Goal: Task Accomplishment & Management: Use online tool/utility

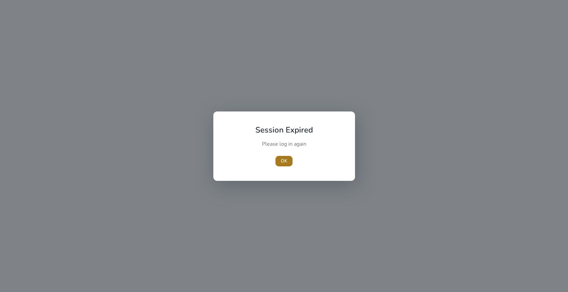
click at [284, 165] on span "button" at bounding box center [283, 161] width 17 height 16
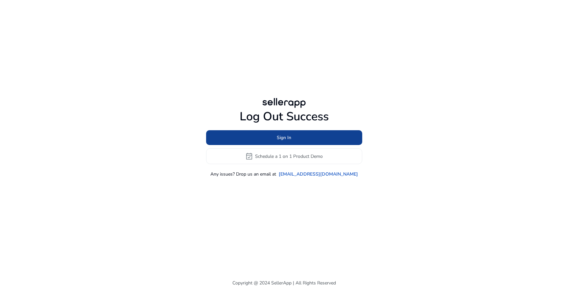
click at [290, 136] on span "Sign In" at bounding box center [284, 137] width 14 height 7
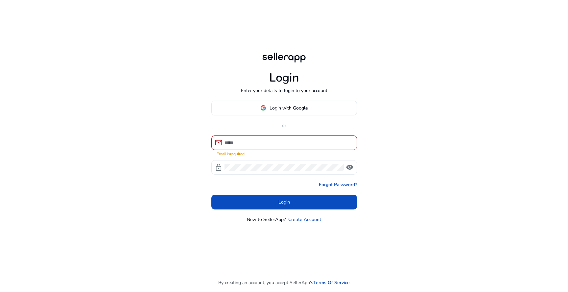
type input "**********"
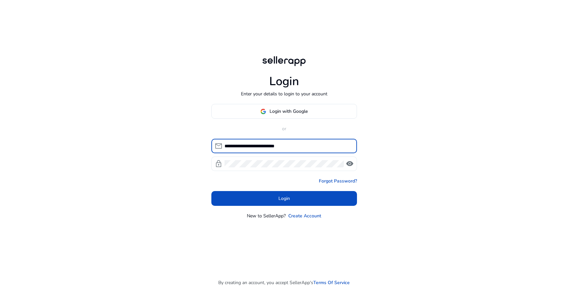
click button "Login" at bounding box center [284, 198] width 146 height 15
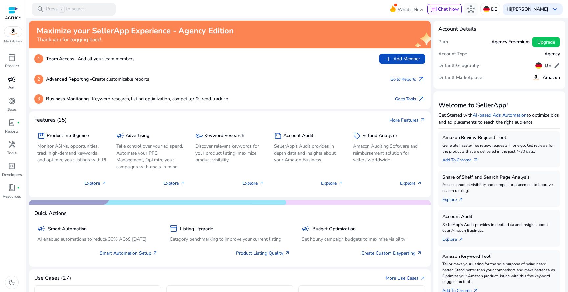
click at [16, 81] on div "campaign" at bounding box center [12, 79] width 18 height 11
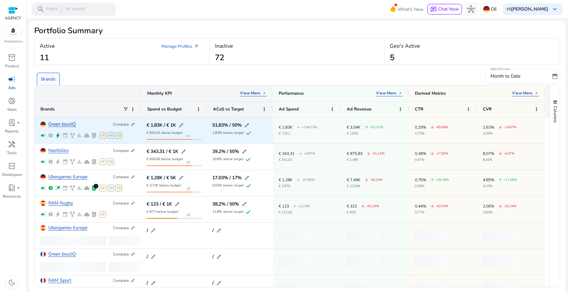
click at [61, 126] on link "Green boutiQ" at bounding box center [62, 124] width 28 height 5
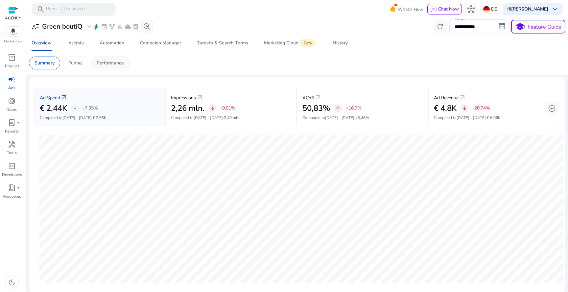
click at [98, 64] on p "Performance" at bounding box center [110, 62] width 27 height 7
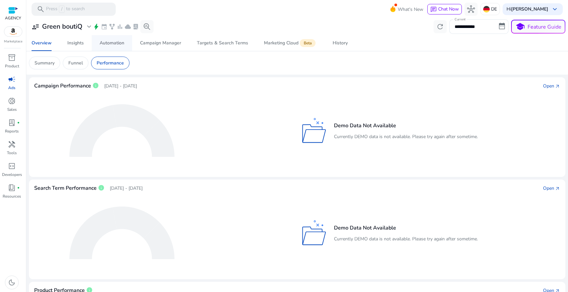
click at [111, 46] on span "Automation" at bounding box center [112, 43] width 25 height 16
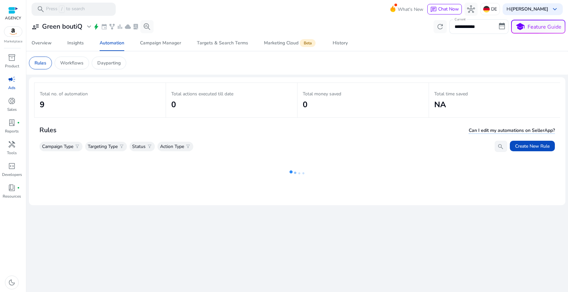
click at [116, 69] on mat-card "Rules Workflows Dayparting" at bounding box center [297, 62] width 547 height 23
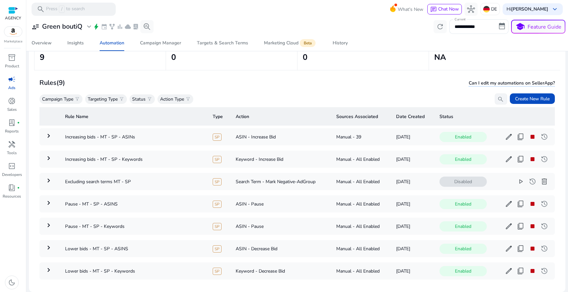
scroll to position [48, 0]
click at [517, 181] on span "play_arrow" at bounding box center [521, 181] width 8 height 8
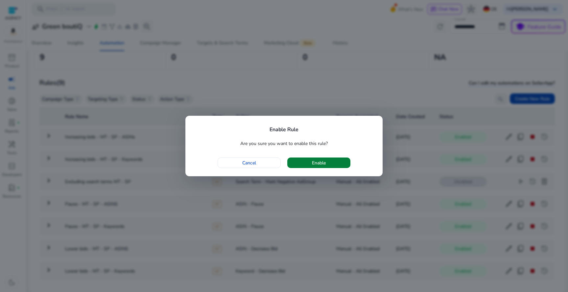
click at [339, 162] on span "button" at bounding box center [318, 163] width 63 height 16
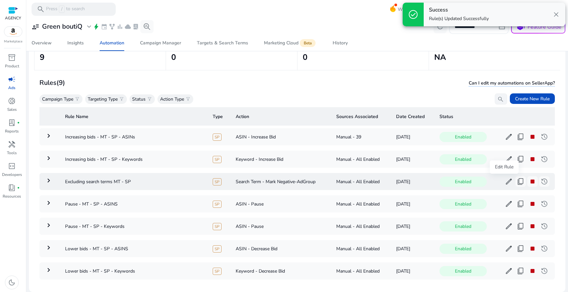
click at [505, 184] on span "edit" at bounding box center [509, 181] width 8 height 8
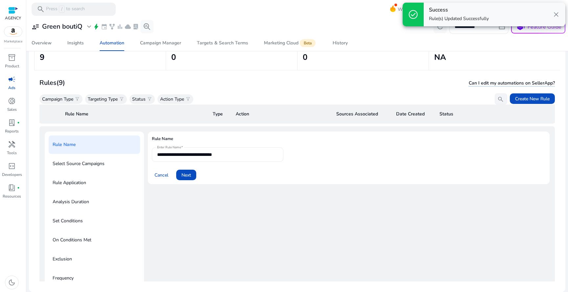
scroll to position [68, 0]
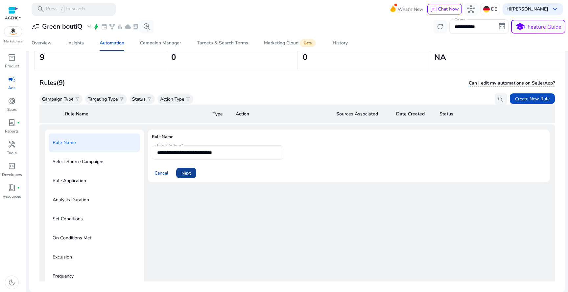
click at [190, 172] on span "Next" at bounding box center [186, 173] width 10 height 7
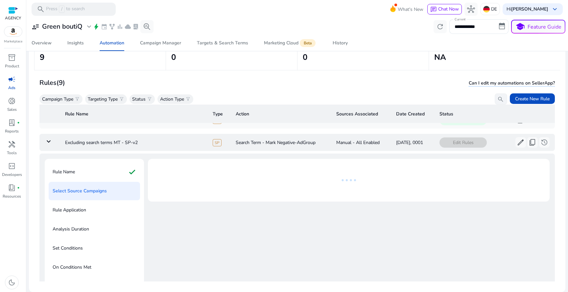
scroll to position [39, 0]
click at [119, 170] on div "Rule Name check" at bounding box center [94, 172] width 91 height 18
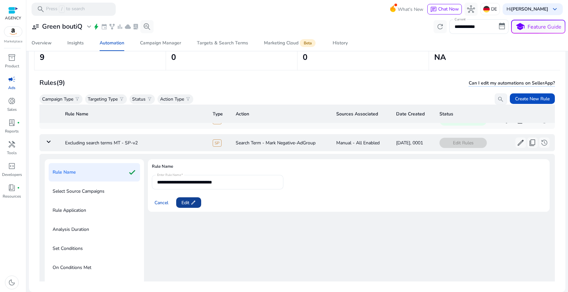
click at [185, 200] on span "Edit edit" at bounding box center [188, 202] width 14 height 7
click at [185, 200] on span "Next" at bounding box center [186, 202] width 10 height 7
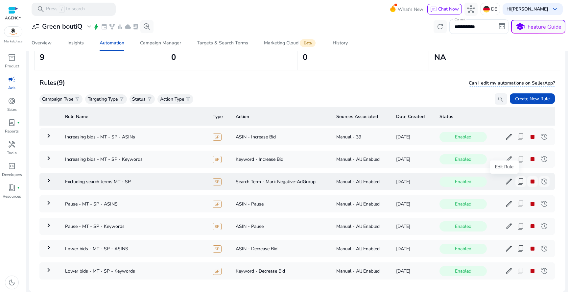
click at [506, 181] on span "edit" at bounding box center [509, 181] width 8 height 8
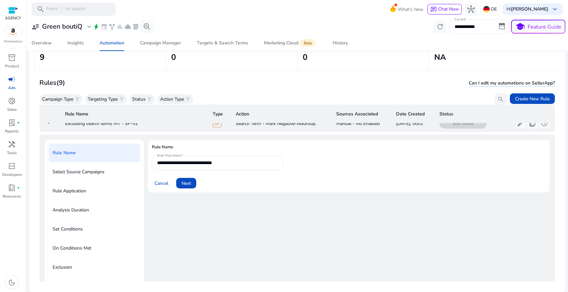
scroll to position [68, 0]
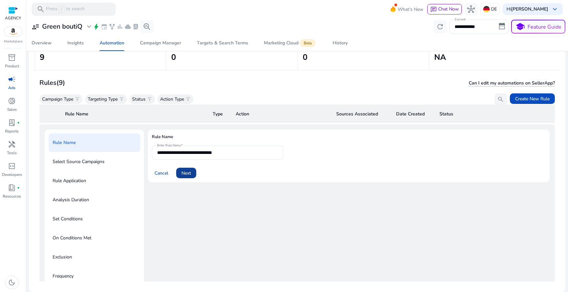
click at [192, 174] on span at bounding box center [186, 173] width 20 height 16
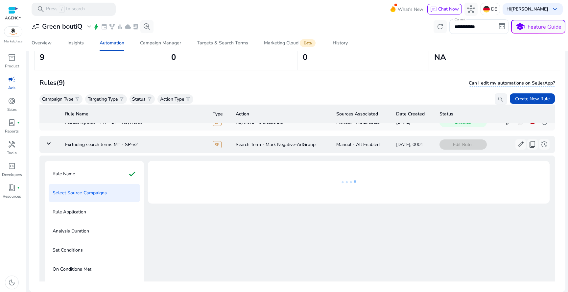
scroll to position [36, 0]
click at [138, 144] on td "Excluding search terms MT - SP-v2" at bounding box center [134, 145] width 148 height 17
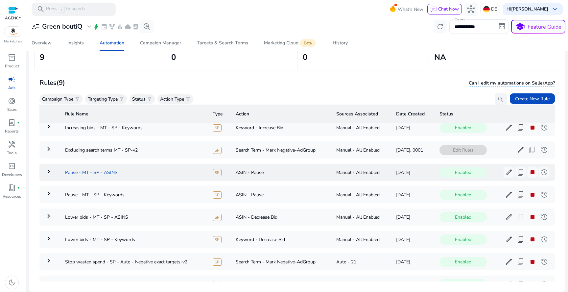
scroll to position [31, 0]
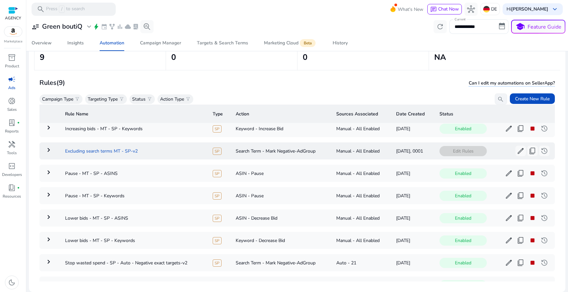
click at [136, 148] on td "Excluding search terms MT - SP-v2" at bounding box center [134, 150] width 148 height 17
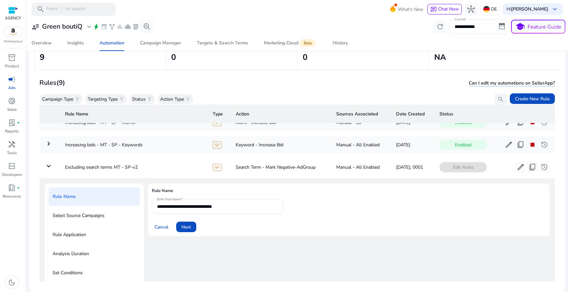
scroll to position [0, 0]
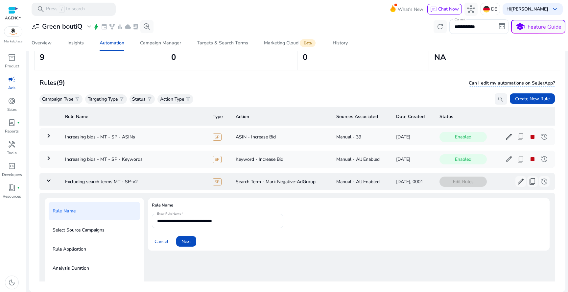
click at [51, 180] on mat-icon "keyboard_arrow_down" at bounding box center [49, 180] width 8 height 8
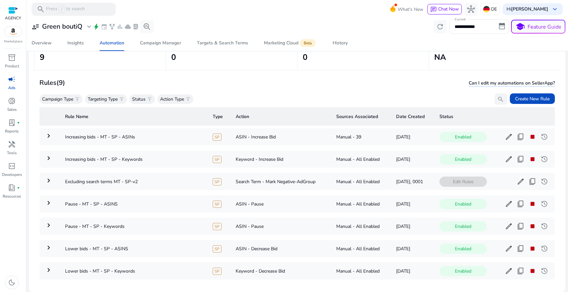
click at [495, 102] on app-icon "search" at bounding box center [500, 99] width 11 height 12
click at [495, 102] on input "search" at bounding box center [501, 98] width 12 height 11
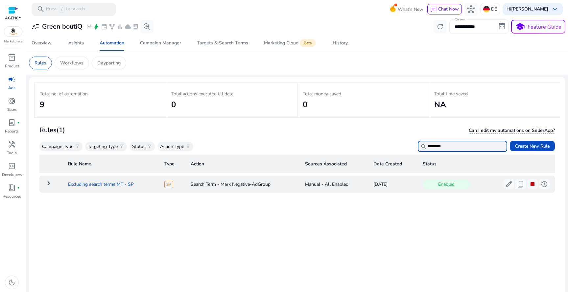
type input "********"
click at [88, 185] on td "Excluding search terms MT - SP" at bounding box center [111, 183] width 97 height 17
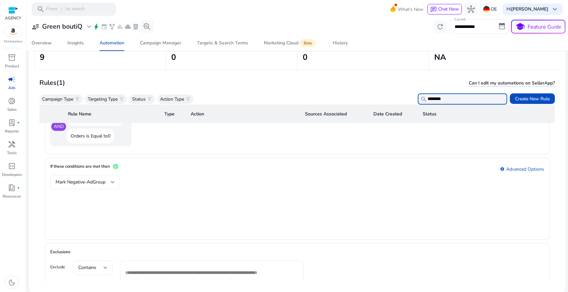
scroll to position [338, 0]
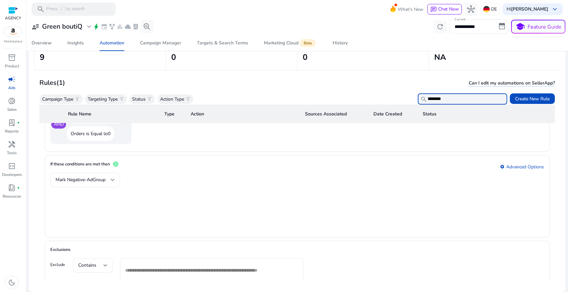
click at [113, 182] on mat-form-field "Mark Negative-AdGroup" at bounding box center [85, 180] width 70 height 14
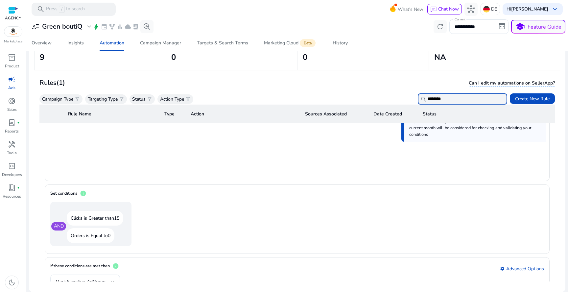
scroll to position [236, 0]
click at [52, 223] on div "AND Clicks is Greater than 15 Orders is Equal to 0" at bounding box center [90, 224] width 81 height 44
click at [64, 196] on h4 "Set conditions" at bounding box center [63, 196] width 27 height 12
click at [66, 193] on h4 "Set conditions" at bounding box center [63, 196] width 27 height 12
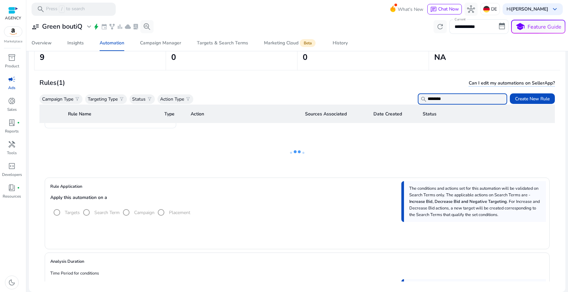
scroll to position [0, 0]
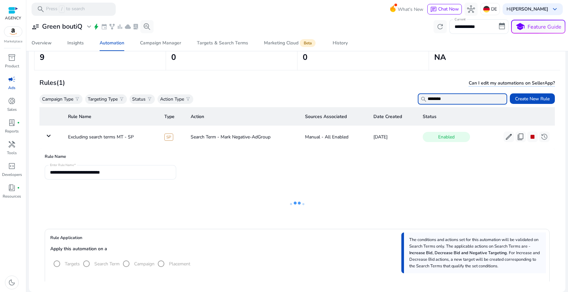
click at [196, 175] on form "**********" at bounding box center [297, 172] width 505 height 14
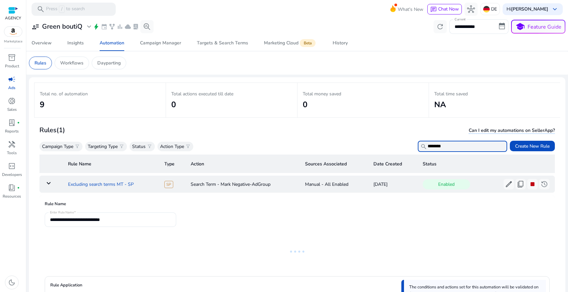
copy td "Excluding search terms MT - SP"
drag, startPoint x: 63, startPoint y: 186, endPoint x: 137, endPoint y: 186, distance: 73.9
click at [138, 186] on td "Excluding search terms MT - SP" at bounding box center [111, 183] width 97 height 17
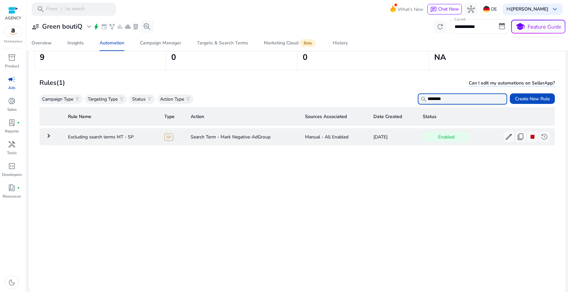
scroll to position [48, 0]
click at [520, 100] on span "Create New Rule" at bounding box center [532, 98] width 35 height 7
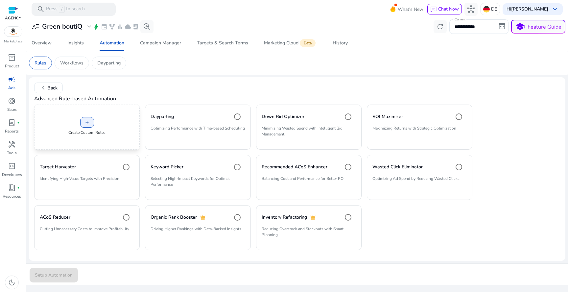
click at [84, 134] on p "Create Custom Rules" at bounding box center [86, 132] width 37 height 6
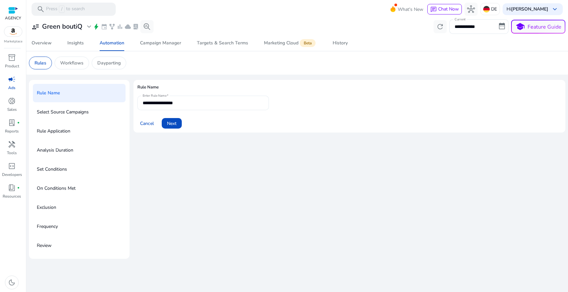
click at [185, 106] on input "**********" at bounding box center [203, 102] width 121 height 7
paste input "**********"
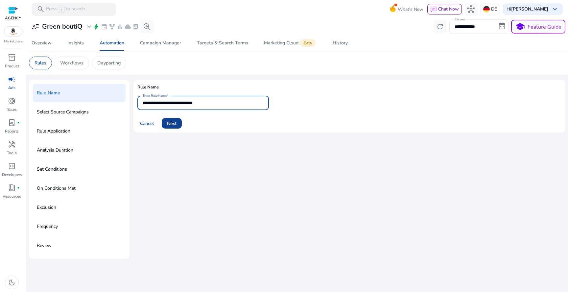
type input "**********"
click at [174, 122] on span "Next" at bounding box center [172, 123] width 10 height 7
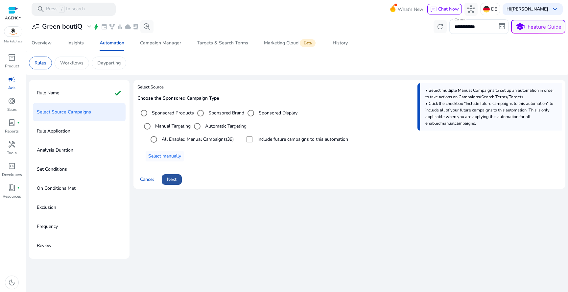
click at [172, 175] on span at bounding box center [172, 180] width 20 height 16
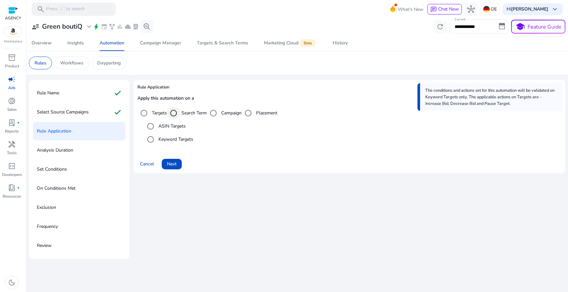
click at [180, 114] on div "Select targeting option" at bounding box center [174, 113] width 16 height 16
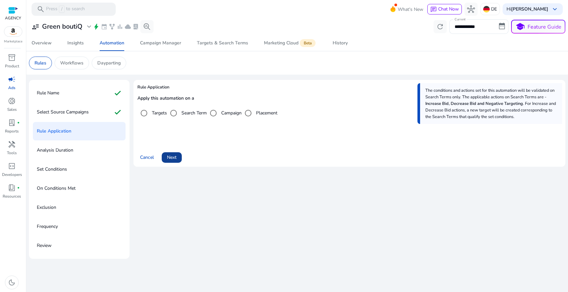
click at [173, 157] on span "Next" at bounding box center [172, 157] width 10 height 7
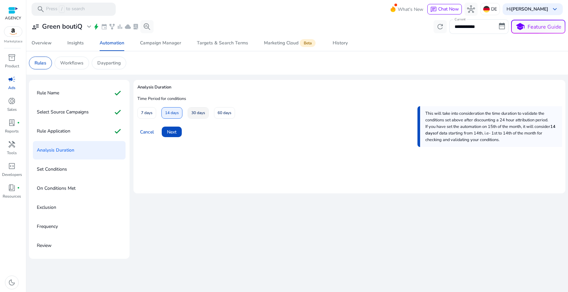
click at [207, 116] on span at bounding box center [198, 113] width 20 height 16
click at [221, 115] on span "60 days" at bounding box center [225, 113] width 14 height 12
click at [175, 131] on span "Next" at bounding box center [172, 131] width 10 height 7
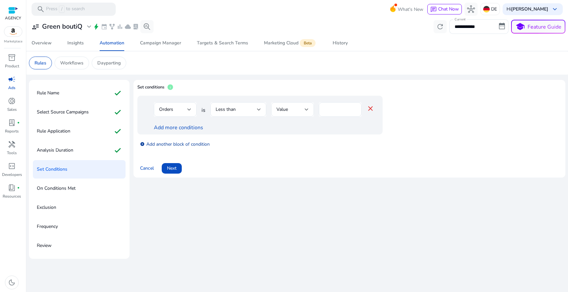
click at [168, 143] on link "add_circle Add another block of condition" at bounding box center [175, 144] width 70 height 8
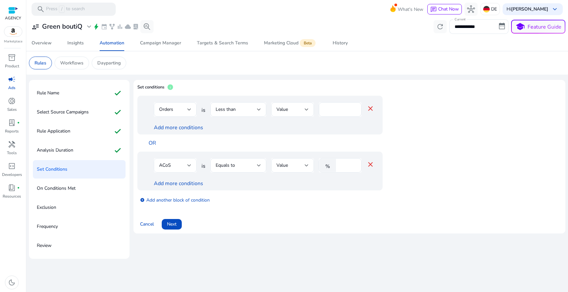
click at [169, 162] on div "ACoS" at bounding box center [173, 165] width 28 height 7
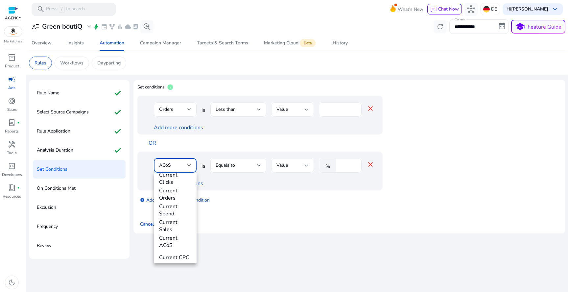
scroll to position [230, 0]
click at [177, 251] on span "Match Type" at bounding box center [175, 252] width 32 height 7
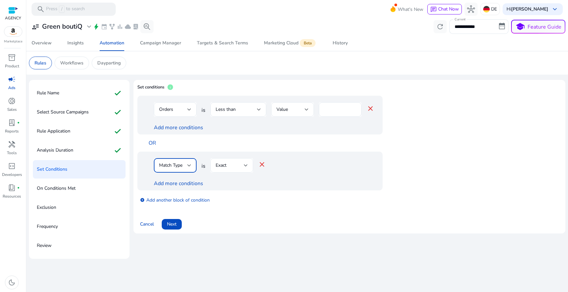
click at [229, 168] on div "Exact" at bounding box center [230, 165] width 28 height 7
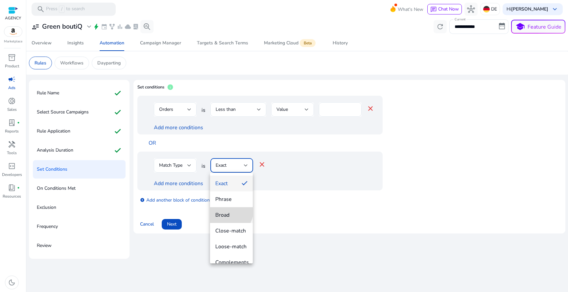
click at [226, 210] on mat-option "Broad" at bounding box center [231, 215] width 43 height 16
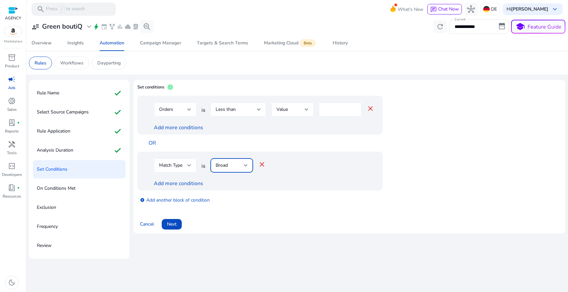
click at [184, 111] on div "Orders" at bounding box center [173, 109] width 28 height 7
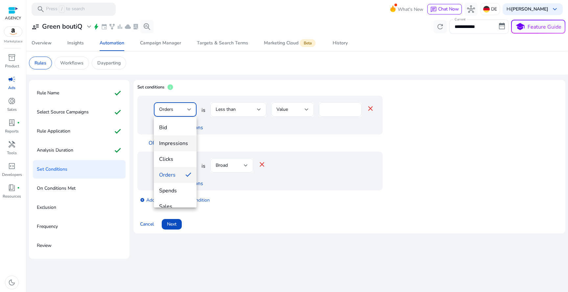
scroll to position [8, 0]
click at [181, 149] on span "Clicks" at bounding box center [175, 151] width 32 height 7
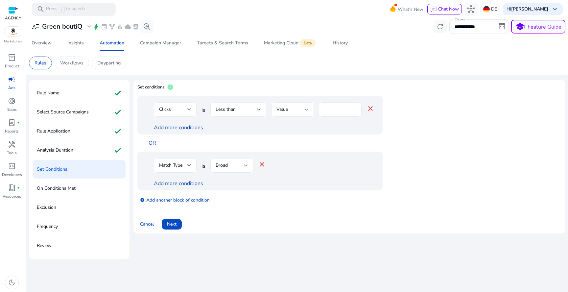
click at [236, 104] on div "Less than" at bounding box center [238, 109] width 45 height 14
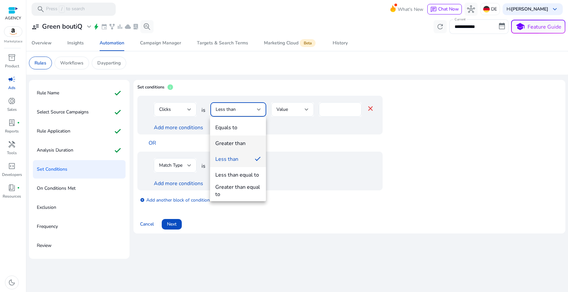
click at [239, 138] on mat-option "Greater than" at bounding box center [238, 143] width 56 height 16
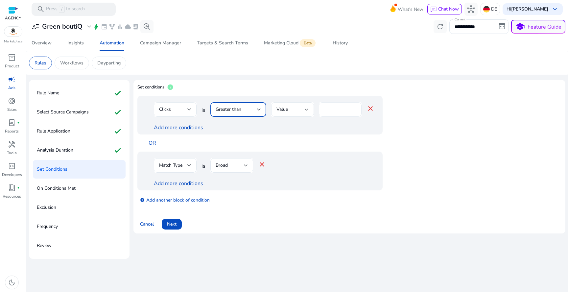
click at [326, 110] on input "*" at bounding box center [340, 109] width 32 height 7
type input "*"
type input "**"
click at [193, 126] on link "Add more conditions" at bounding box center [178, 127] width 49 height 7
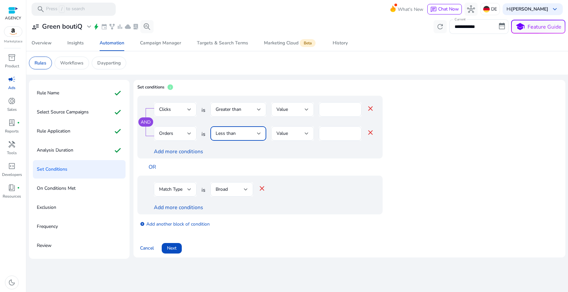
click at [237, 132] on div "Less than" at bounding box center [236, 133] width 41 height 7
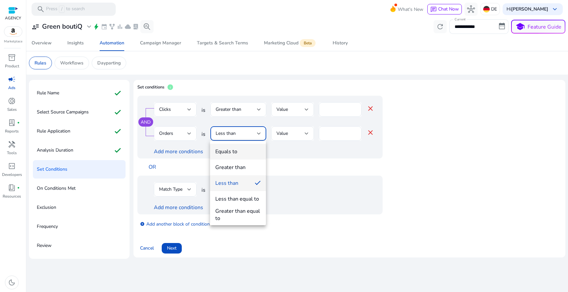
click at [246, 156] on mat-option "Equals to" at bounding box center [238, 152] width 56 height 16
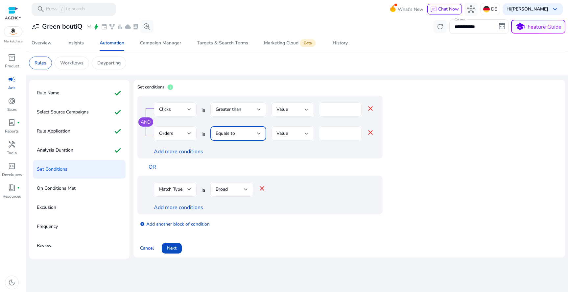
click at [344, 132] on input "*" at bounding box center [340, 133] width 32 height 7
type input "*"
click at [177, 248] on span at bounding box center [172, 248] width 20 height 16
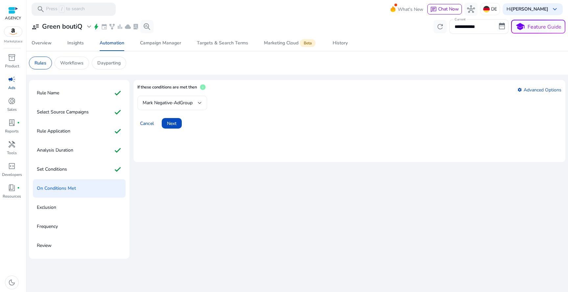
click at [182, 106] on div "Mark Negative-AdGroup" at bounding box center [170, 102] width 55 height 7
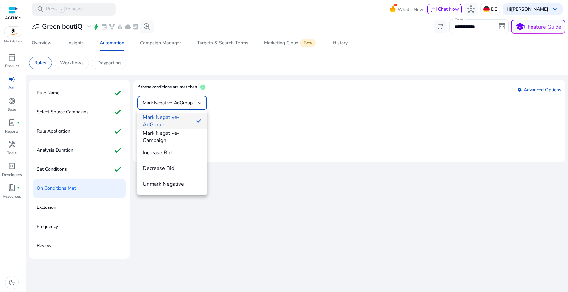
click at [186, 103] on div at bounding box center [284, 146] width 568 height 292
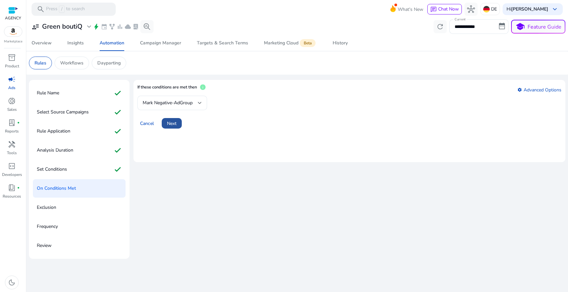
click at [174, 124] on span "Next" at bounding box center [172, 123] width 10 height 7
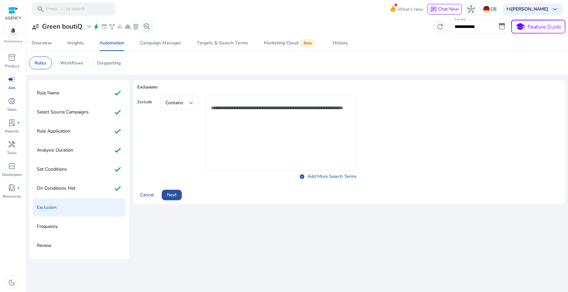
click at [172, 193] on span "Next" at bounding box center [172, 194] width 10 height 7
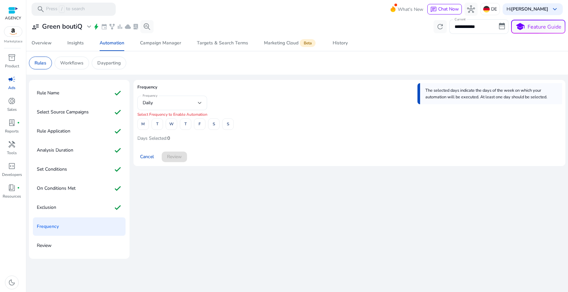
click at [163, 106] on div "Daily" at bounding box center [172, 103] width 59 height 8
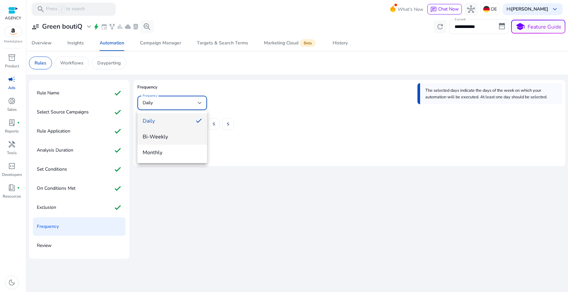
click at [163, 139] on span "Bi-Weekly" at bounding box center [172, 136] width 59 height 7
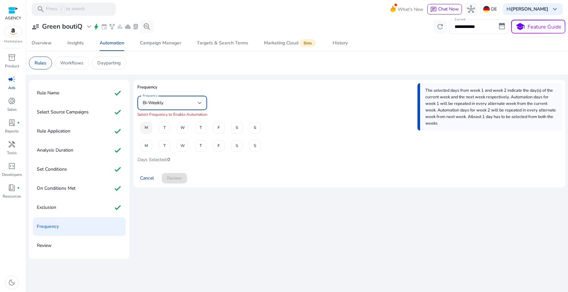
click at [148, 128] on span "M" at bounding box center [146, 128] width 3 height 12
click at [147, 126] on span "M" at bounding box center [146, 128] width 3 height 12
click at [148, 128] on span "M" at bounding box center [146, 128] width 3 height 12
click at [174, 176] on span "Review" at bounding box center [174, 177] width 15 height 7
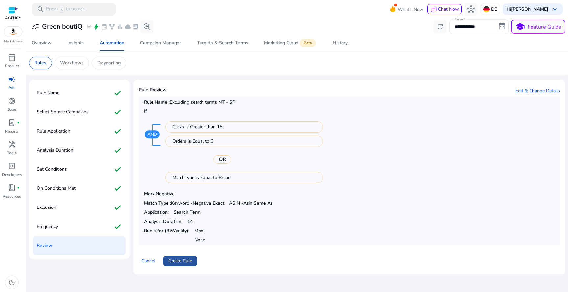
click at [184, 260] on span "Create Rule" at bounding box center [180, 260] width 24 height 7
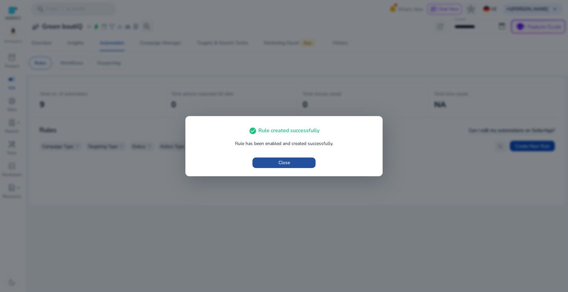
click at [271, 166] on span "button" at bounding box center [283, 163] width 63 height 16
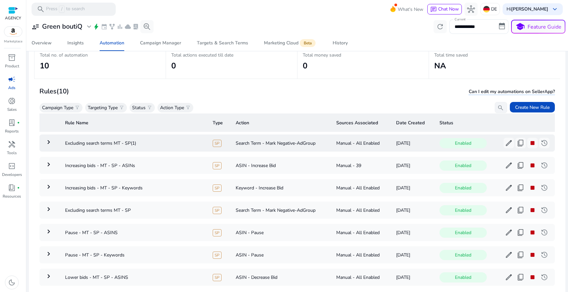
scroll to position [1, 0]
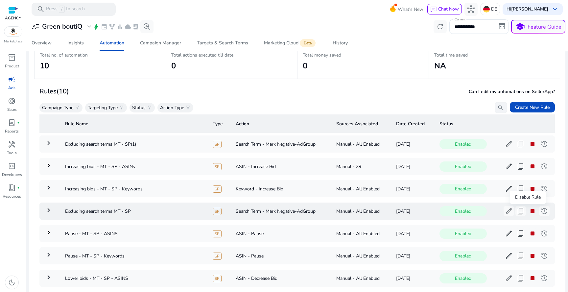
click at [528, 212] on span "stop" at bounding box center [532, 211] width 8 height 8
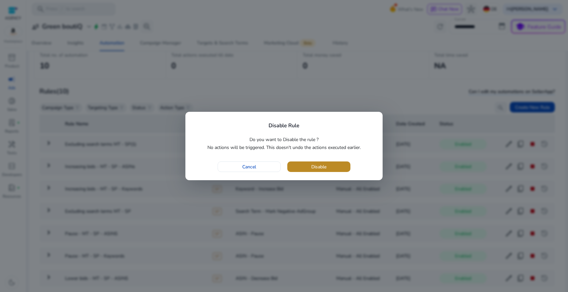
click at [327, 161] on span "button" at bounding box center [318, 167] width 63 height 16
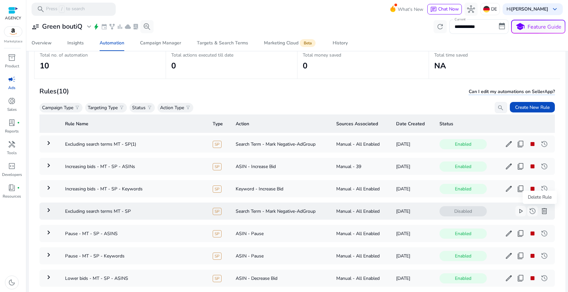
click at [541, 213] on span "delete" at bounding box center [544, 211] width 8 height 8
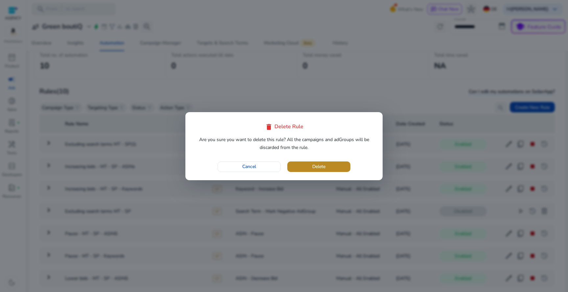
click at [336, 166] on span "button" at bounding box center [318, 167] width 63 height 16
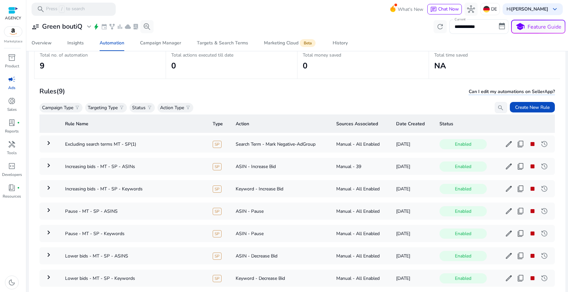
scroll to position [48, 0]
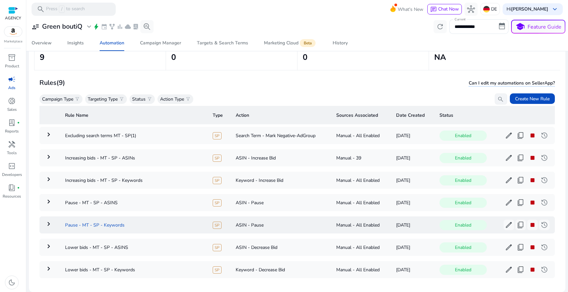
copy td "Pause - MT - SP - Keywords"
drag, startPoint x: 62, startPoint y: 225, endPoint x: 123, endPoint y: 226, distance: 60.5
click at [123, 226] on td "Pause - MT - SP - Keywords" at bounding box center [134, 224] width 148 height 17
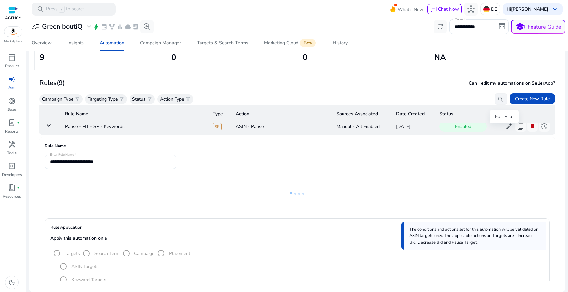
scroll to position [104, 0]
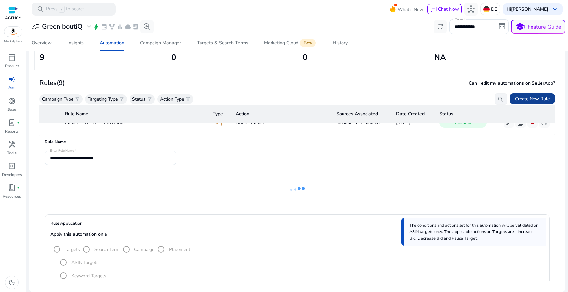
click at [530, 92] on span at bounding box center [532, 99] width 45 height 16
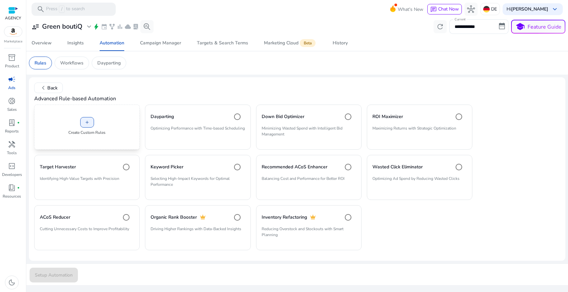
click at [92, 131] on p "Create Custom Rules" at bounding box center [86, 132] width 37 height 6
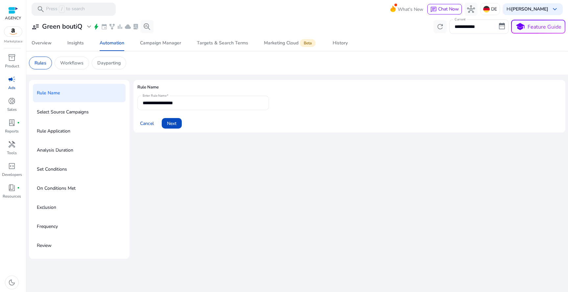
click at [169, 104] on input "**********" at bounding box center [203, 102] width 121 height 7
paste input "********"
click at [173, 103] on input "**********" at bounding box center [203, 102] width 121 height 7
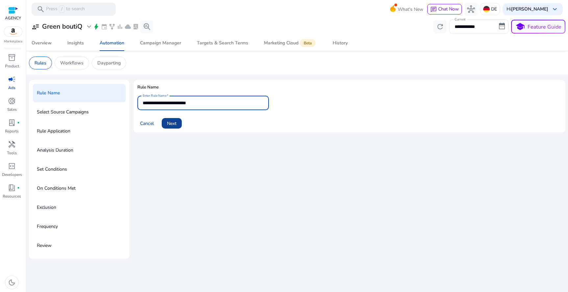
type input "**********"
click at [170, 124] on span "Next" at bounding box center [172, 123] width 10 height 7
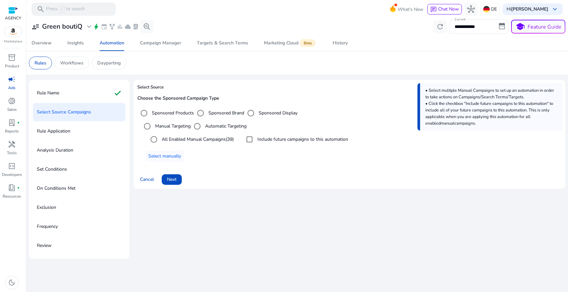
click at [210, 112] on label "Sponsored Brand" at bounding box center [225, 112] width 37 height 7
click at [178, 180] on span at bounding box center [172, 180] width 20 height 16
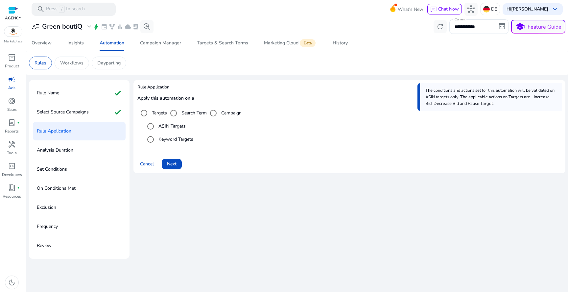
click at [181, 135] on div "Keyword Targets" at bounding box center [168, 139] width 49 height 13
click at [164, 137] on label "Keyword Targets" at bounding box center [175, 139] width 36 height 7
click at [173, 163] on span "Next" at bounding box center [172, 163] width 10 height 7
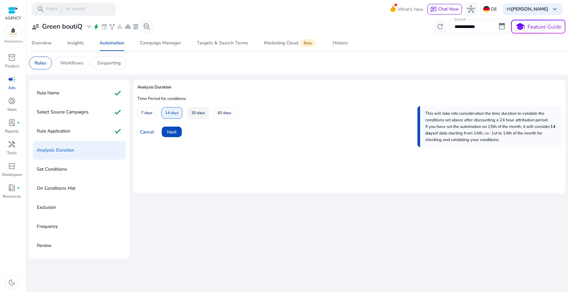
click at [203, 112] on span "30 days" at bounding box center [198, 113] width 14 height 12
click at [179, 126] on span at bounding box center [172, 132] width 20 height 16
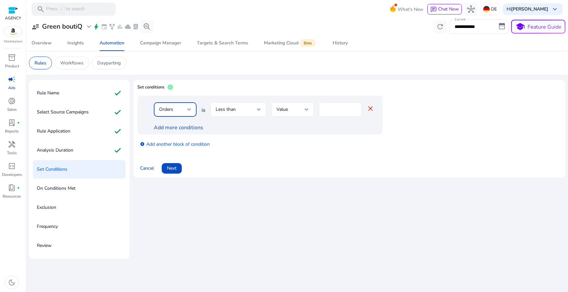
click at [185, 110] on div "Orders" at bounding box center [173, 109] width 28 height 7
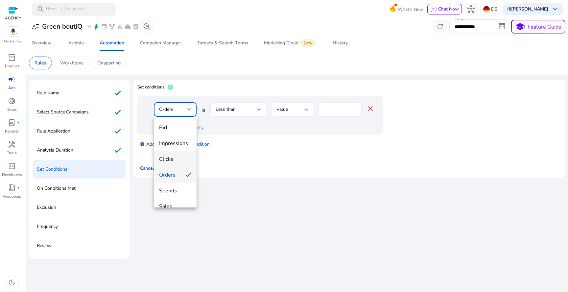
click at [180, 165] on mat-option "Clicks" at bounding box center [175, 159] width 43 height 16
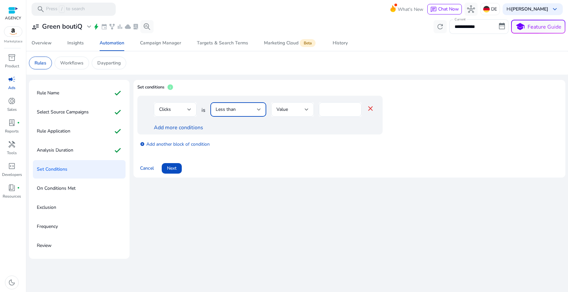
click at [259, 108] on div at bounding box center [259, 109] width 4 height 3
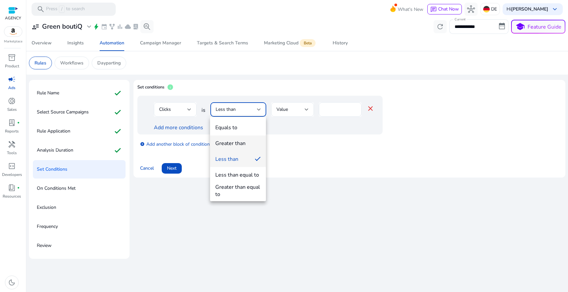
click at [243, 142] on div "Greater than" at bounding box center [230, 143] width 30 height 7
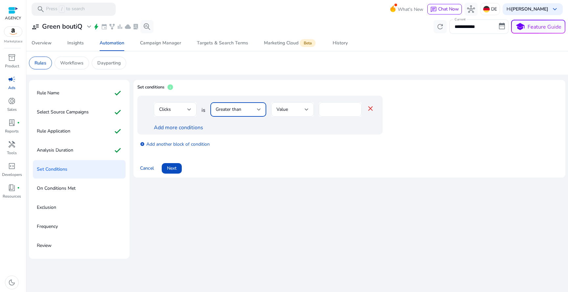
click at [321, 111] on div "*" at bounding box center [340, 109] width 43 height 14
click at [323, 111] on div "*" at bounding box center [340, 109] width 43 height 14
click at [323, 109] on div "*" at bounding box center [340, 109] width 43 height 14
type input "**"
click at [175, 130] on link "Add more conditions" at bounding box center [178, 127] width 49 height 7
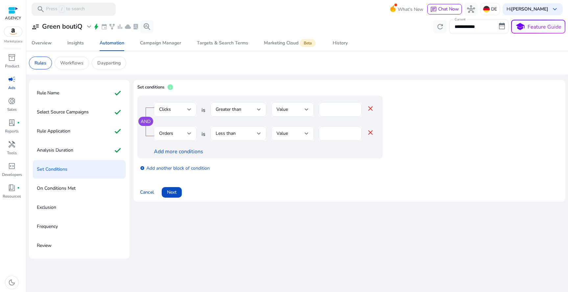
click at [179, 133] on div "Orders" at bounding box center [173, 133] width 28 height 7
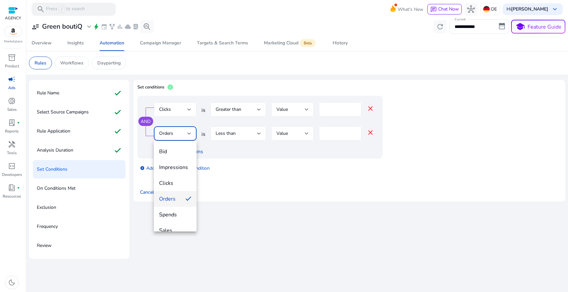
click at [175, 197] on span "Orders" at bounding box center [169, 198] width 21 height 7
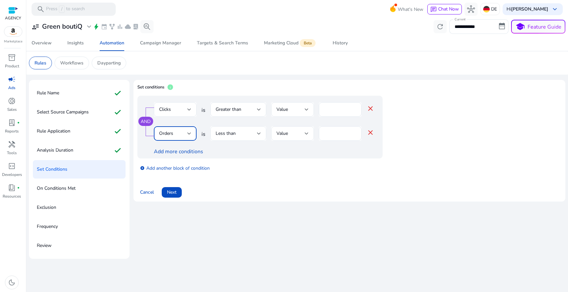
click at [247, 127] on div "Less than" at bounding box center [238, 133] width 45 height 14
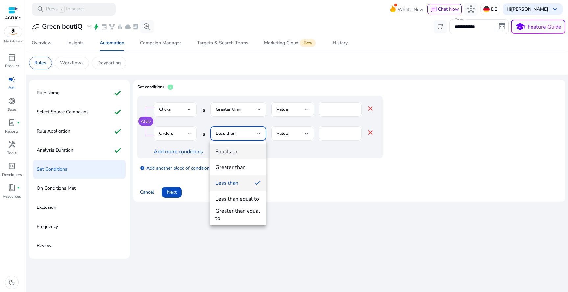
click at [242, 153] on span "Equals to" at bounding box center [237, 151] width 45 height 7
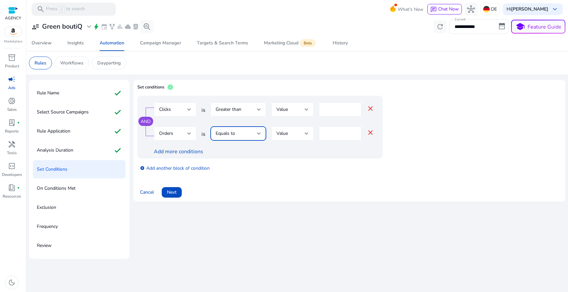
click at [282, 138] on div "Value" at bounding box center [292, 133] width 32 height 14
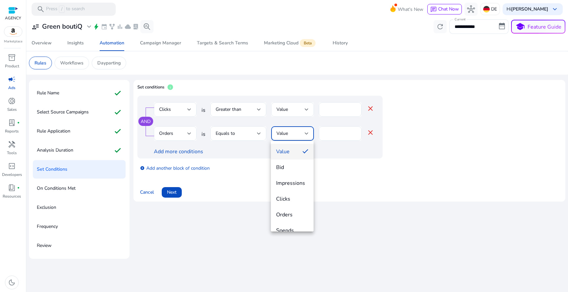
click at [348, 137] on div at bounding box center [284, 146] width 568 height 292
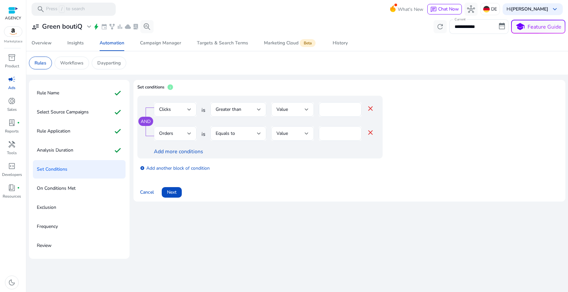
click at [346, 135] on input "*" at bounding box center [340, 133] width 32 height 7
type input "*"
click at [171, 193] on span "Next" at bounding box center [172, 192] width 10 height 7
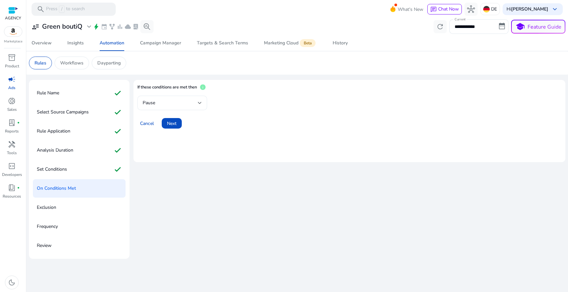
click at [173, 105] on div "Pause" at bounding box center [170, 102] width 55 height 7
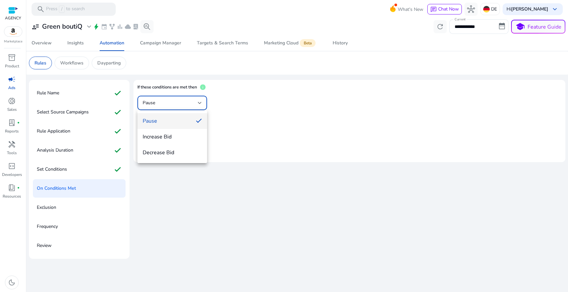
click at [227, 102] on div at bounding box center [284, 146] width 568 height 292
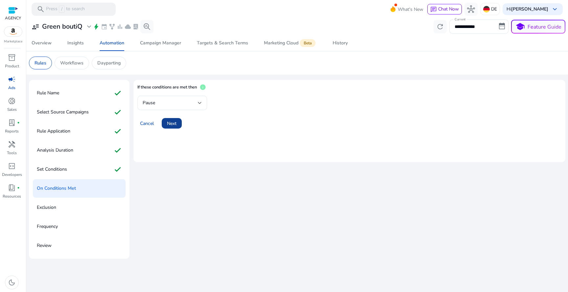
click at [174, 125] on span "Next" at bounding box center [172, 123] width 10 height 7
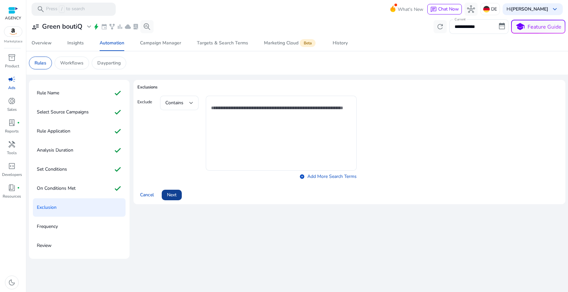
click at [170, 202] on span at bounding box center [172, 195] width 20 height 16
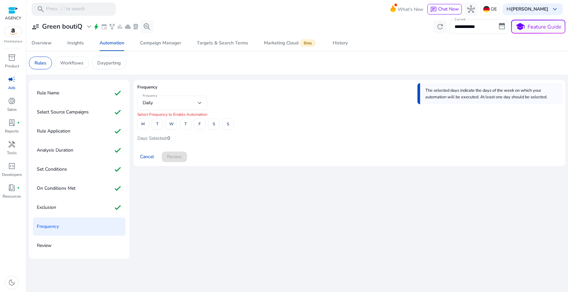
click at [171, 102] on div "Daily" at bounding box center [170, 102] width 55 height 7
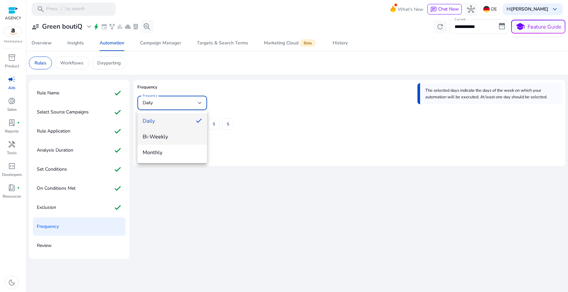
click at [164, 141] on mat-option "Bi-Weekly" at bounding box center [172, 137] width 70 height 16
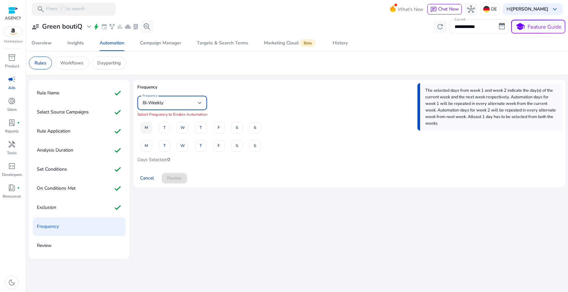
click at [147, 127] on span "M" at bounding box center [146, 128] width 3 height 12
click at [175, 174] on span at bounding box center [174, 178] width 25 height 16
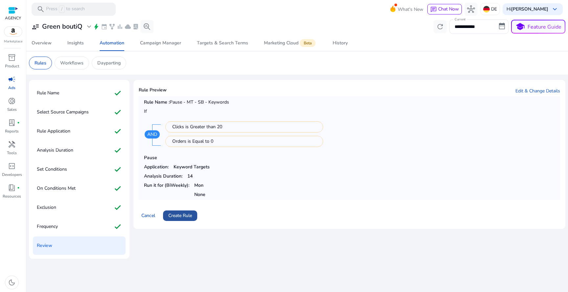
click at [183, 208] on span at bounding box center [180, 216] width 34 height 16
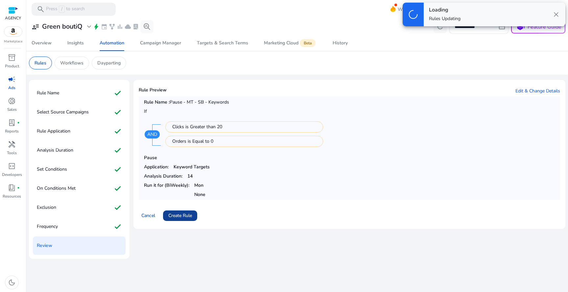
click at [183, 212] on span at bounding box center [180, 216] width 34 height 16
click at [186, 215] on span "Create Rule" at bounding box center [180, 215] width 24 height 7
click at [36, 61] on p "Rules" at bounding box center [41, 62] width 12 height 7
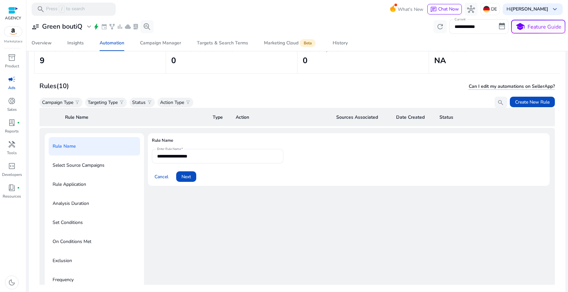
scroll to position [48, 0]
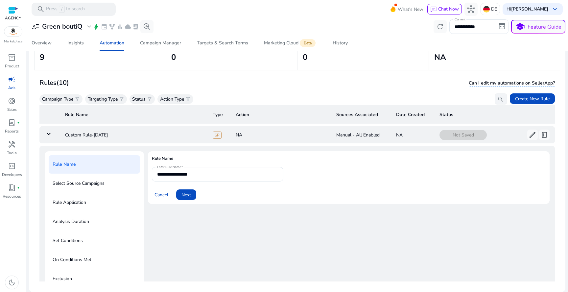
click at [55, 134] on td "keyboard_arrow_down" at bounding box center [49, 134] width 20 height 17
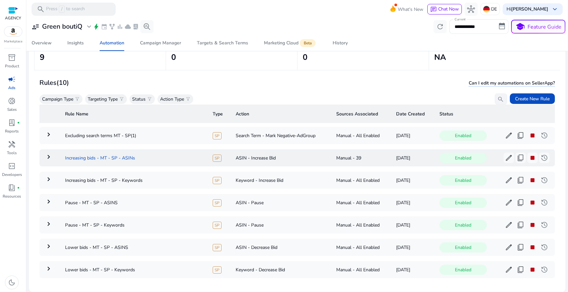
scroll to position [0, 0]
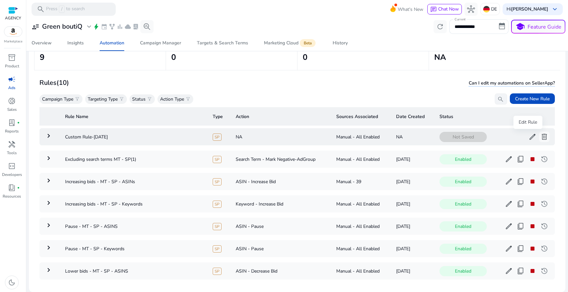
click at [528, 136] on span "edit" at bounding box center [532, 137] width 8 height 8
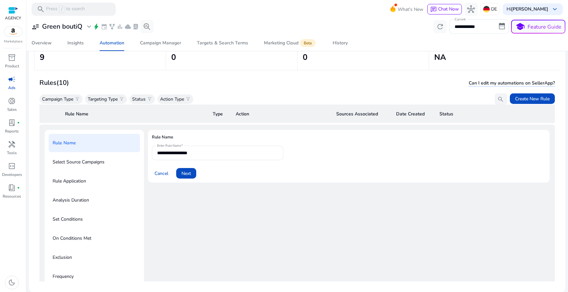
scroll to position [24, 0]
click at [241, 151] on input "**********" at bounding box center [217, 152] width 121 height 7
paste input "********"
click at [191, 153] on input "**********" at bounding box center [217, 152] width 121 height 7
type input "**********"
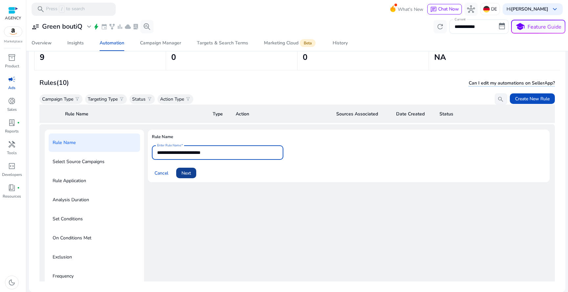
click at [180, 170] on span at bounding box center [186, 173] width 20 height 16
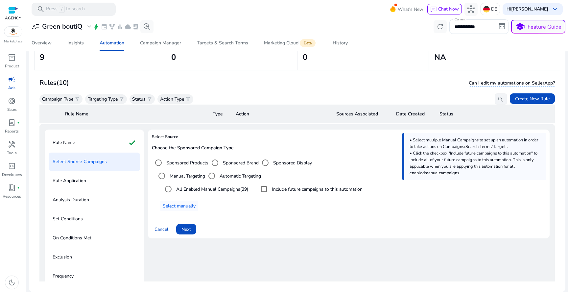
click at [225, 165] on label "Sponsored Brand" at bounding box center [239, 162] width 37 height 7
click at [184, 229] on span "Next" at bounding box center [186, 229] width 10 height 7
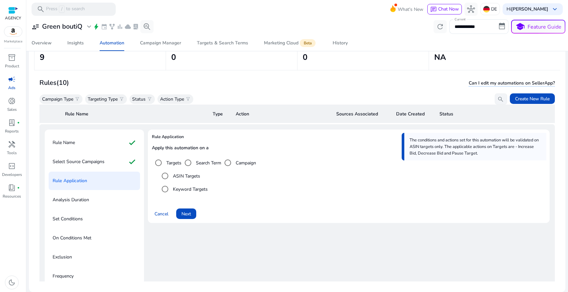
click at [186, 197] on div "Apply this automation on a Targets Search Term Campaign ASIN Targets Keyword Ta…" at bounding box center [349, 172] width 394 height 55
click at [186, 194] on div "Keyword Targets" at bounding box center [182, 188] width 49 height 13
click at [189, 189] on label "Keyword Targets" at bounding box center [190, 189] width 36 height 7
click at [188, 210] on span "Next" at bounding box center [186, 213] width 10 height 7
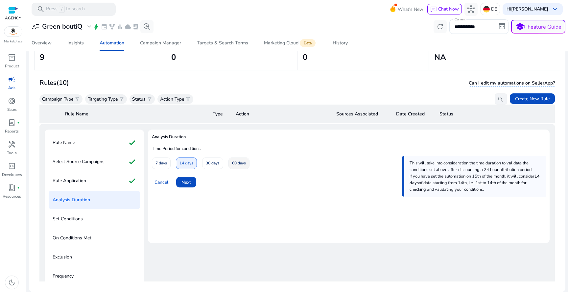
click at [230, 166] on span at bounding box center [239, 163] width 20 height 16
click at [217, 165] on span "30 days" at bounding box center [213, 163] width 14 height 12
click at [188, 182] on span "Next" at bounding box center [186, 182] width 10 height 7
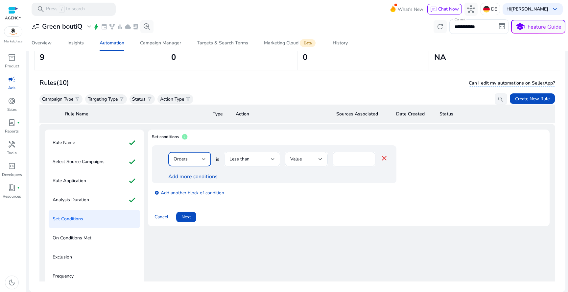
click at [196, 161] on div "Orders" at bounding box center [188, 158] width 28 height 7
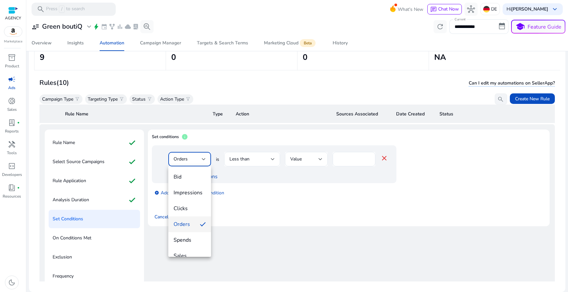
scroll to position [0, 0]
click at [371, 163] on div at bounding box center [284, 146] width 568 height 292
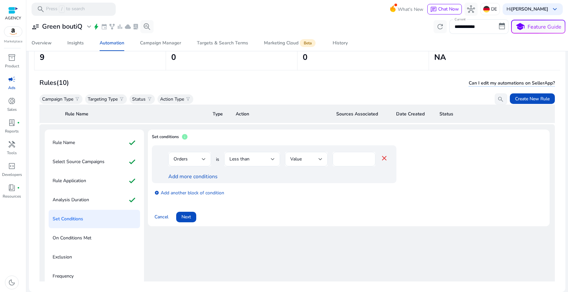
click at [352, 157] on input "*" at bounding box center [354, 158] width 32 height 7
type input "*"
click at [215, 172] on div "Orders is Less than Value * close" at bounding box center [278, 162] width 220 height 21
click at [213, 174] on link "Add more conditions" at bounding box center [192, 176] width 49 height 7
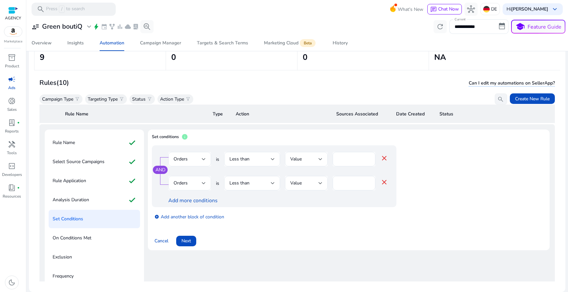
click at [198, 177] on div "Orders" at bounding box center [190, 183] width 32 height 14
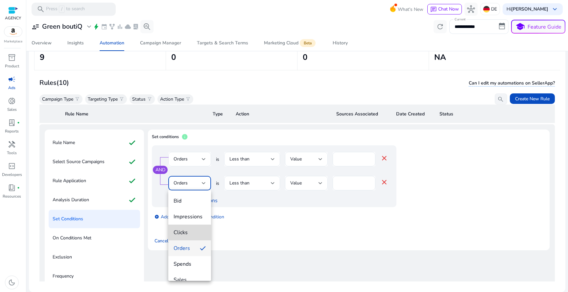
click at [195, 235] on span "Clicks" at bounding box center [190, 232] width 32 height 7
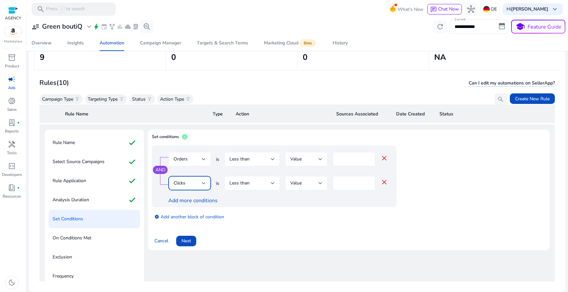
click at [233, 177] on div "Less than" at bounding box center [251, 183] width 45 height 14
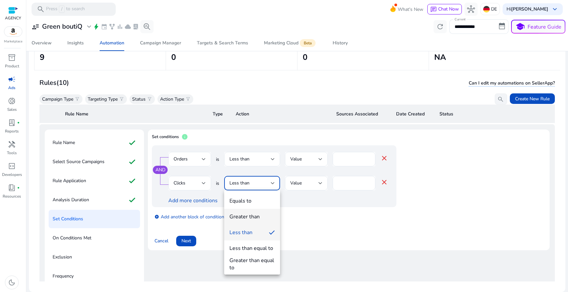
click at [250, 214] on div "Greater than" at bounding box center [244, 216] width 30 height 7
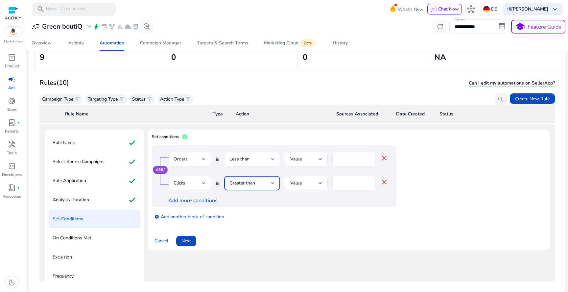
click at [336, 184] on div "*" at bounding box center [354, 183] width 43 height 14
click at [338, 184] on input "*" at bounding box center [354, 182] width 32 height 7
type input "**"
click at [189, 241] on span "Next" at bounding box center [186, 240] width 10 height 7
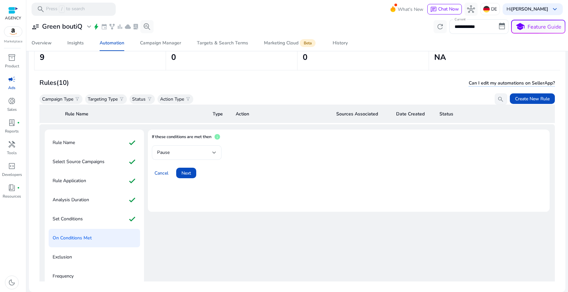
click at [193, 155] on div "Pause" at bounding box center [184, 152] width 55 height 7
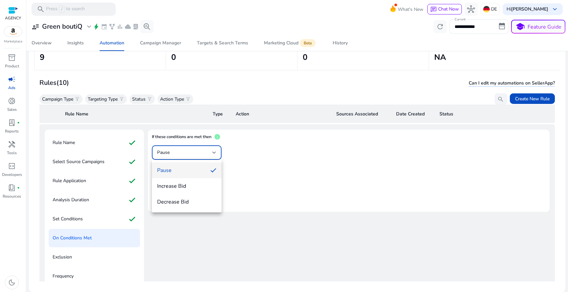
click at [269, 162] on div at bounding box center [284, 146] width 568 height 292
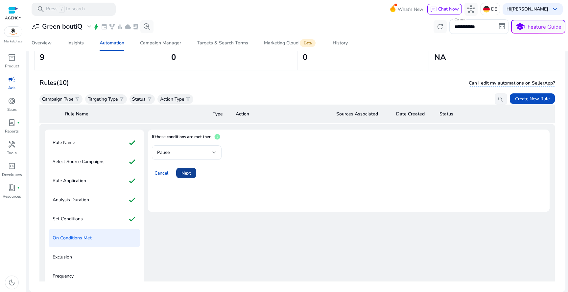
click at [196, 171] on span at bounding box center [186, 173] width 20 height 16
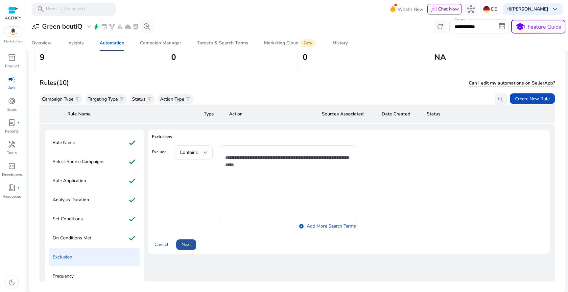
click at [185, 240] on span at bounding box center [186, 245] width 20 height 16
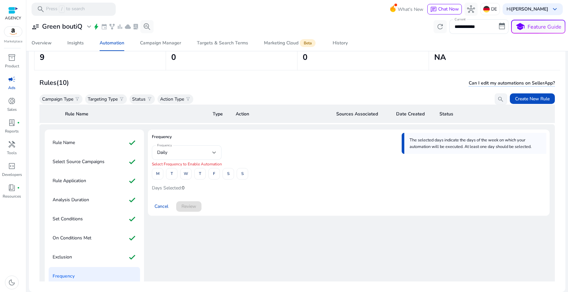
click at [180, 155] on div "Daily" at bounding box center [184, 152] width 55 height 7
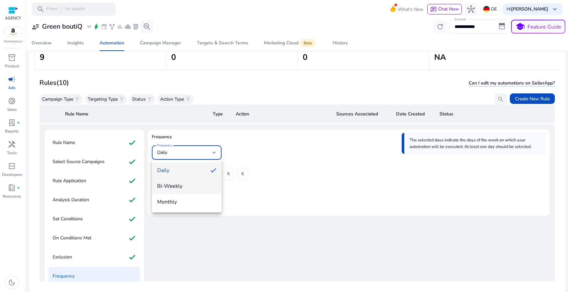
click at [175, 184] on span "Bi-Weekly" at bounding box center [186, 185] width 59 height 7
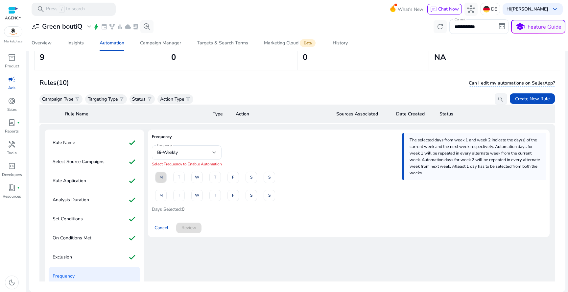
click at [161, 174] on span "M" at bounding box center [160, 178] width 3 height 12
click at [192, 230] on span "Review" at bounding box center [188, 227] width 15 height 7
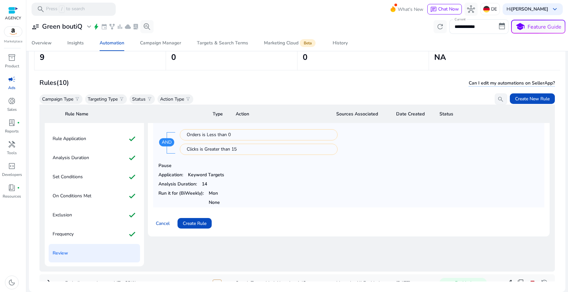
scroll to position [91, 0]
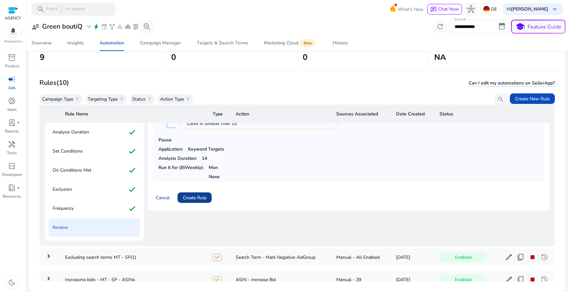
click at [197, 195] on span "Create Rule" at bounding box center [195, 197] width 24 height 7
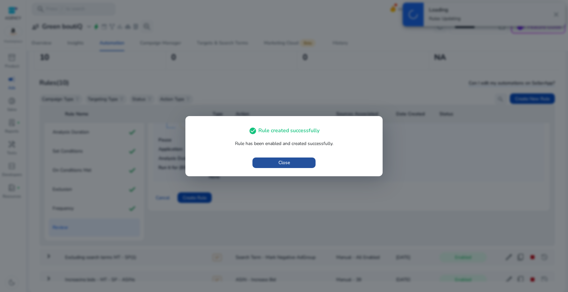
click at [278, 164] on span "button" at bounding box center [283, 163] width 63 height 16
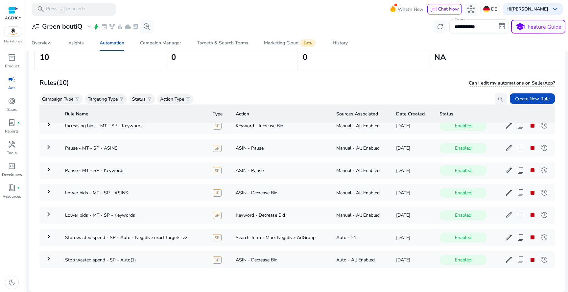
scroll to position [0, 0]
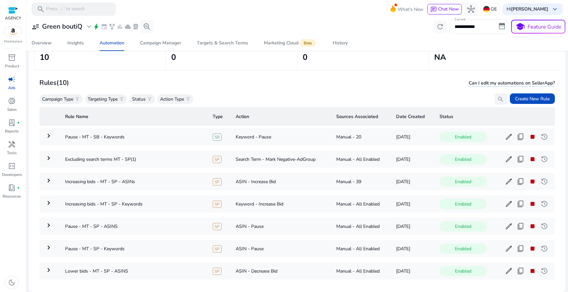
click at [532, 87] on div "Rules (10) Can I edit my automations on SellerApp? Campaign Type filter_alt Tar…" at bounding box center [296, 91] width 515 height 28
click at [532, 97] on span "Create New Rule" at bounding box center [532, 98] width 35 height 7
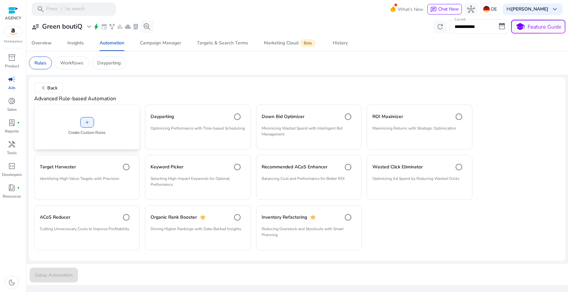
click at [102, 131] on p "Create Custom Rules" at bounding box center [86, 132] width 37 height 6
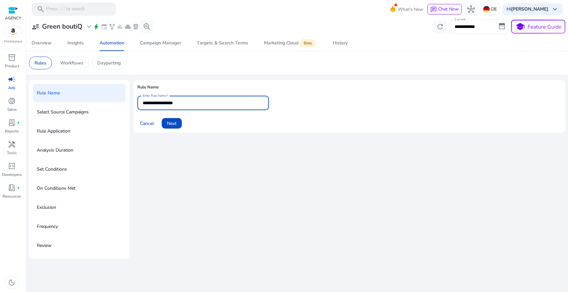
click at [171, 102] on input "**********" at bounding box center [203, 102] width 121 height 7
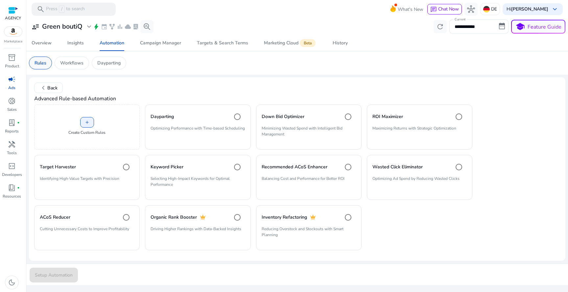
click at [49, 65] on div "Rules" at bounding box center [40, 63] width 23 height 13
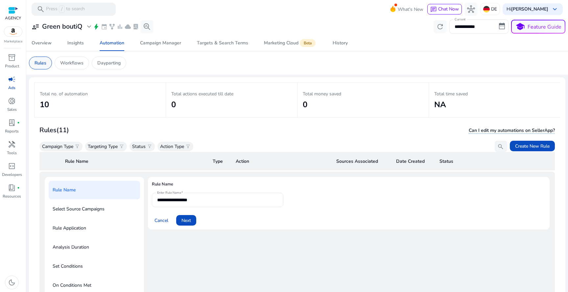
click at [43, 65] on p "Rules" at bounding box center [41, 62] width 12 height 7
click at [158, 216] on span at bounding box center [161, 220] width 19 height 16
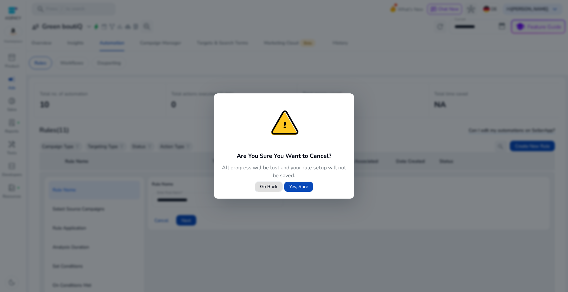
click at [286, 190] on span at bounding box center [298, 187] width 29 height 16
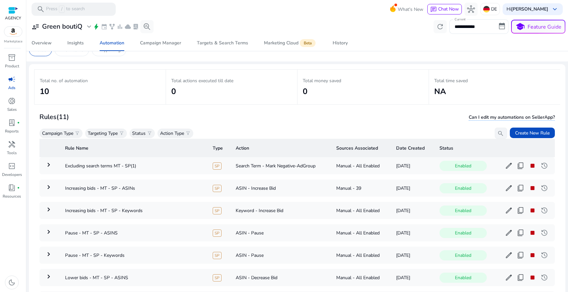
scroll to position [48, 0]
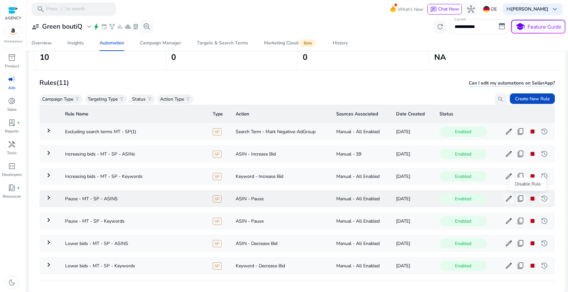
click at [528, 199] on span "stop" at bounding box center [532, 199] width 8 height 8
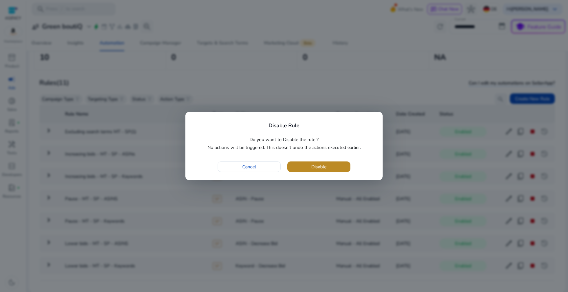
click at [343, 171] on span "button" at bounding box center [318, 167] width 63 height 16
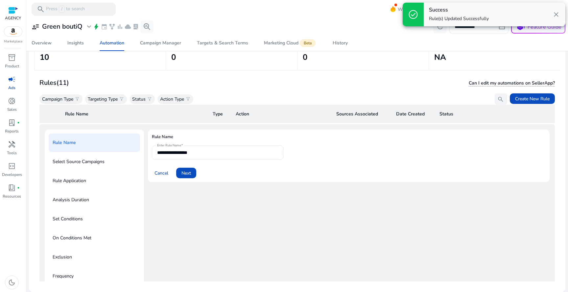
scroll to position [24, 0]
click at [161, 172] on span "Cancel" at bounding box center [161, 173] width 14 height 7
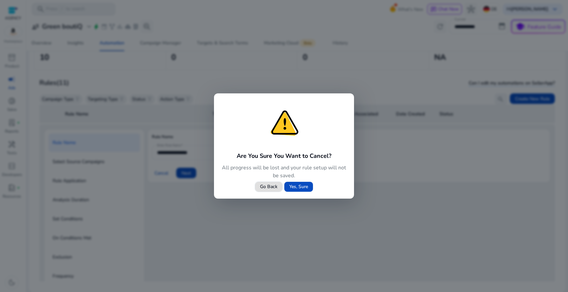
click at [284, 191] on div "Yes, Sure" at bounding box center [298, 186] width 29 height 11
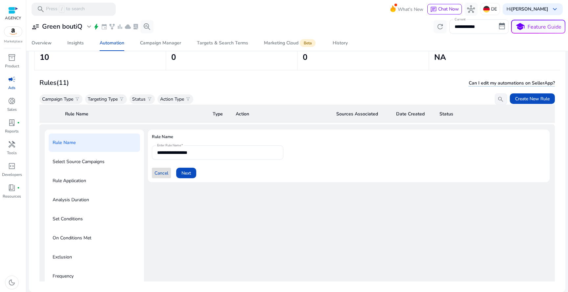
click at [166, 176] on span "Cancel" at bounding box center [161, 173] width 14 height 7
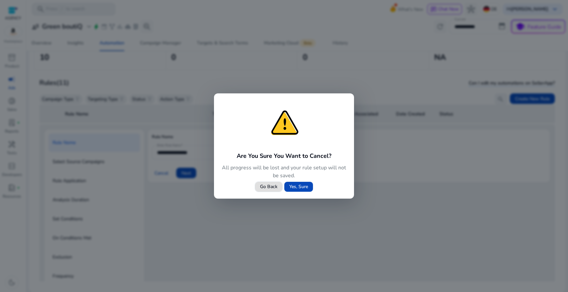
click at [297, 186] on span "Yes, Sure" at bounding box center [298, 186] width 19 height 7
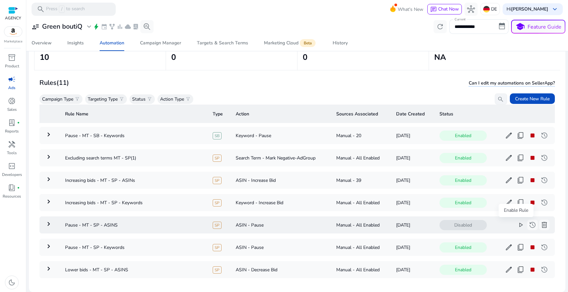
click at [517, 224] on span "play_arrow" at bounding box center [521, 225] width 8 height 8
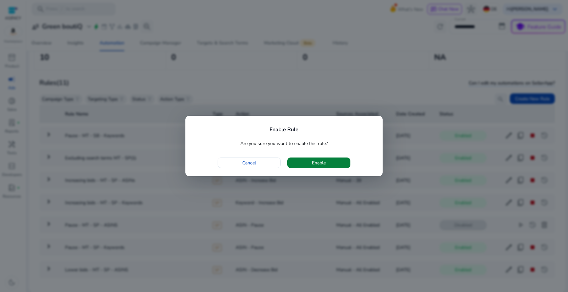
click at [329, 165] on span "button" at bounding box center [318, 163] width 63 height 16
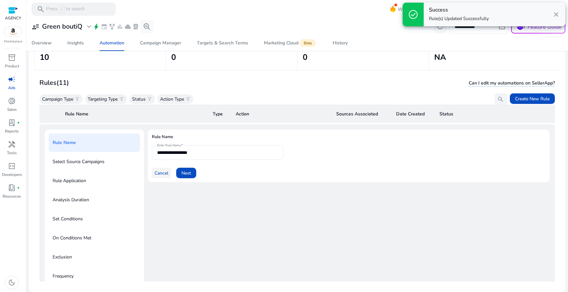
click at [167, 174] on span "Cancel" at bounding box center [161, 173] width 14 height 7
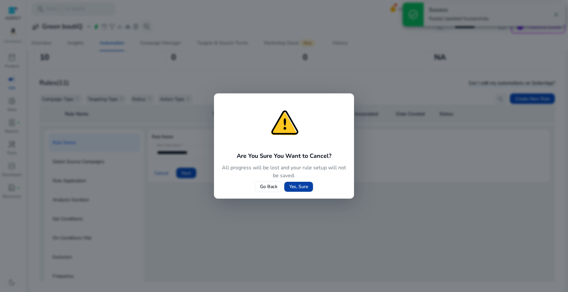
click at [295, 185] on span "Yes, Sure" at bounding box center [298, 186] width 19 height 7
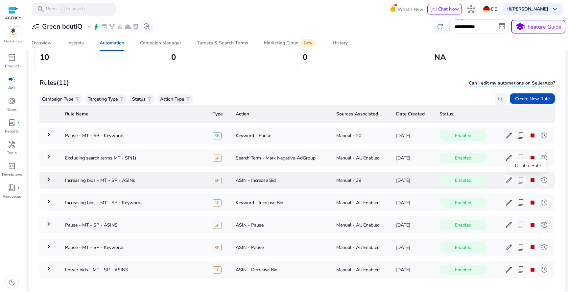
click at [529, 179] on span "stop" at bounding box center [532, 180] width 8 height 8
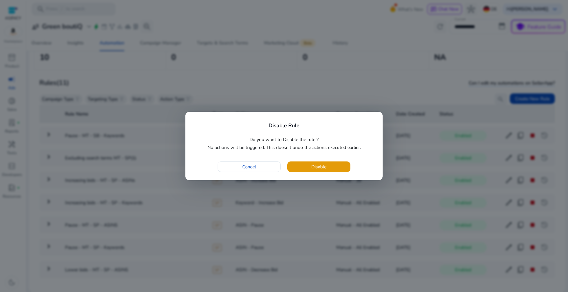
click at [351, 158] on div "Disable Rule Do you want to Disable the rule ? No actions will be triggered. Th…" at bounding box center [283, 146] width 197 height 69
click at [337, 161] on span "button" at bounding box center [318, 167] width 63 height 16
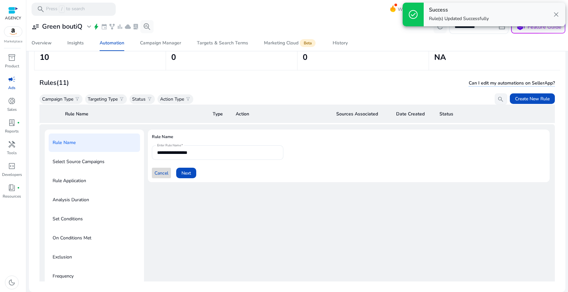
click at [159, 172] on span "Cancel" at bounding box center [161, 173] width 14 height 7
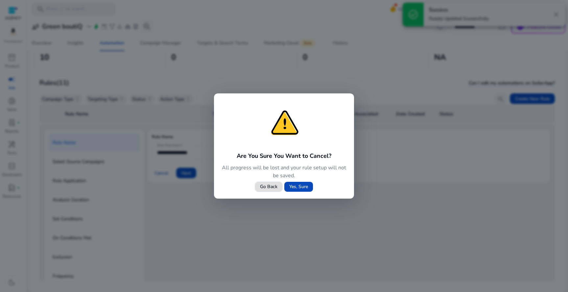
click at [291, 183] on span "Yes, Sure" at bounding box center [298, 186] width 19 height 7
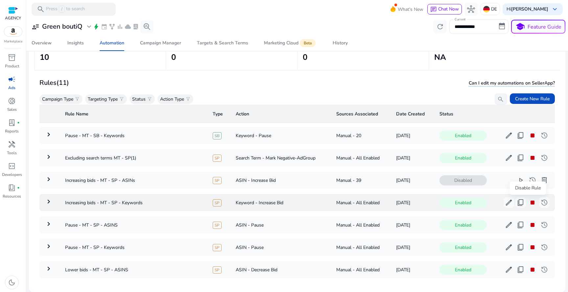
click at [528, 205] on span "stop" at bounding box center [532, 202] width 8 height 8
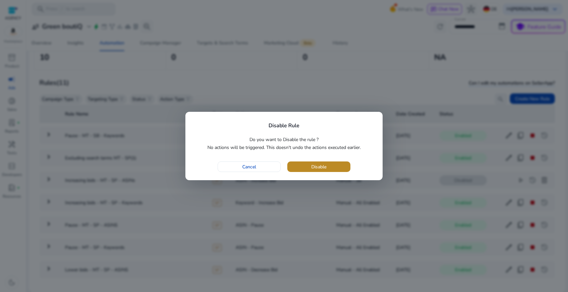
click at [330, 168] on span "button" at bounding box center [318, 167] width 63 height 16
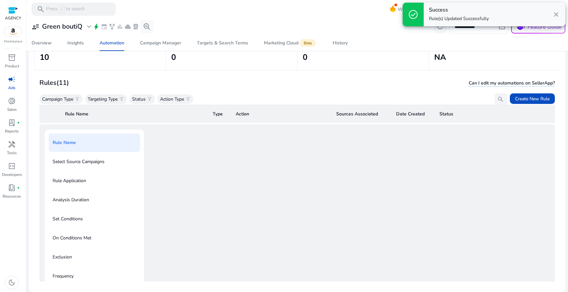
scroll to position [0, 0]
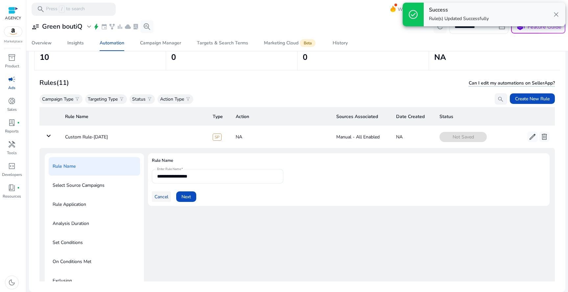
click at [161, 192] on span at bounding box center [161, 197] width 19 height 16
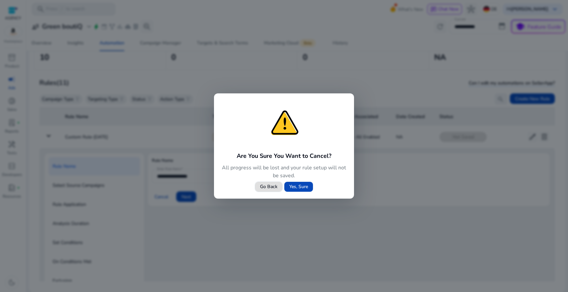
click at [306, 182] on span at bounding box center [298, 187] width 29 height 16
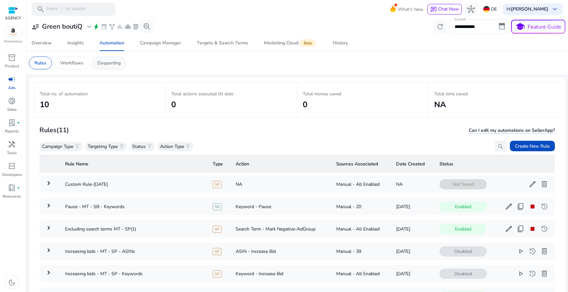
click at [107, 67] on div "Dayparting" at bounding box center [109, 63] width 35 height 13
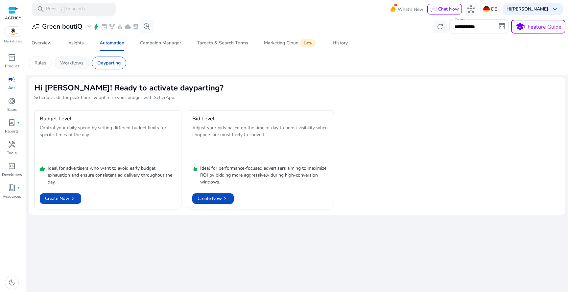
click at [78, 64] on p "Workflows" at bounding box center [71, 62] width 23 height 7
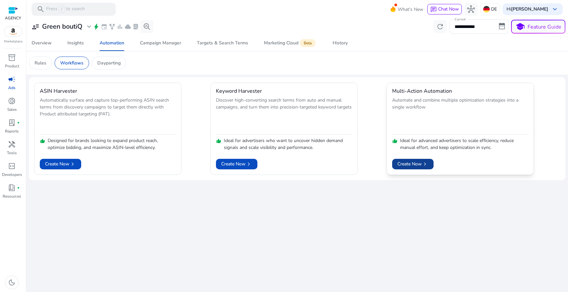
click at [420, 161] on span "Create Now chevron_right" at bounding box center [412, 163] width 31 height 7
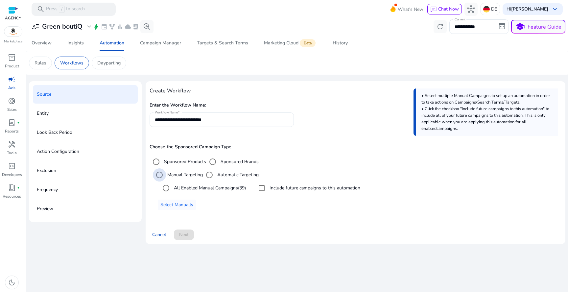
click at [192, 175] on label "Manual Targeting" at bounding box center [184, 174] width 37 height 7
click at [204, 189] on label "All Enabled Manual Campaigns (39)" at bounding box center [209, 187] width 73 height 7
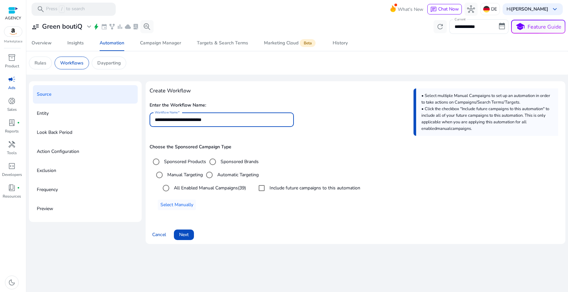
click at [224, 120] on input "**********" at bounding box center [221, 119] width 133 height 7
type input "**********"
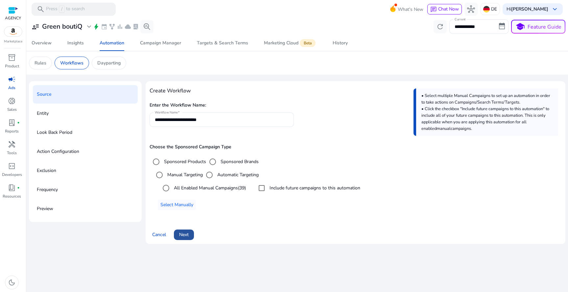
click at [187, 236] on span "Next" at bounding box center [184, 234] width 10 height 7
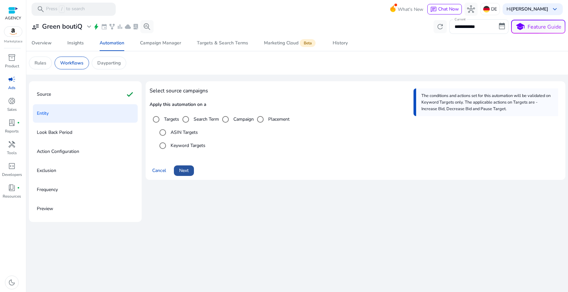
click at [186, 164] on span at bounding box center [184, 171] width 20 height 16
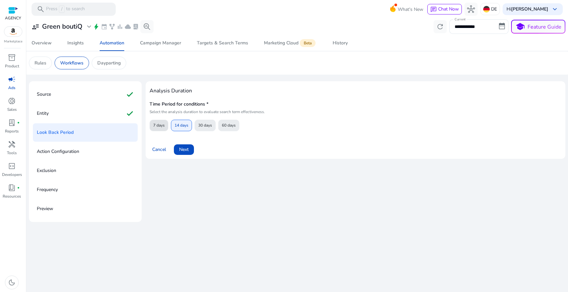
click at [157, 127] on span "7 days" at bounding box center [159, 126] width 12 height 12
click at [182, 128] on span "14 days" at bounding box center [181, 126] width 14 height 12
click at [167, 128] on span at bounding box center [159, 125] width 18 height 16
click at [187, 153] on span at bounding box center [184, 150] width 20 height 16
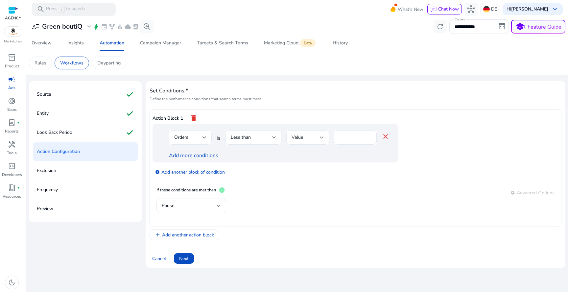
click at [83, 184] on div "Frequency" at bounding box center [85, 189] width 105 height 18
click at [86, 133] on div "Look Back Period check" at bounding box center [85, 132] width 105 height 18
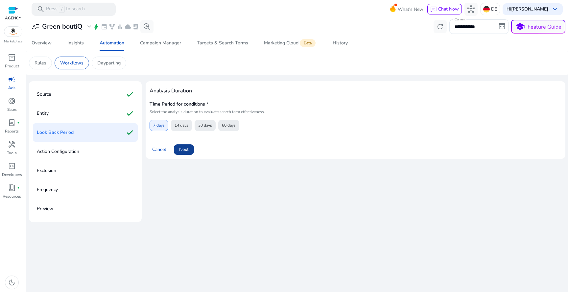
click at [183, 149] on span "Next" at bounding box center [184, 149] width 10 height 7
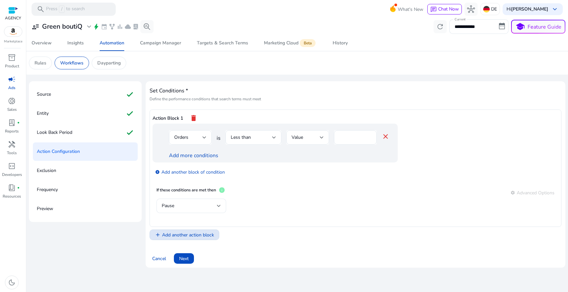
click at [189, 235] on span "Add another action block" at bounding box center [188, 234] width 52 height 7
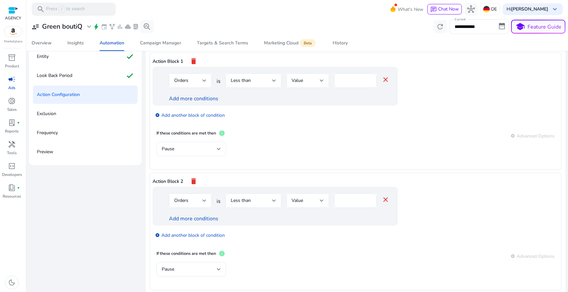
click at [199, 148] on div "Pause" at bounding box center [189, 148] width 55 height 7
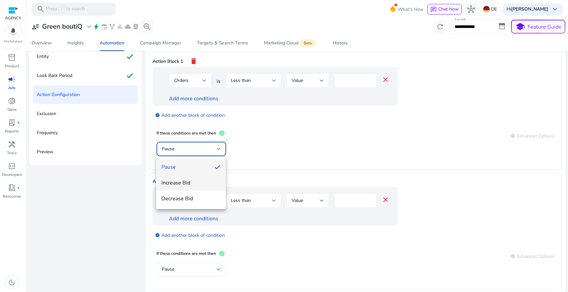
click at [194, 180] on span "Increase Bid" at bounding box center [190, 182] width 59 height 7
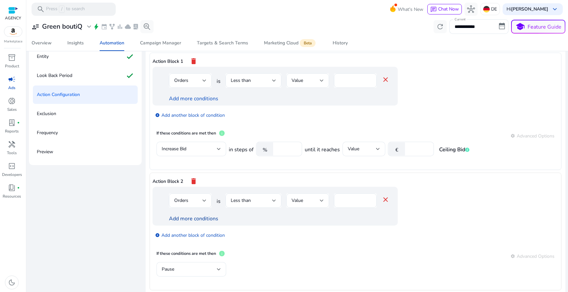
click at [196, 216] on link "Add more conditions" at bounding box center [193, 218] width 49 height 7
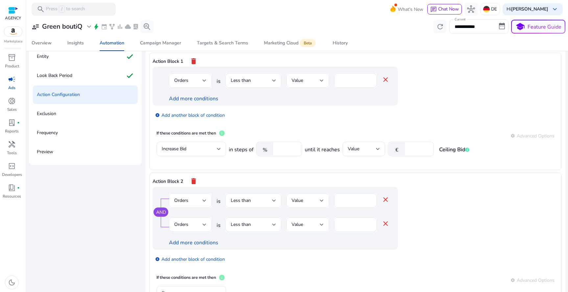
click at [195, 205] on div "Orders" at bounding box center [190, 200] width 32 height 14
click at [98, 202] on div at bounding box center [284, 146] width 568 height 292
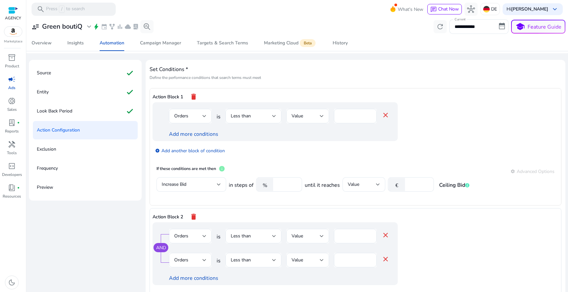
scroll to position [19, 0]
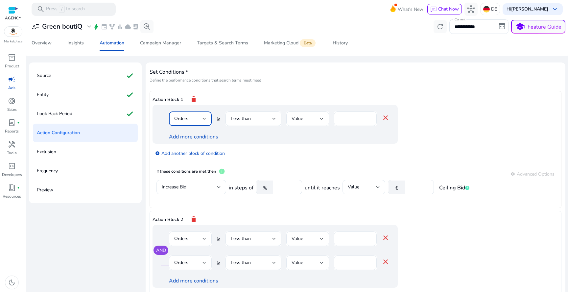
click at [205, 121] on div at bounding box center [204, 119] width 4 height 8
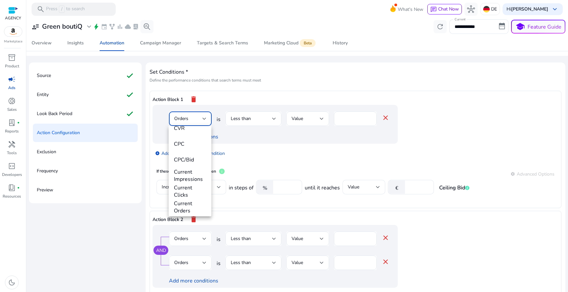
scroll to position [0, 0]
click at [56, 115] on div at bounding box center [284, 146] width 568 height 292
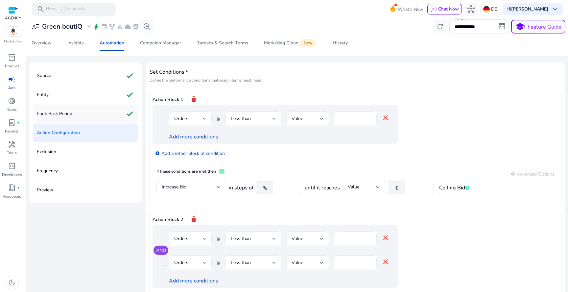
click at [74, 118] on div "Look Back Period check" at bounding box center [85, 113] width 105 height 18
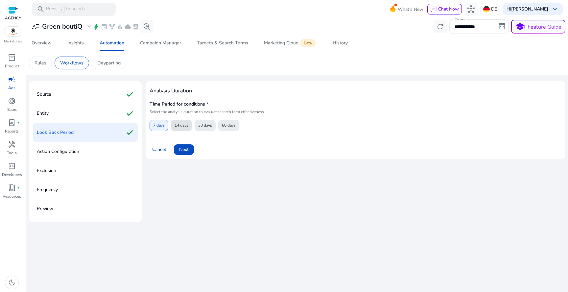
click at [186, 126] on span "14 days" at bounding box center [181, 126] width 14 height 12
click at [202, 124] on span "30 days" at bounding box center [205, 126] width 14 height 12
click at [163, 128] on span "7 days" at bounding box center [159, 126] width 12 height 12
click at [91, 145] on div "Action Configuration" at bounding box center [85, 151] width 105 height 18
click at [69, 153] on p "Action Configuration" at bounding box center [58, 151] width 42 height 11
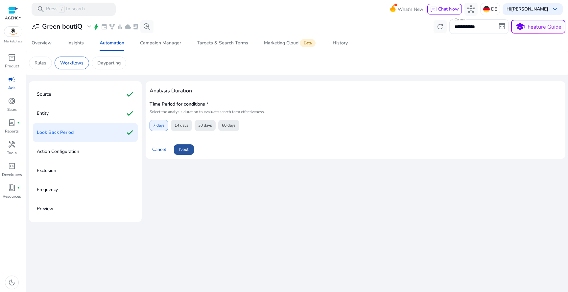
click at [184, 149] on span "Next" at bounding box center [184, 149] width 10 height 7
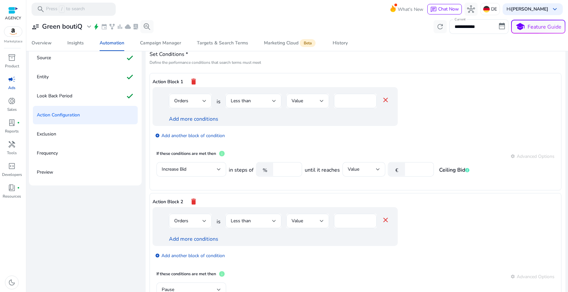
scroll to position [20, 0]
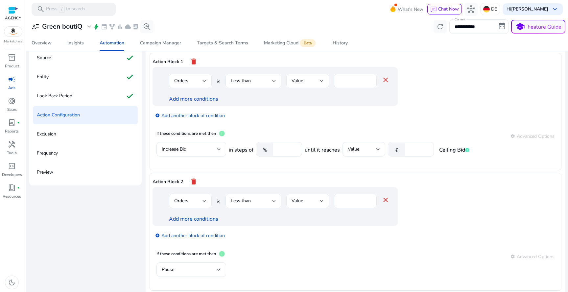
click at [518, 134] on div "settings Advanced Options" at bounding box center [532, 136] width 44 height 8
click at [515, 138] on div "settings Advanced Options" at bounding box center [532, 136] width 44 height 8
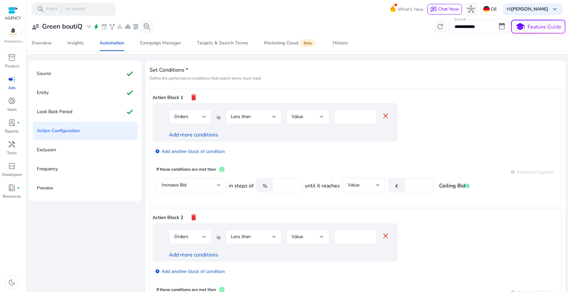
scroll to position [20, 0]
click at [81, 95] on div "Entity check" at bounding box center [85, 93] width 105 height 18
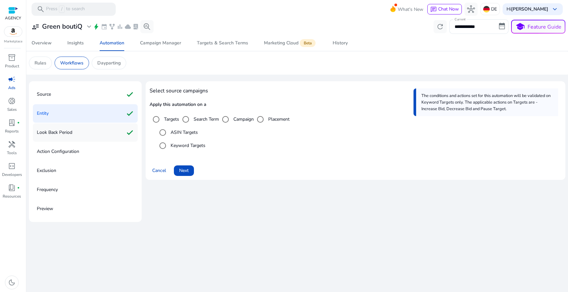
click at [82, 134] on div "Look Back Period check" at bounding box center [85, 132] width 105 height 18
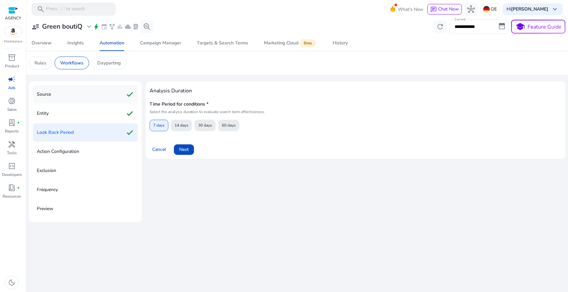
click at [89, 97] on div "Source check" at bounding box center [85, 94] width 105 height 18
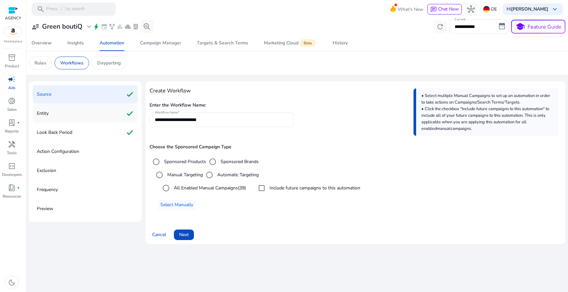
click at [93, 121] on div "Entity check" at bounding box center [85, 113] width 105 height 18
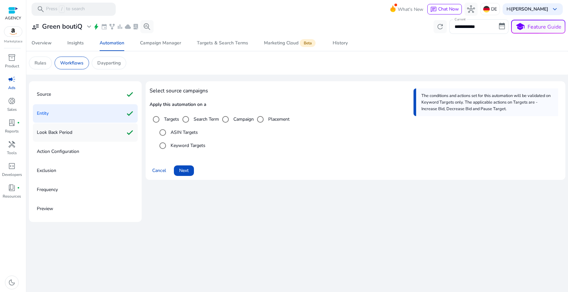
click at [93, 128] on div "Look Back Period check" at bounding box center [85, 132] width 105 height 18
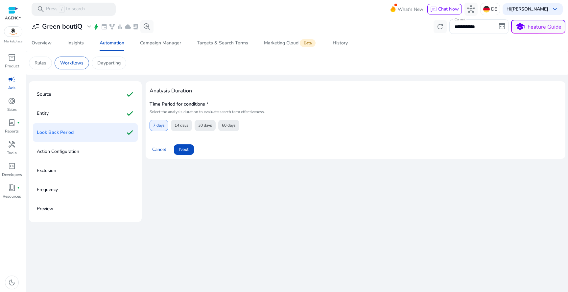
click at [89, 140] on div "Look Back Period check" at bounding box center [85, 132] width 105 height 18
click at [84, 148] on div "Action Configuration" at bounding box center [85, 151] width 105 height 18
click at [181, 148] on span "Next" at bounding box center [184, 149] width 10 height 7
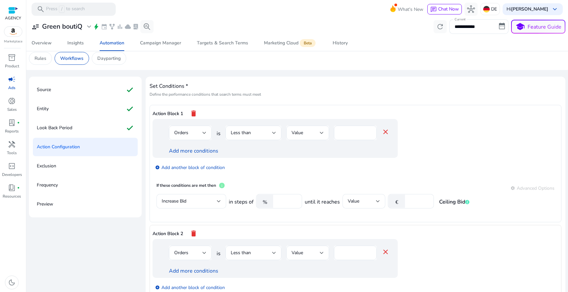
scroll to position [6, 0]
click at [206, 133] on div "Orders" at bounding box center [190, 132] width 43 height 14
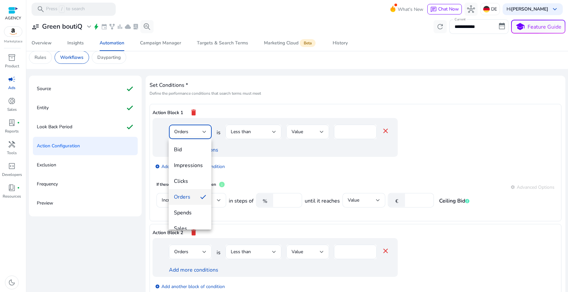
click at [230, 78] on div at bounding box center [284, 146] width 568 height 292
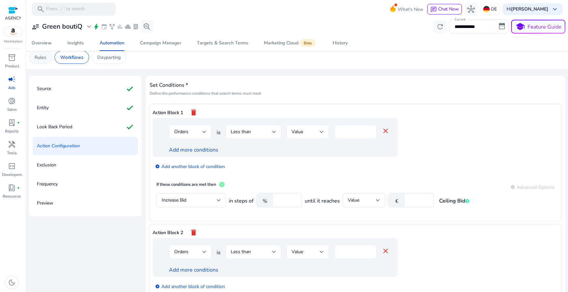
click at [43, 61] on div "Rules" at bounding box center [40, 57] width 23 height 13
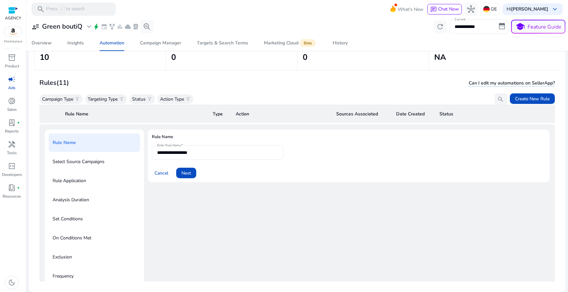
scroll to position [48, 0]
click at [167, 170] on span "Cancel" at bounding box center [161, 173] width 14 height 7
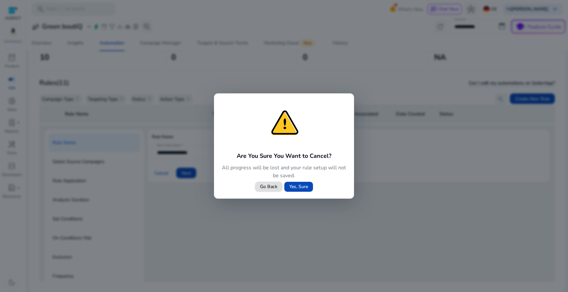
click at [296, 189] on span "Yes, Sure" at bounding box center [298, 186] width 19 height 7
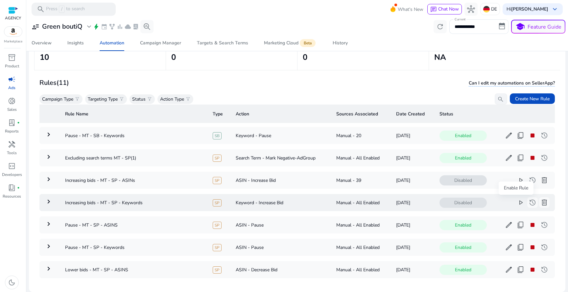
click at [517, 203] on span "play_arrow" at bounding box center [521, 202] width 8 height 8
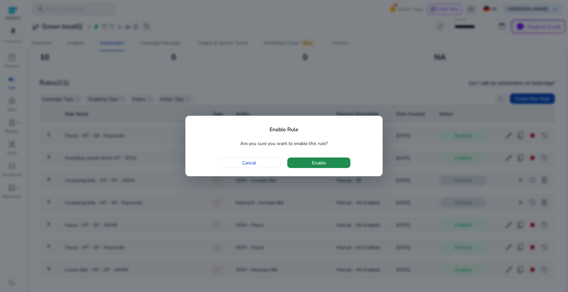
click at [335, 159] on span "button" at bounding box center [318, 163] width 63 height 16
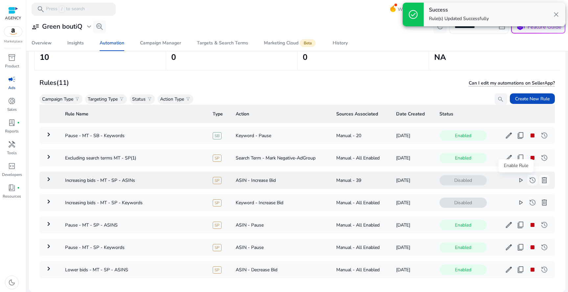
click at [517, 183] on span "play_arrow" at bounding box center [521, 180] width 8 height 8
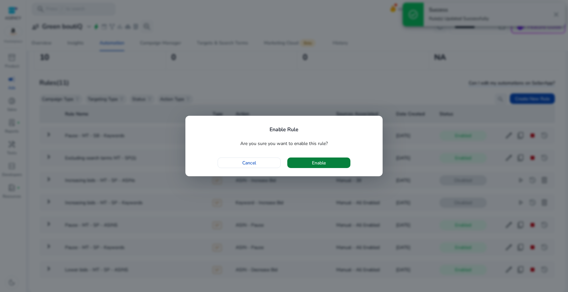
click at [338, 165] on span "button" at bounding box center [318, 163] width 63 height 16
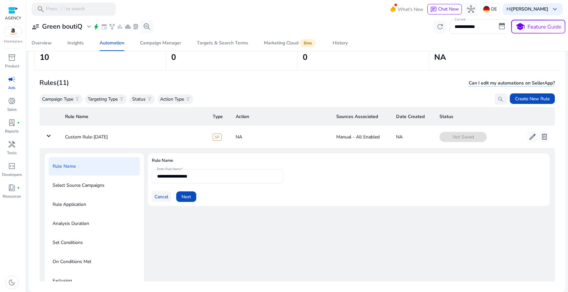
scroll to position [47, 0]
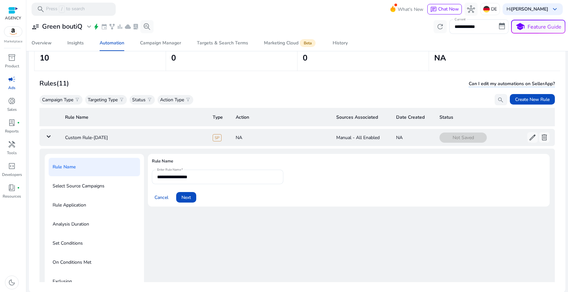
click at [48, 137] on mat-icon "keyboard_arrow_down" at bounding box center [49, 136] width 8 height 8
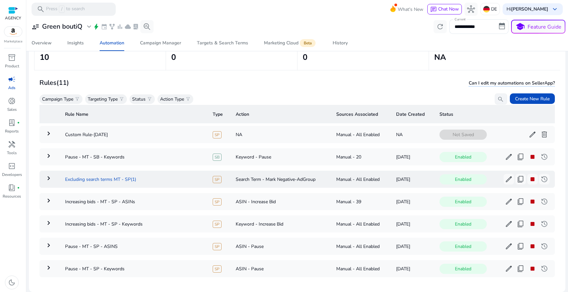
scroll to position [0, 0]
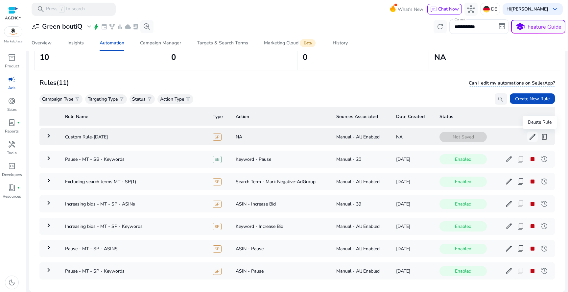
click at [541, 136] on span "delete" at bounding box center [544, 137] width 8 height 8
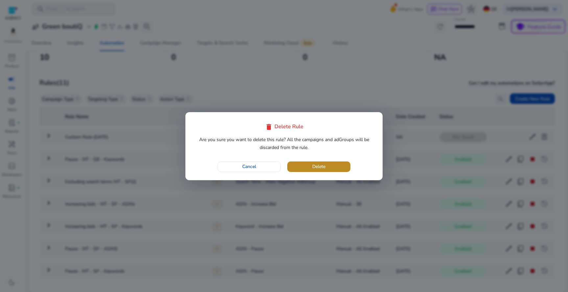
click at [320, 167] on span "Delete" at bounding box center [318, 166] width 13 height 7
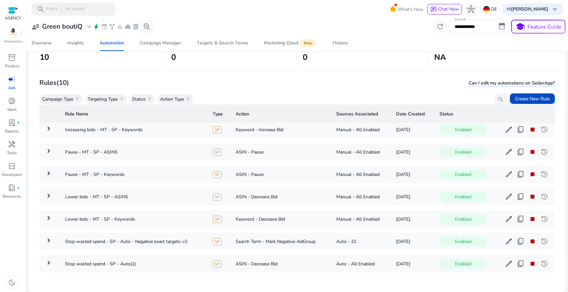
scroll to position [82, 0]
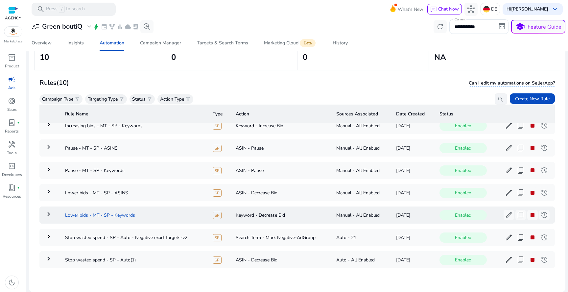
copy td "Lower bids - MT - SP - Keywords"
drag, startPoint x: 60, startPoint y: 210, endPoint x: 140, endPoint y: 212, distance: 79.6
click at [140, 212] on td "Lower bids - MT - SP - Keywords" at bounding box center [134, 214] width 148 height 17
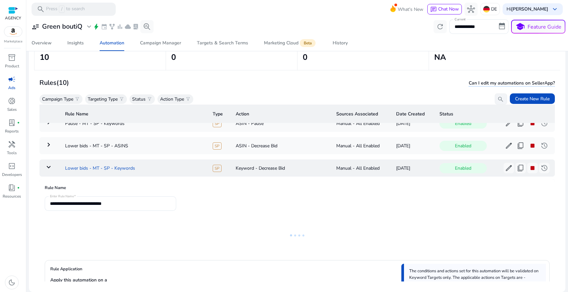
scroll to position [126, 0]
click at [48, 164] on mat-icon "keyboard_arrow_down" at bounding box center [49, 166] width 8 height 8
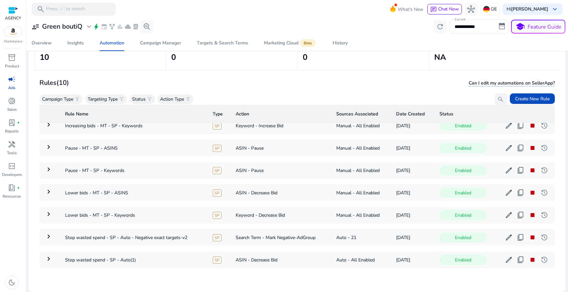
scroll to position [0, 0]
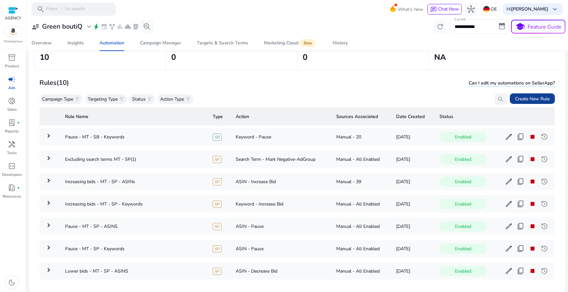
click at [536, 97] on span "Create New Rule" at bounding box center [532, 98] width 35 height 7
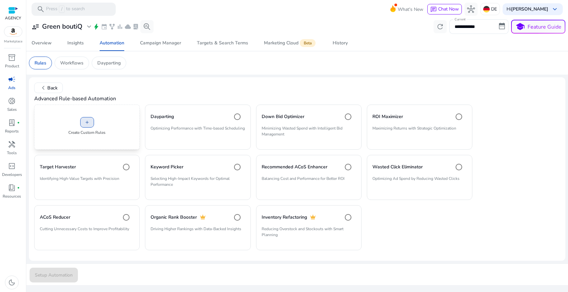
click at [85, 125] on span "add" at bounding box center [86, 122] width 5 height 5
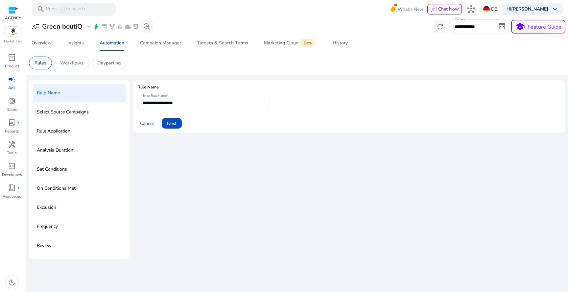
click at [222, 97] on div "**********" at bounding box center [203, 103] width 121 height 14
paste input "**********"
click at [174, 103] on input "**********" at bounding box center [203, 102] width 121 height 7
click at [185, 103] on input "**********" at bounding box center [203, 102] width 121 height 7
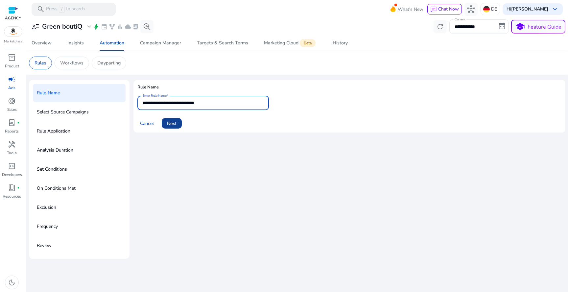
type input "**********"
click at [177, 122] on span at bounding box center [172, 123] width 20 height 16
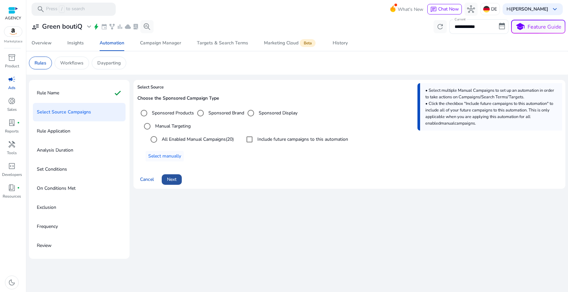
click at [172, 178] on span "Next" at bounding box center [172, 179] width 10 height 7
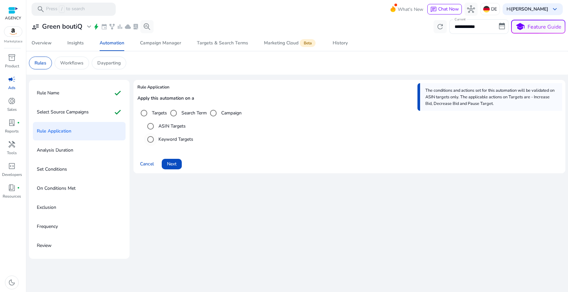
click at [179, 138] on label "Keyword Targets" at bounding box center [175, 139] width 36 height 7
click at [173, 165] on span "Next" at bounding box center [172, 163] width 10 height 7
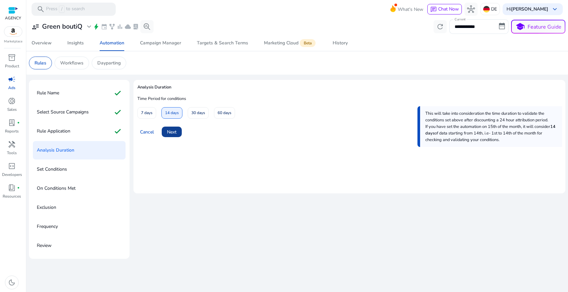
click at [176, 129] on span "Next" at bounding box center [172, 131] width 10 height 7
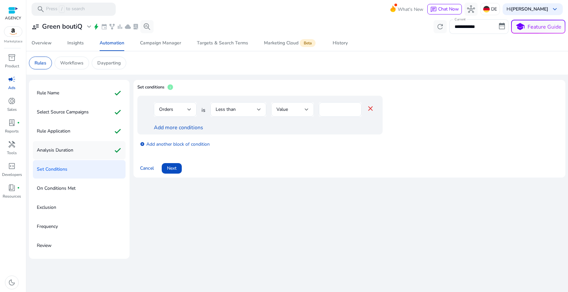
click at [95, 151] on div "Analysis Duration check" at bounding box center [79, 150] width 93 height 18
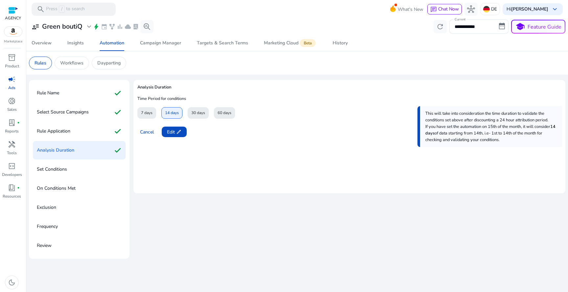
click at [97, 157] on div "Analysis Duration check" at bounding box center [79, 150] width 93 height 18
click at [172, 130] on span "Edit edit" at bounding box center [174, 131] width 14 height 7
click at [172, 130] on span "Next" at bounding box center [172, 131] width 10 height 7
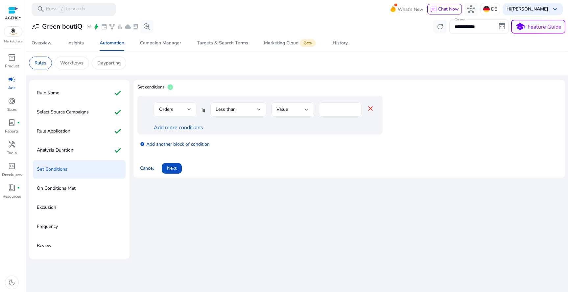
click at [182, 116] on div "Orders" at bounding box center [175, 109] width 32 height 14
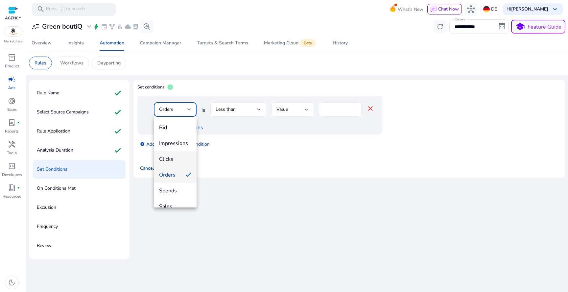
click at [180, 151] on mat-option "Clicks" at bounding box center [175, 159] width 43 height 16
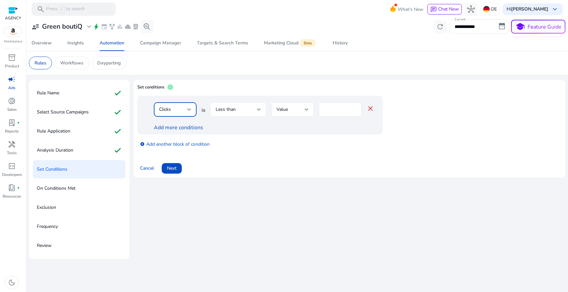
click at [243, 114] on div "Less than" at bounding box center [238, 109] width 45 height 14
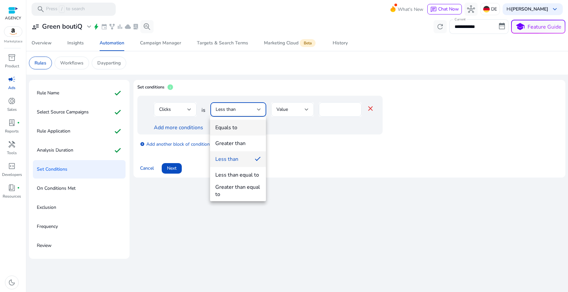
click at [239, 135] on mat-option "Equals to" at bounding box center [238, 128] width 56 height 16
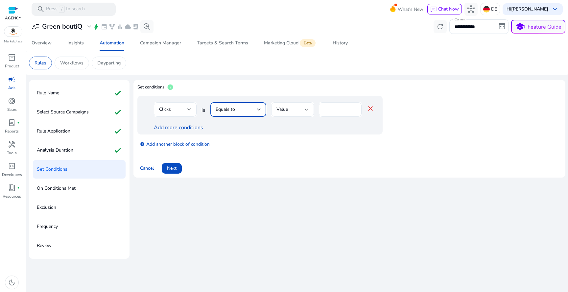
click at [246, 115] on div "Equals to" at bounding box center [238, 109] width 45 height 14
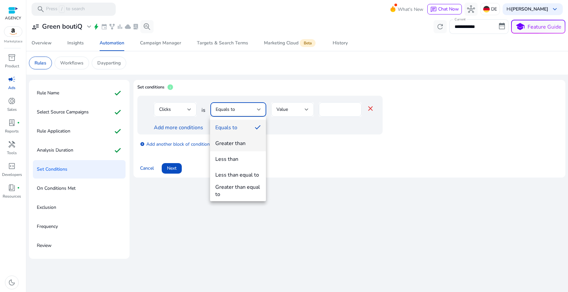
click at [239, 147] on mat-option "Greater than" at bounding box center [238, 143] width 56 height 16
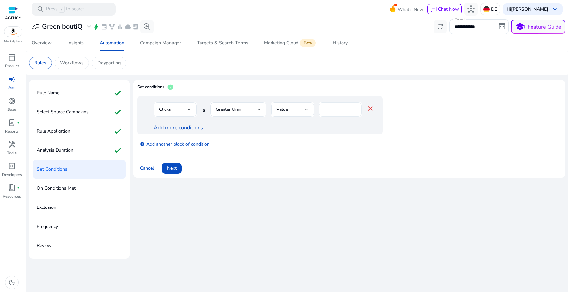
click at [322, 109] on div "*" at bounding box center [340, 109] width 43 height 14
click at [325, 109] on input "*" at bounding box center [340, 109] width 32 height 7
type input "**"
click at [191, 128] on link "Add more conditions" at bounding box center [178, 127] width 49 height 7
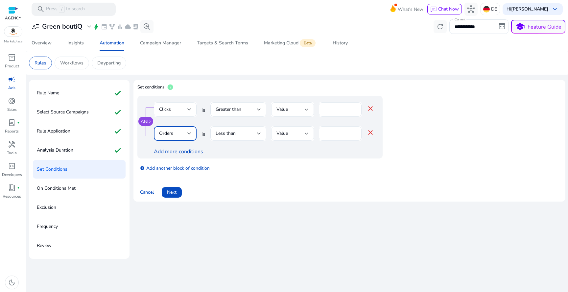
click at [187, 129] on div at bounding box center [189, 133] width 4 height 8
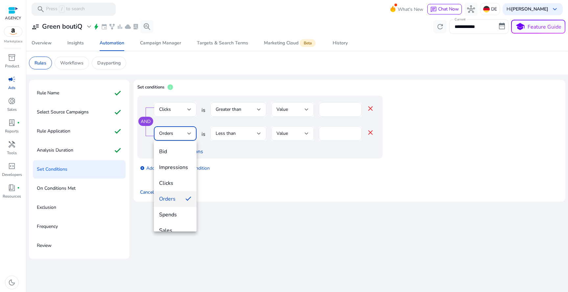
click at [232, 139] on div at bounding box center [284, 146] width 568 height 292
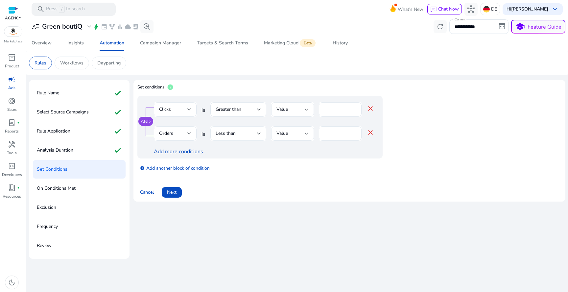
click at [238, 135] on div "Less than" at bounding box center [236, 133] width 41 height 7
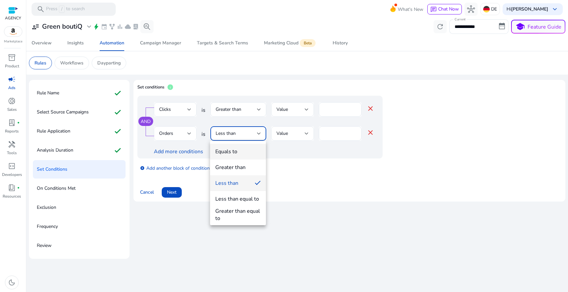
click at [239, 148] on span "Equals to" at bounding box center [237, 151] width 45 height 7
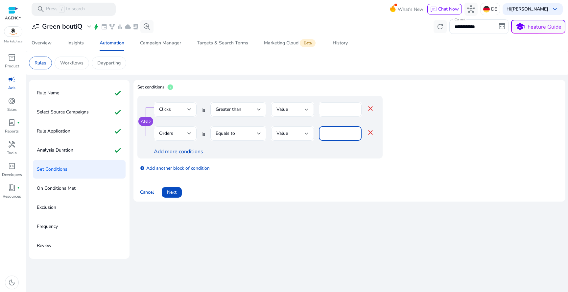
click at [336, 130] on input "*" at bounding box center [340, 133] width 32 height 7
type input "*"
click at [177, 191] on span at bounding box center [172, 192] width 20 height 16
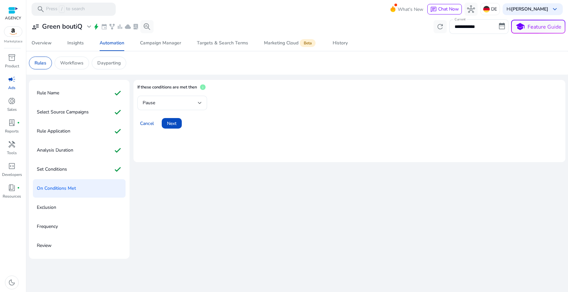
click at [177, 95] on h4 "If these conditions are met then" at bounding box center [166, 90] width 59 height 12
click at [177, 101] on div "Pause" at bounding box center [170, 102] width 55 height 7
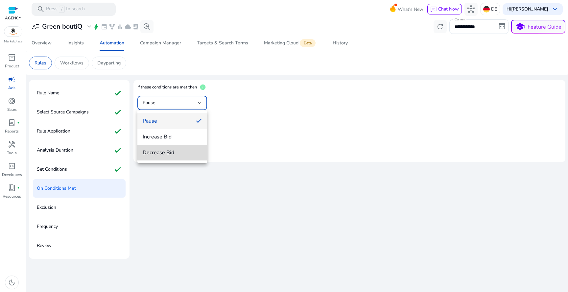
click at [176, 147] on mat-option "Decrease Bid" at bounding box center [172, 153] width 70 height 16
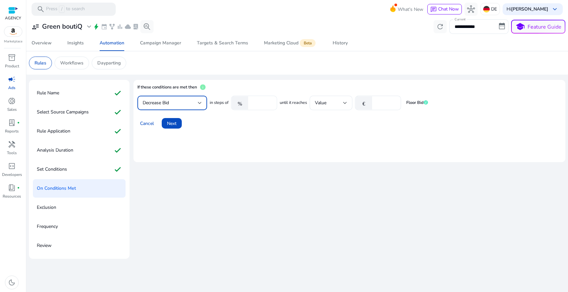
click at [260, 106] on input "****" at bounding box center [261, 102] width 20 height 7
click at [254, 105] on input "****" at bounding box center [261, 102] width 20 height 7
type input "*****"
click at [382, 98] on div at bounding box center [385, 103] width 20 height 14
type input "***"
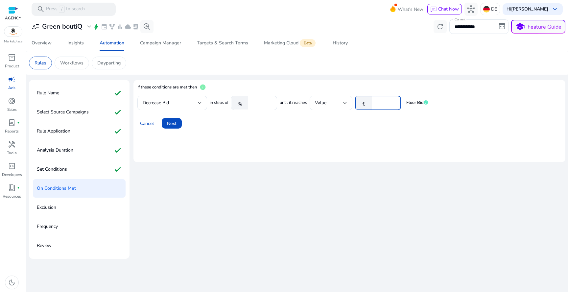
click at [332, 106] on div "Value" at bounding box center [329, 102] width 28 height 7
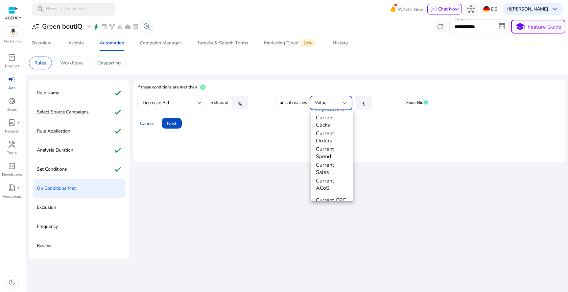
scroll to position [230, 0]
click at [252, 147] on div at bounding box center [284, 146] width 568 height 292
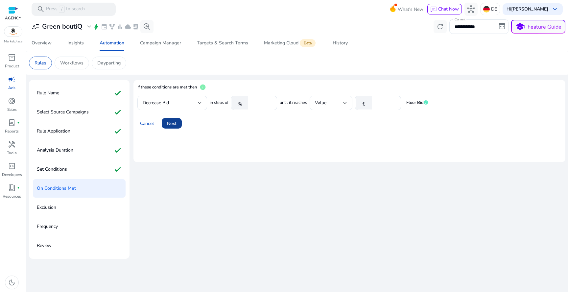
click at [174, 126] on span "Next" at bounding box center [172, 123] width 10 height 7
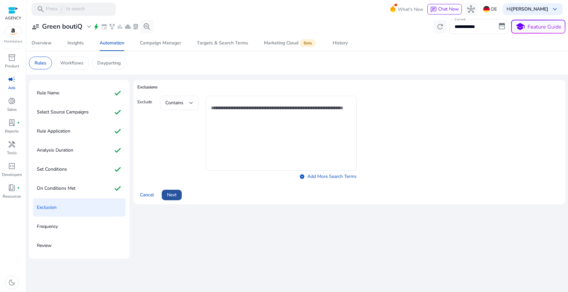
click at [175, 198] on span "Next" at bounding box center [172, 194] width 10 height 7
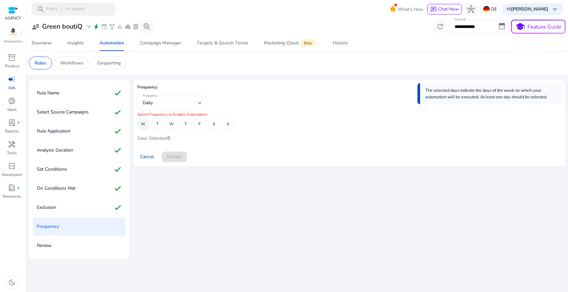
click at [145, 125] on span at bounding box center [143, 124] width 11 height 16
click at [172, 125] on span "W" at bounding box center [171, 124] width 4 height 12
click at [196, 124] on span at bounding box center [199, 124] width 11 height 16
click at [229, 123] on span at bounding box center [227, 124] width 11 height 16
click at [177, 159] on span "Review" at bounding box center [174, 156] width 15 height 7
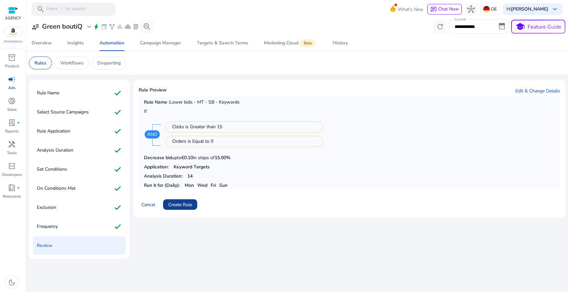
click at [174, 208] on span at bounding box center [180, 205] width 34 height 16
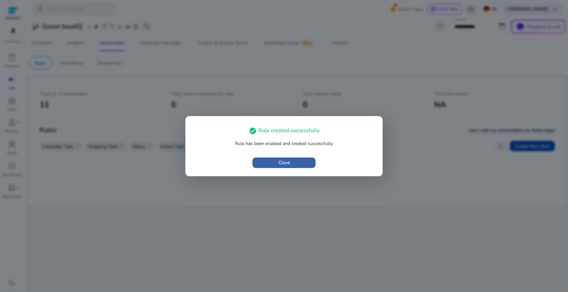
click at [280, 159] on span "Close" at bounding box center [284, 162] width 12 height 7
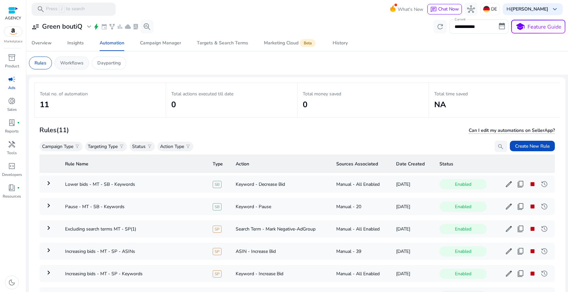
click at [77, 60] on p "Workflows" at bounding box center [71, 62] width 23 height 7
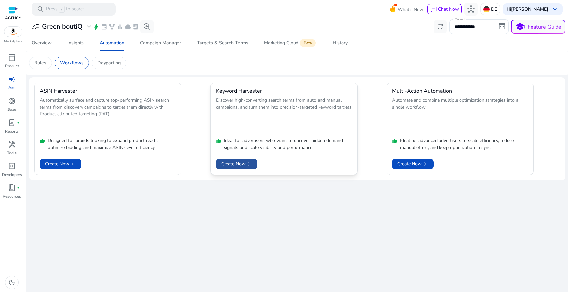
click at [245, 164] on span "Create Now chevron_right" at bounding box center [236, 163] width 31 height 7
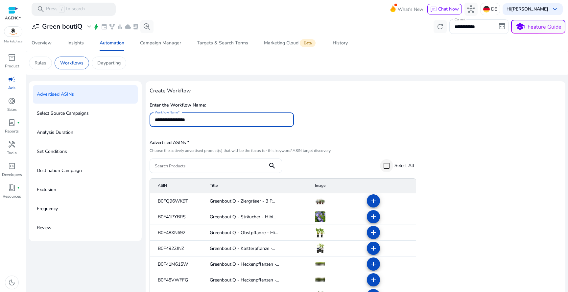
type input "**********"
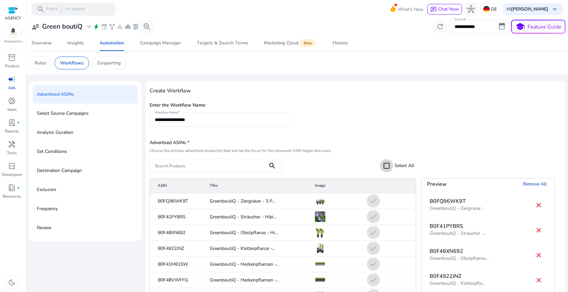
scroll to position [51, 0]
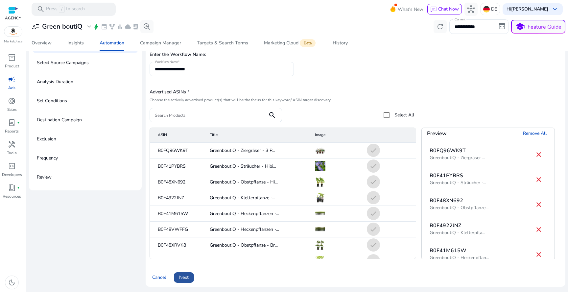
click at [187, 273] on button "Next" at bounding box center [184, 277] width 20 height 11
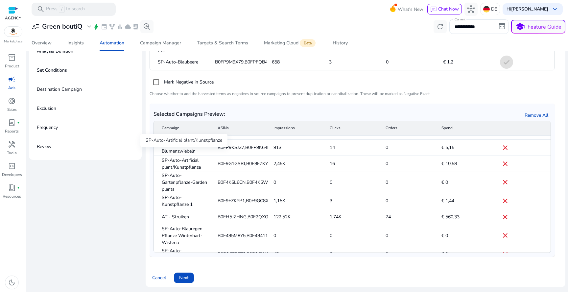
scroll to position [126, 0]
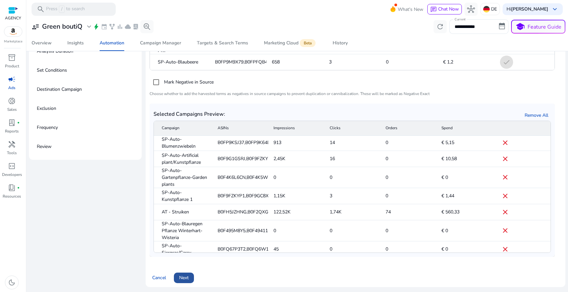
click at [185, 273] on span at bounding box center [184, 278] width 20 height 16
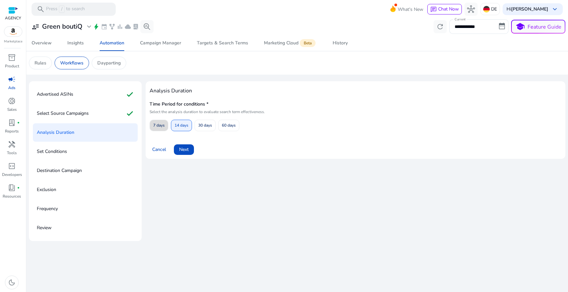
click at [157, 125] on span "7 days" at bounding box center [159, 126] width 12 height 12
click at [189, 152] on span "Next" at bounding box center [184, 149] width 10 height 7
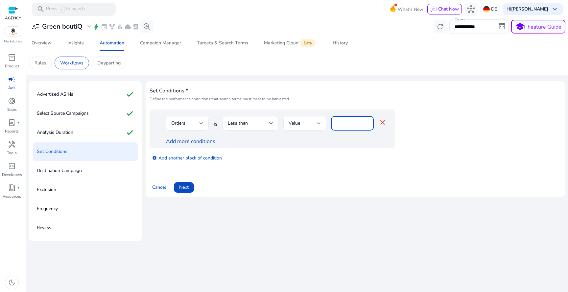
click at [346, 123] on input "*" at bounding box center [352, 123] width 32 height 7
type input "*"
click at [253, 126] on div "Less than" at bounding box center [248, 123] width 41 height 7
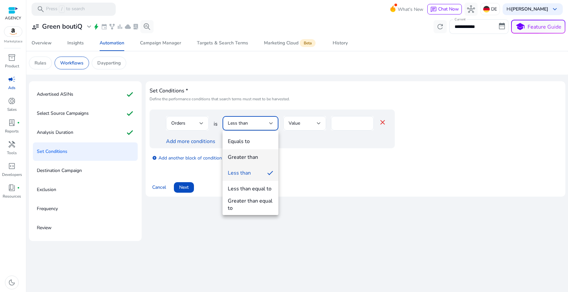
click at [256, 155] on div "Greater than" at bounding box center [243, 156] width 30 height 7
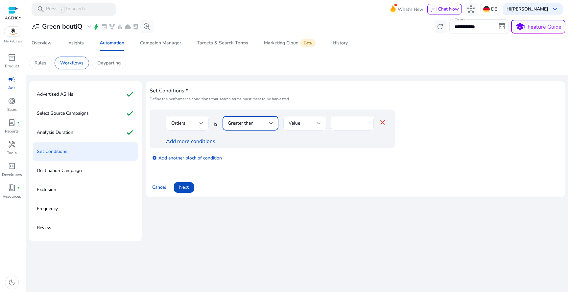
click at [238, 119] on div "Greater than" at bounding box center [250, 123] width 45 height 14
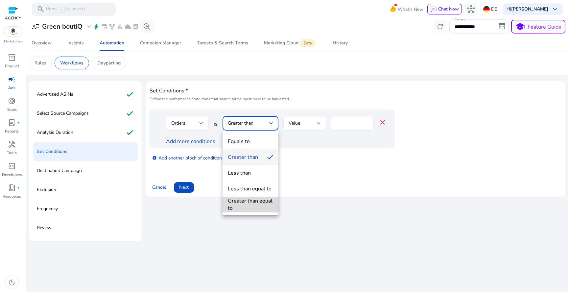
click at [261, 206] on div "Greater than equal to" at bounding box center [250, 204] width 45 height 14
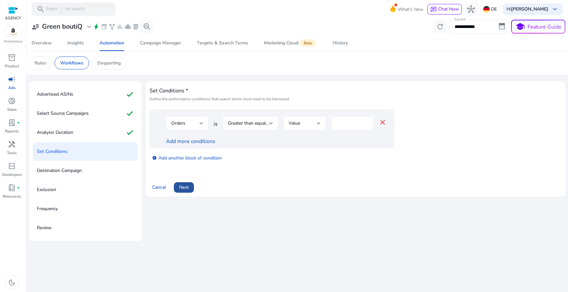
click at [187, 185] on span "Next" at bounding box center [184, 187] width 10 height 7
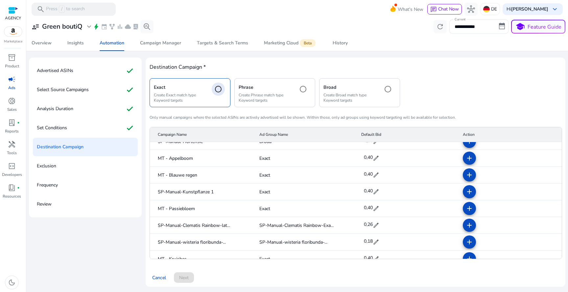
scroll to position [1274, 0]
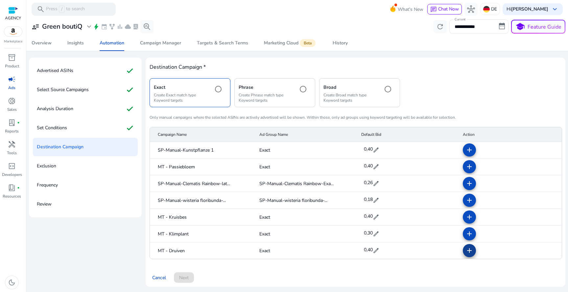
click at [469, 251] on mat-icon "add" at bounding box center [469, 250] width 8 height 8
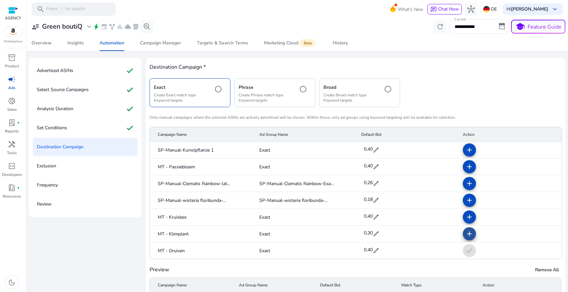
click at [469, 239] on span at bounding box center [469, 234] width 16 height 16
click at [467, 221] on span at bounding box center [469, 217] width 16 height 16
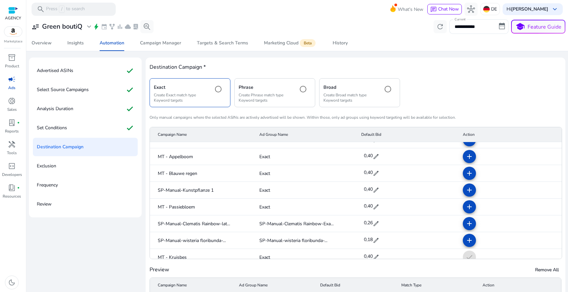
scroll to position [1232, 0]
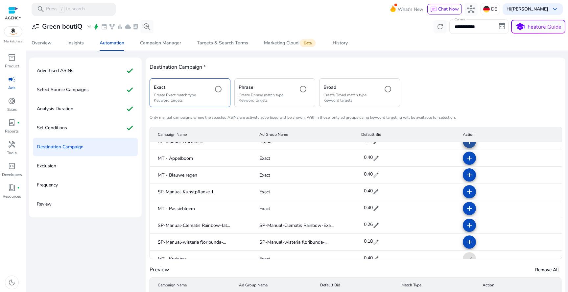
click at [464, 146] on span at bounding box center [469, 141] width 16 height 16
click at [465, 157] on mat-icon "add" at bounding box center [469, 158] width 8 height 8
click at [465, 171] on mat-icon "add" at bounding box center [469, 175] width 8 height 8
click at [464, 186] on span at bounding box center [469, 192] width 16 height 16
click at [466, 206] on mat-icon "add" at bounding box center [469, 208] width 8 height 8
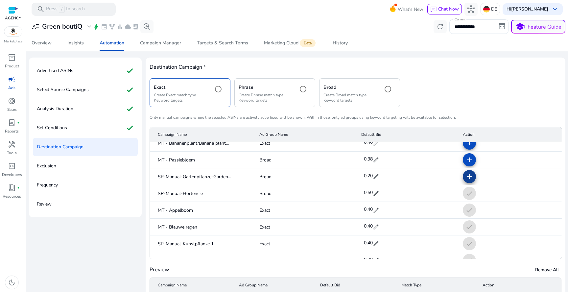
scroll to position [1176, 0]
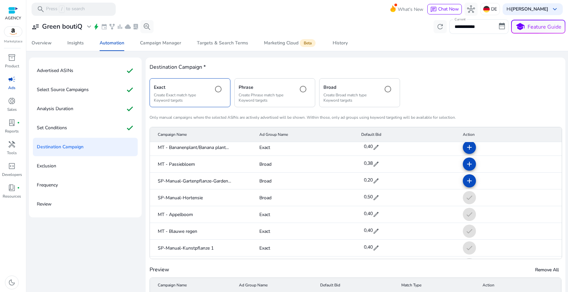
click at [465, 200] on mat-cell "check" at bounding box center [509, 197] width 104 height 17
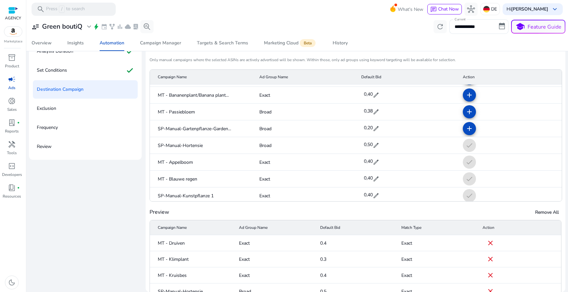
scroll to position [1170, 0]
click at [466, 149] on mat-cell "check" at bounding box center [509, 145] width 104 height 17
click at [464, 145] on mat-cell "check" at bounding box center [509, 145] width 104 height 17
click at [545, 212] on span "Remove All" at bounding box center [547, 212] width 24 height 7
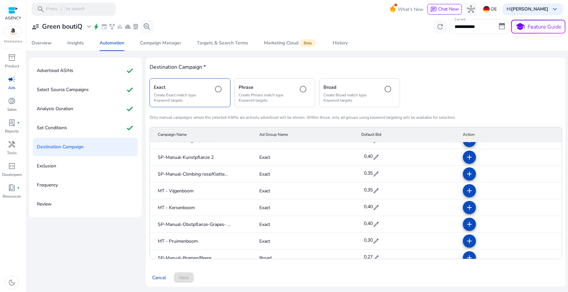
scroll to position [0, 0]
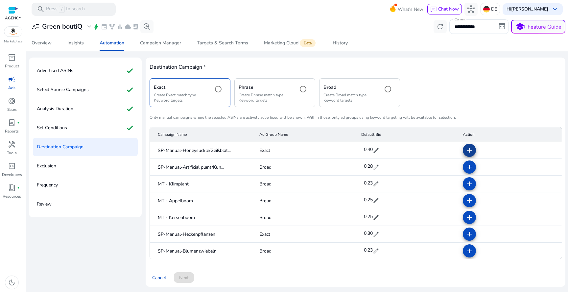
click at [469, 152] on mat-icon "add" at bounding box center [469, 150] width 8 height 8
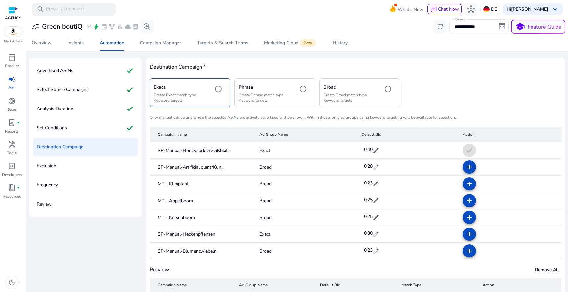
scroll to position [73, 0]
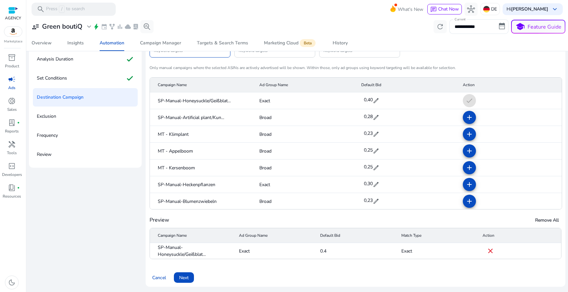
click at [324, 251] on mat-cell "0.4" at bounding box center [355, 251] width 81 height 16
click at [536, 222] on span "Remove All" at bounding box center [547, 220] width 24 height 7
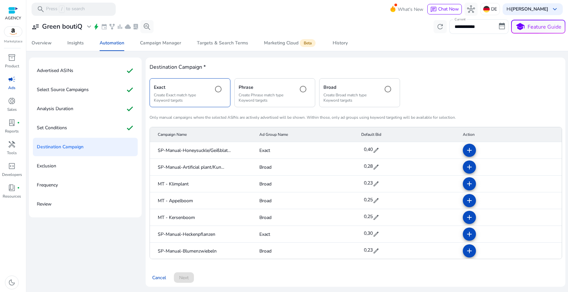
click at [374, 150] on span "edit" at bounding box center [376, 150] width 7 height 7
click at [370, 150] on input "***" at bounding box center [372, 150] width 18 height 11
type input "***"
click at [465, 149] on mat-icon "add" at bounding box center [469, 150] width 8 height 8
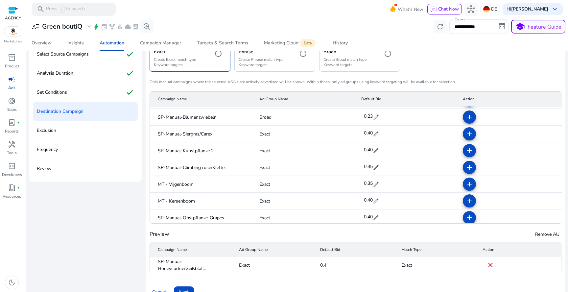
scroll to position [73, 0]
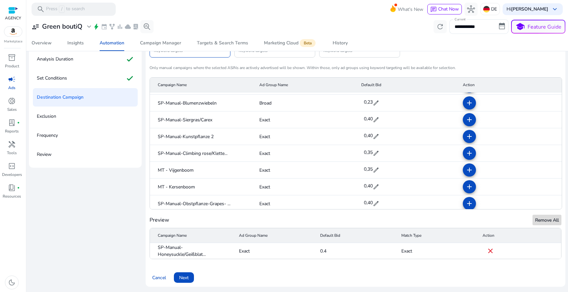
click at [541, 222] on span "Remove All" at bounding box center [547, 220] width 24 height 7
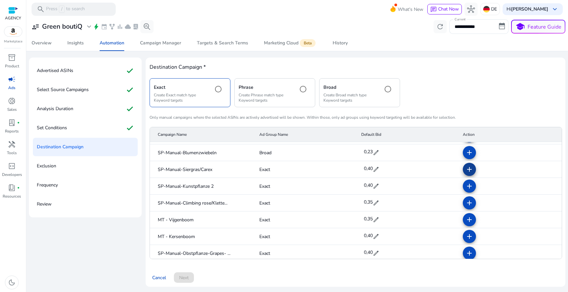
scroll to position [0, 0]
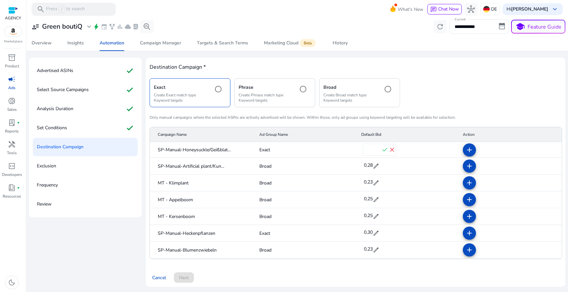
click at [381, 150] on span "check" at bounding box center [384, 149] width 7 height 7
click at [368, 149] on span "0,60" at bounding box center [368, 149] width 9 height 6
click at [368, 149] on input "***" at bounding box center [372, 150] width 18 height 11
click at [466, 147] on mat-icon "add" at bounding box center [469, 150] width 8 height 8
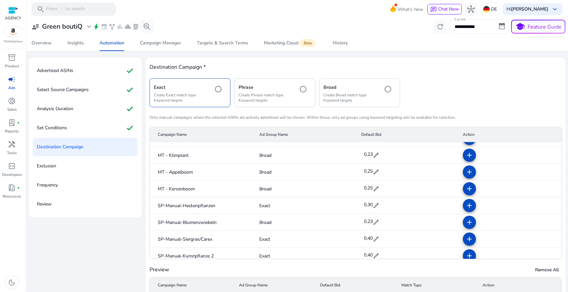
scroll to position [28, 0]
click at [376, 201] on div "0,30 edit" at bounding box center [371, 205] width 18 height 14
click at [372, 203] on input "***" at bounding box center [372, 204] width 18 height 11
paste input "number"
type input "***"
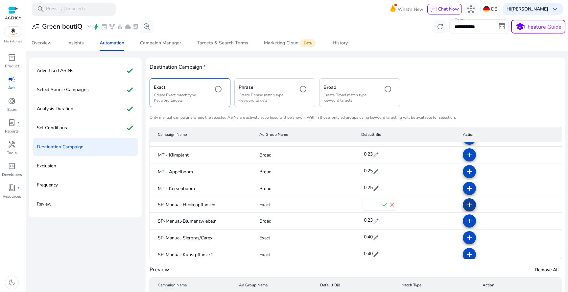
click at [461, 205] on span at bounding box center [469, 205] width 16 height 16
click at [373, 236] on span "edit" at bounding box center [376, 237] width 7 height 7
click at [366, 237] on input "***" at bounding box center [372, 237] width 18 height 11
paste input "number"
type input "***"
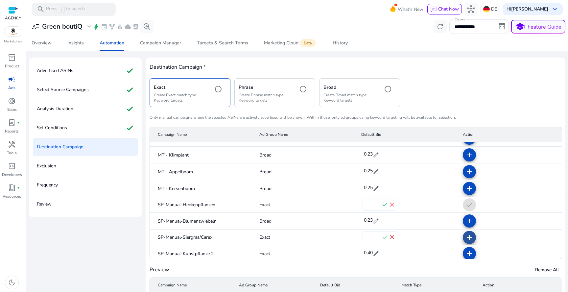
click at [465, 234] on mat-icon "add" at bounding box center [469, 237] width 8 height 8
click at [374, 252] on span "edit" at bounding box center [376, 253] width 7 height 7
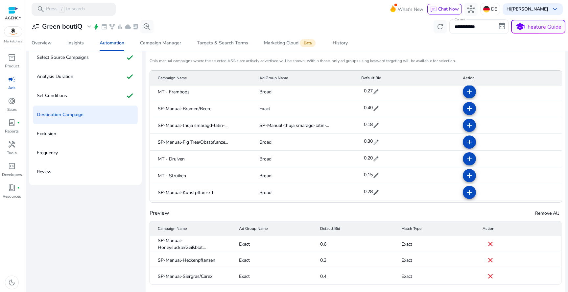
scroll to position [81, 0]
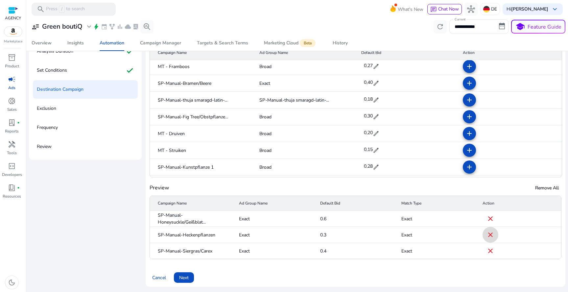
click at [487, 241] on span at bounding box center [490, 235] width 16 height 16
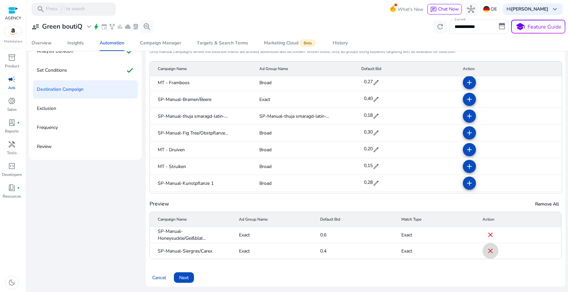
click at [487, 246] on span at bounding box center [490, 251] width 16 height 16
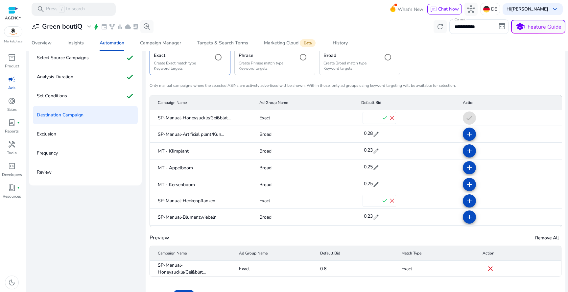
scroll to position [17, 0]
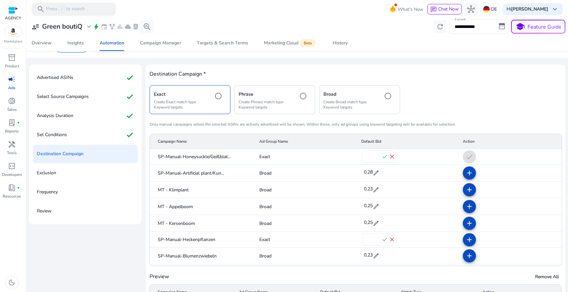
click at [383, 156] on span "check" at bounding box center [384, 156] width 7 height 7
click at [382, 241] on span "check" at bounding box center [384, 240] width 7 height 7
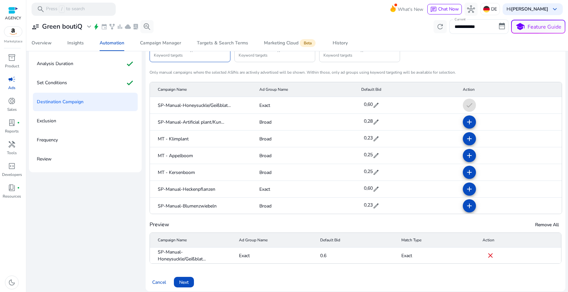
scroll to position [73, 0]
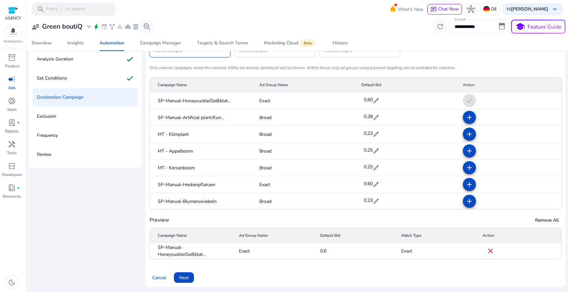
click at [475, 183] on mat-cell "add" at bounding box center [509, 184] width 104 height 17
click at [471, 184] on span at bounding box center [469, 184] width 16 height 16
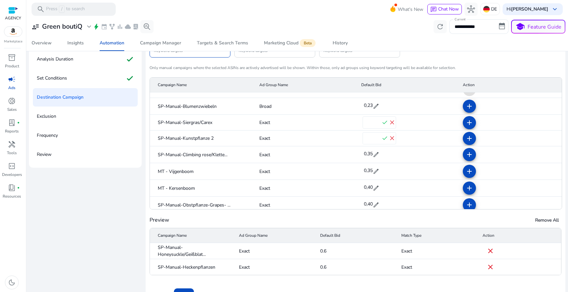
scroll to position [99, 0]
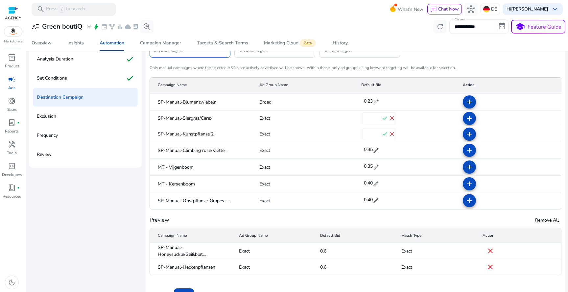
click at [382, 133] on span "check" at bounding box center [384, 133] width 7 height 7
click at [382, 117] on span "check" at bounding box center [384, 118] width 7 height 7
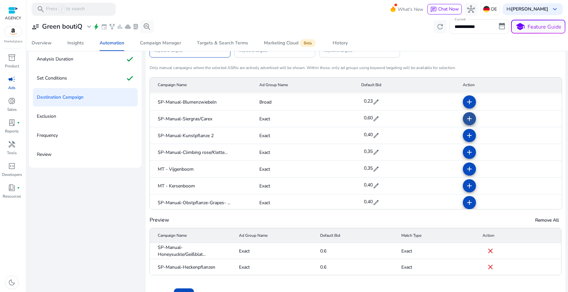
click at [465, 117] on mat-icon "add" at bounding box center [469, 119] width 8 height 8
click at [373, 135] on span "edit" at bounding box center [376, 135] width 7 height 7
click at [371, 135] on input "***" at bounding box center [372, 135] width 18 height 11
paste input "number"
type input "***"
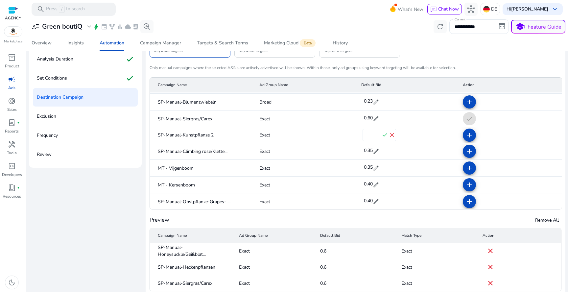
click at [381, 135] on span "check" at bounding box center [384, 134] width 7 height 7
click at [465, 136] on mat-icon "add" at bounding box center [469, 135] width 8 height 8
click at [373, 152] on span "edit" at bounding box center [376, 152] width 7 height 7
click at [367, 152] on input "****" at bounding box center [372, 152] width 18 height 11
paste input "number"
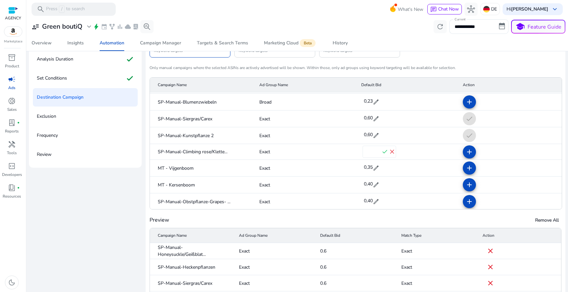
type input "***"
click at [381, 151] on span "check" at bounding box center [384, 151] width 7 height 7
click at [375, 167] on span "edit" at bounding box center [376, 169] width 7 height 7
click at [375, 167] on input "****" at bounding box center [372, 168] width 18 height 11
paste input "number"
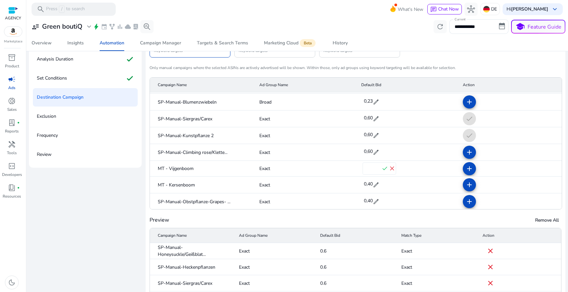
type input "***"
click at [381, 168] on span "check" at bounding box center [384, 168] width 7 height 7
click at [364, 185] on span "0,40" at bounding box center [368, 185] width 9 height 6
click at [375, 185] on input "***" at bounding box center [372, 185] width 18 height 11
paste input "number"
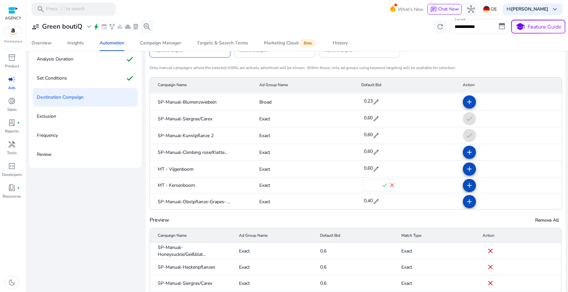
type input "***"
click at [382, 185] on span "check" at bounding box center [384, 185] width 7 height 7
click at [465, 186] on mat-icon "add" at bounding box center [469, 186] width 8 height 8
click at [461, 164] on span at bounding box center [469, 169] width 16 height 16
click at [461, 157] on span at bounding box center [469, 152] width 16 height 16
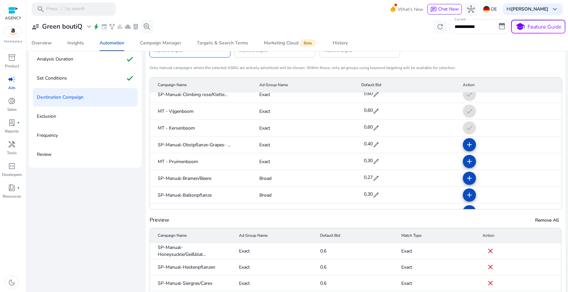
scroll to position [163, 0]
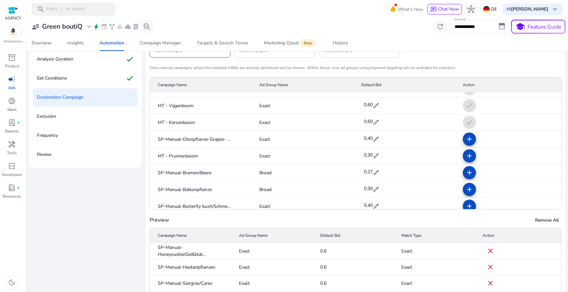
click at [374, 122] on span "edit" at bounding box center [376, 122] width 7 height 7
click at [374, 141] on span "edit" at bounding box center [376, 138] width 7 height 7
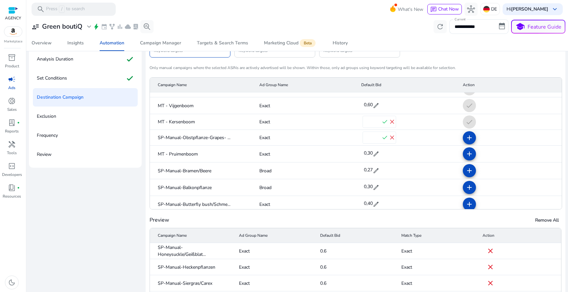
click at [373, 142] on input "***" at bounding box center [372, 137] width 18 height 11
paste input "number"
type input "***"
click at [381, 138] on span "check" at bounding box center [384, 137] width 7 height 7
click at [381, 122] on span "check" at bounding box center [384, 121] width 7 height 7
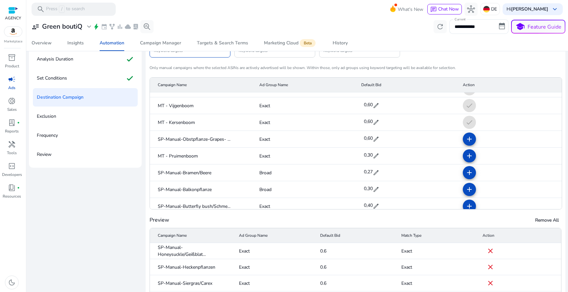
click at [373, 153] on span "edit" at bounding box center [376, 155] width 7 height 7
click at [370, 153] on input "***" at bounding box center [372, 155] width 18 height 11
paste input "number"
type input "***"
click at [381, 155] on span "check" at bounding box center [384, 155] width 7 height 7
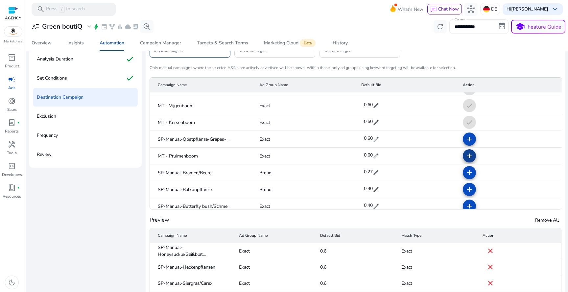
click at [464, 151] on span at bounding box center [469, 156] width 16 height 16
click at [465, 139] on mat-icon "add" at bounding box center [469, 139] width 8 height 8
click at [373, 203] on span "edit" at bounding box center [376, 206] width 7 height 7
click at [369, 203] on input "***" at bounding box center [372, 205] width 18 height 11
paste input "number"
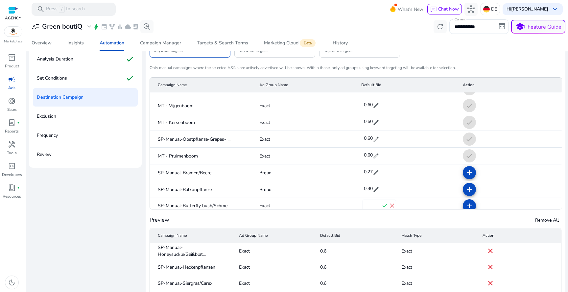
type input "***"
click at [381, 206] on span "check" at bounding box center [384, 205] width 7 height 7
click at [465, 206] on mat-icon "add" at bounding box center [469, 206] width 8 height 8
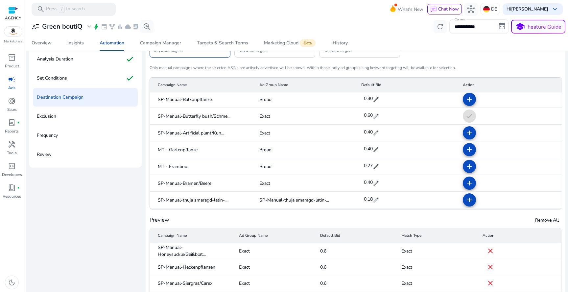
scroll to position [254, 0]
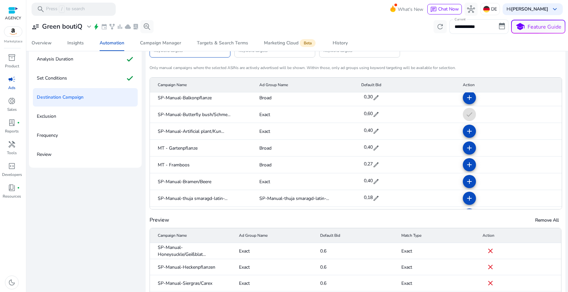
click at [376, 129] on div "0,40 edit" at bounding box center [371, 131] width 18 height 14
click at [370, 134] on input "***" at bounding box center [372, 131] width 18 height 11
paste input "number"
type input "***"
click at [381, 130] on span "check" at bounding box center [384, 130] width 7 height 7
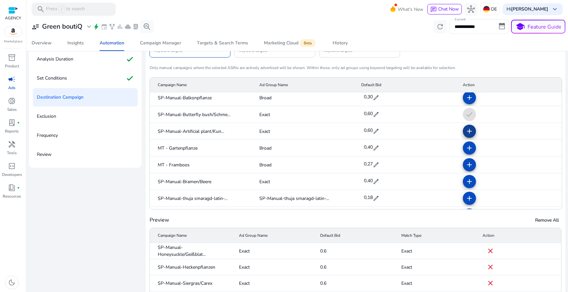
click at [461, 136] on span at bounding box center [469, 131] width 16 height 16
click at [461, 134] on mat-cell "check" at bounding box center [509, 131] width 104 height 17
click at [375, 178] on span "edit" at bounding box center [376, 181] width 7 height 7
click at [370, 179] on input "***" at bounding box center [372, 181] width 18 height 11
paste input "number"
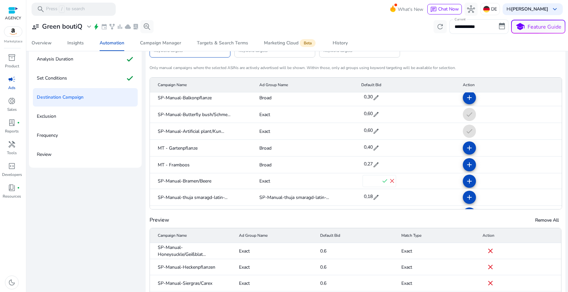
type input "***"
click at [383, 182] on span "check" at bounding box center [384, 180] width 7 height 7
click at [469, 181] on span at bounding box center [469, 182] width 16 height 16
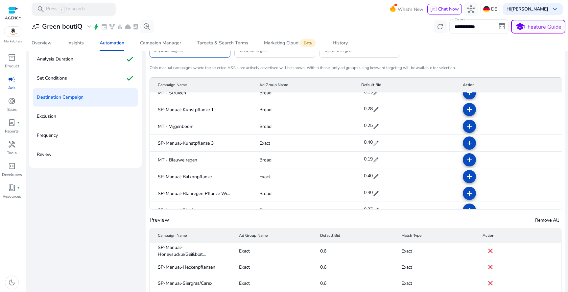
scroll to position [412, 0]
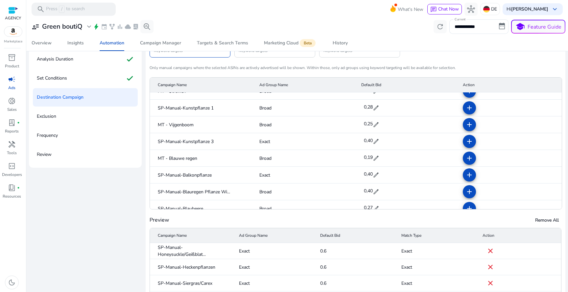
click at [375, 140] on span "edit" at bounding box center [376, 141] width 7 height 7
click at [369, 140] on input "***" at bounding box center [372, 141] width 18 height 11
paste input "number"
type input "***"
click at [382, 142] on span "check" at bounding box center [384, 140] width 7 height 7
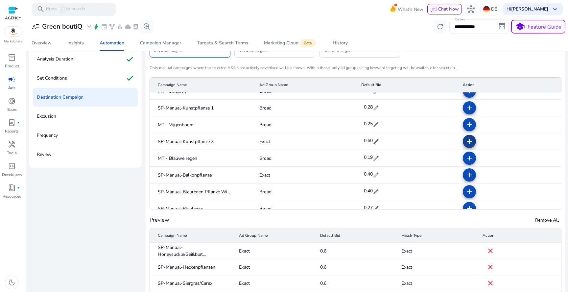
click at [465, 143] on mat-icon "add" at bounding box center [469, 141] width 8 height 8
click at [370, 170] on div "0,40 edit" at bounding box center [371, 175] width 18 height 14
click at [371, 172] on input "***" at bounding box center [372, 174] width 18 height 11
paste input "number"
type input "***"
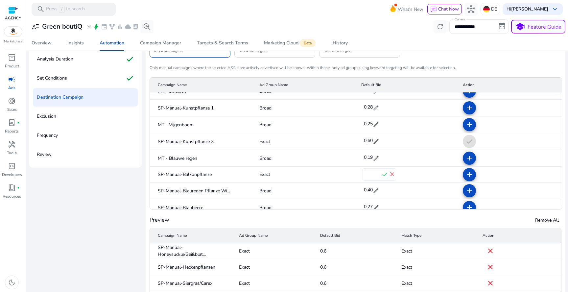
click at [381, 175] on span "check" at bounding box center [384, 174] width 7 height 7
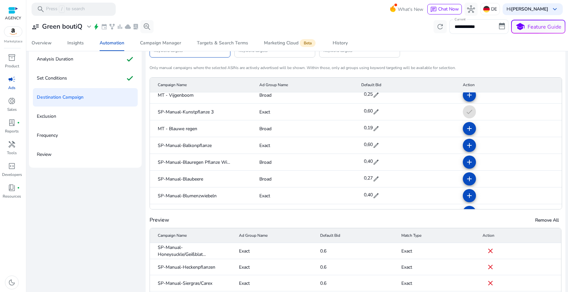
scroll to position [444, 0]
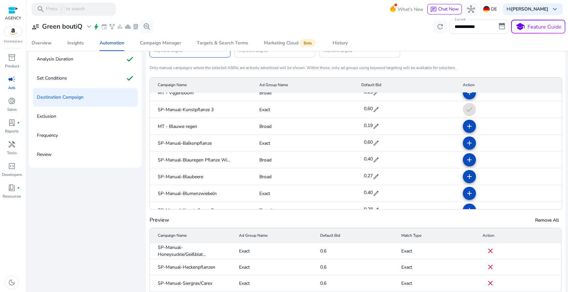
click at [367, 193] on span "0,40" at bounding box center [368, 192] width 9 height 6
click at [372, 193] on input "***" at bounding box center [372, 193] width 18 height 11
paste input "number"
type input "***"
click at [381, 193] on span "check" at bounding box center [384, 192] width 7 height 7
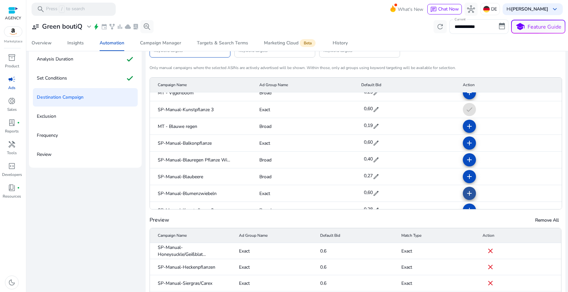
click at [466, 191] on mat-icon "add" at bounding box center [469, 193] width 8 height 8
click at [465, 141] on mat-icon "add" at bounding box center [469, 143] width 8 height 8
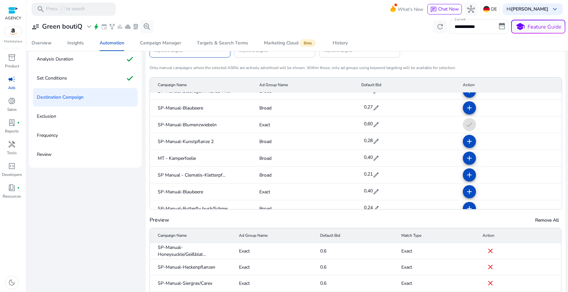
click at [368, 194] on span "0,40" at bounding box center [368, 191] width 9 height 6
click at [368, 194] on input "***" at bounding box center [372, 191] width 18 height 11
paste input "number"
click at [377, 192] on input "***" at bounding box center [372, 191] width 18 height 11
type input "***"
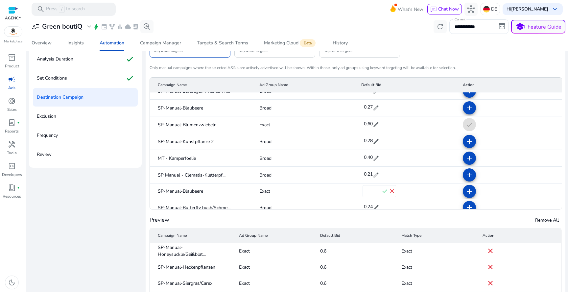
click at [382, 192] on span "check" at bounding box center [384, 191] width 7 height 7
click at [465, 191] on mat-icon "add" at bounding box center [469, 192] width 8 height 8
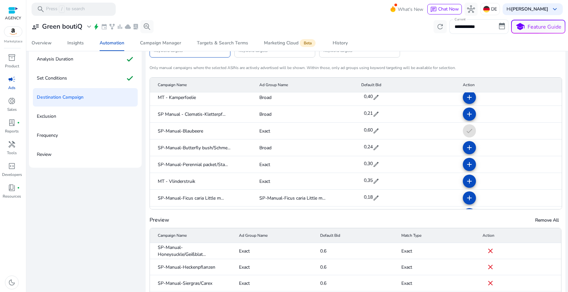
scroll to position [574, 0]
click at [373, 166] on span "edit" at bounding box center [376, 163] width 7 height 7
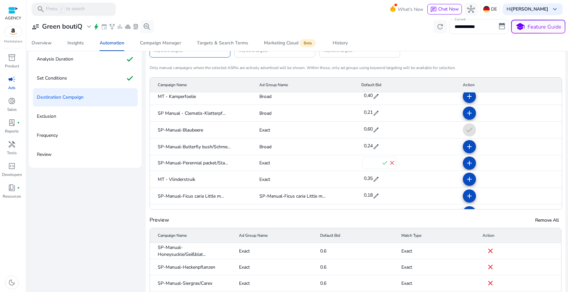
click at [371, 165] on input "***" at bounding box center [372, 163] width 18 height 11
paste input "number"
type input "***"
click at [382, 163] on span "check" at bounding box center [384, 162] width 7 height 7
click at [375, 181] on span "edit" at bounding box center [376, 180] width 7 height 7
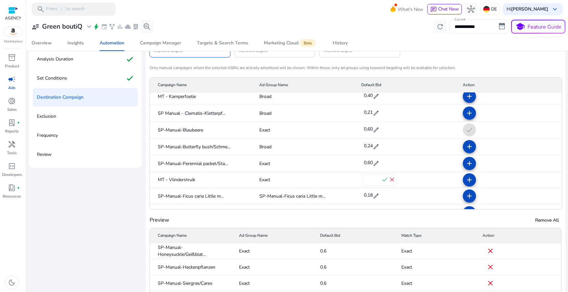
click at [373, 181] on input "****" at bounding box center [372, 179] width 18 height 11
paste input "number"
type input "***"
click at [381, 181] on span "check" at bounding box center [384, 179] width 7 height 7
click at [457, 166] on mat-cell "add" at bounding box center [509, 163] width 104 height 17
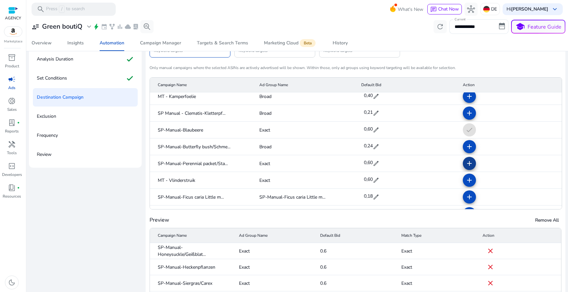
click at [465, 166] on mat-icon "add" at bounding box center [469, 163] width 8 height 8
click at [461, 186] on span at bounding box center [469, 180] width 16 height 16
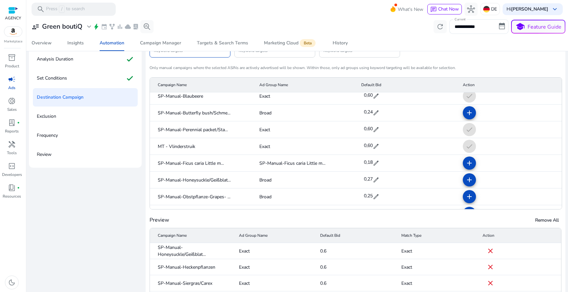
scroll to position [614, 0]
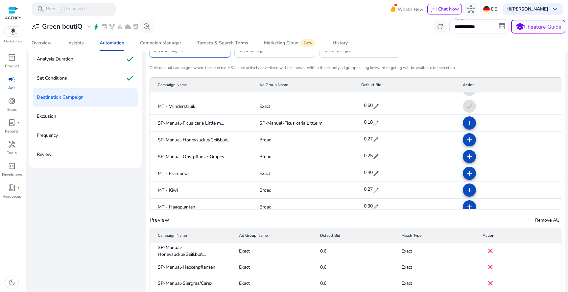
scroll to position [652, 0]
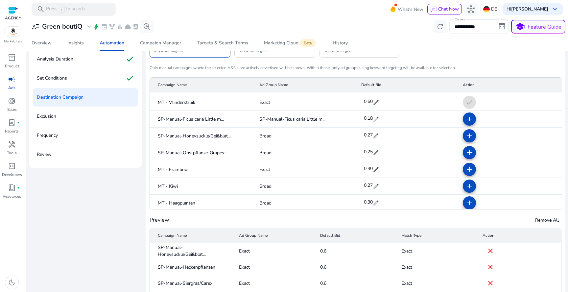
click at [373, 169] on span "edit" at bounding box center [376, 169] width 7 height 7
click at [368, 169] on input "***" at bounding box center [372, 169] width 18 height 11
paste input "number"
type input "***"
click at [381, 169] on span "check" at bounding box center [384, 168] width 7 height 7
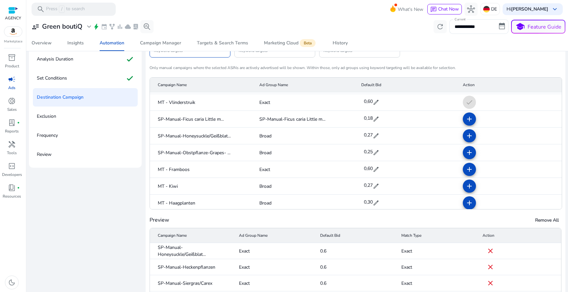
scroll to position [661, 0]
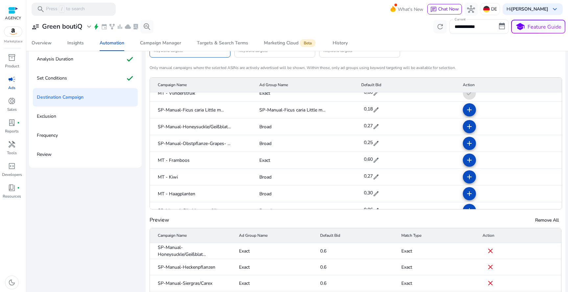
click at [457, 159] on mat-cell "add" at bounding box center [509, 160] width 104 height 17
click at [465, 159] on mat-icon "add" at bounding box center [469, 160] width 8 height 8
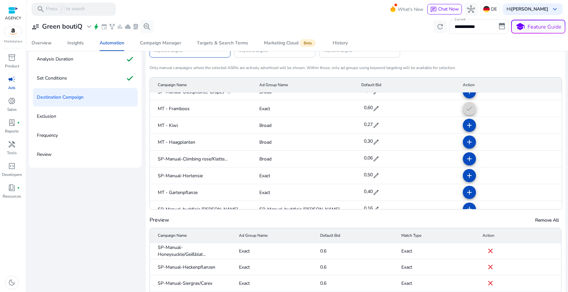
scroll to position [719, 0]
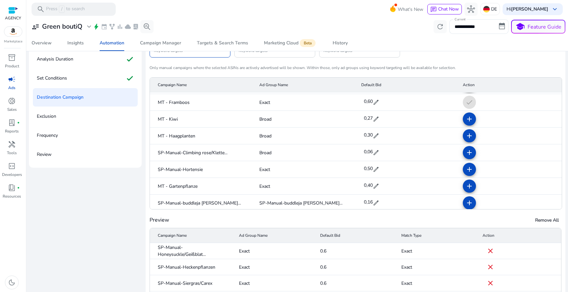
click at [373, 168] on span "edit" at bounding box center [376, 169] width 7 height 7
click at [372, 168] on input "***" at bounding box center [372, 169] width 18 height 11
paste input "number"
type input "***"
click at [381, 168] on span "check" at bounding box center [384, 168] width 7 height 7
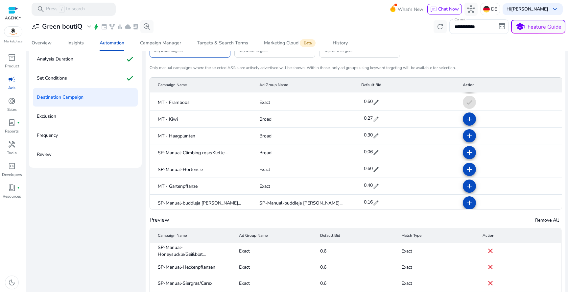
click at [373, 183] on span "edit" at bounding box center [376, 186] width 7 height 7
click at [372, 183] on input "***" at bounding box center [372, 185] width 18 height 11
paste input "number"
type input "***"
click at [381, 185] on span "check" at bounding box center [384, 185] width 7 height 7
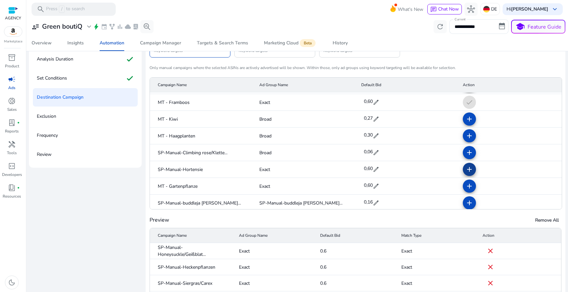
click at [465, 170] on mat-icon "add" at bounding box center [469, 169] width 8 height 8
click at [465, 181] on span at bounding box center [469, 186] width 16 height 16
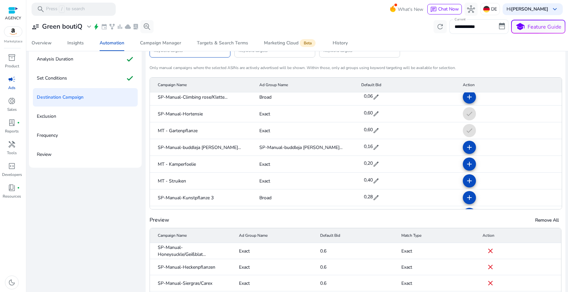
scroll to position [777, 0]
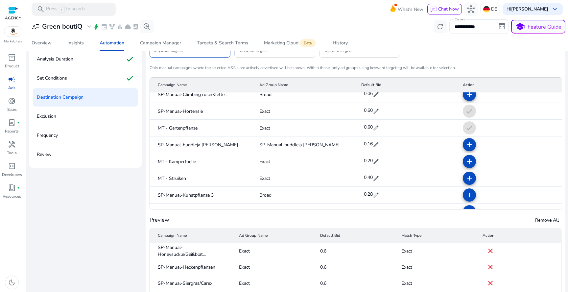
click at [373, 163] on span "edit" at bounding box center [376, 161] width 7 height 7
click at [367, 163] on input "***" at bounding box center [372, 161] width 18 height 11
paste input "number"
type input "***"
click at [381, 163] on span "check" at bounding box center [384, 160] width 7 height 7
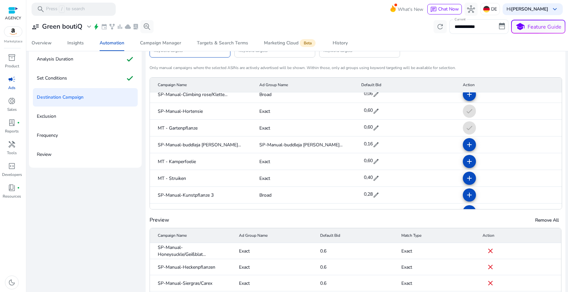
click at [377, 179] on div "0,40 edit" at bounding box center [371, 178] width 18 height 14
click at [373, 180] on input "***" at bounding box center [372, 178] width 18 height 11
paste input "number"
type input "***"
click at [381, 177] on span "check" at bounding box center [384, 177] width 7 height 7
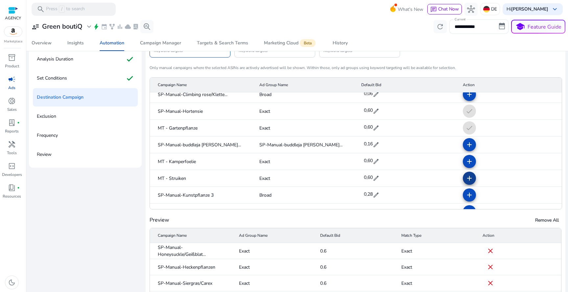
click at [465, 179] on mat-icon "add" at bounding box center [469, 178] width 8 height 8
click at [465, 164] on mat-icon "add" at bounding box center [469, 161] width 8 height 8
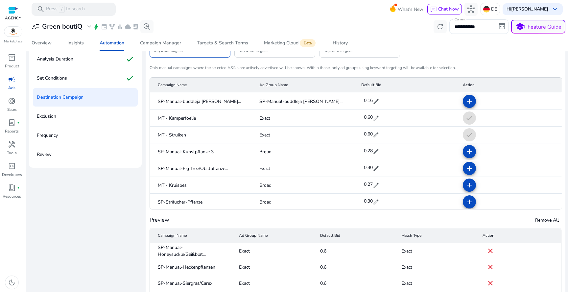
scroll to position [835, 0]
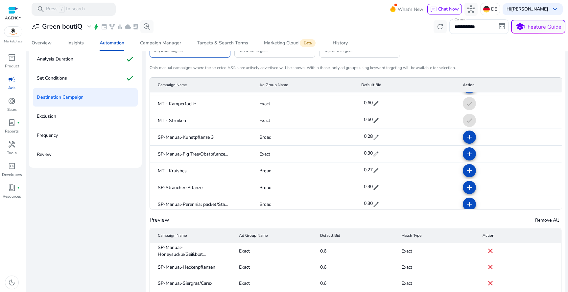
click at [379, 156] on mat-cell "0,30 edit" at bounding box center [407, 154] width 102 height 17
click at [373, 156] on span "edit" at bounding box center [376, 154] width 7 height 7
click at [366, 155] on input "***" at bounding box center [372, 153] width 18 height 11
paste input "number"
type input "***"
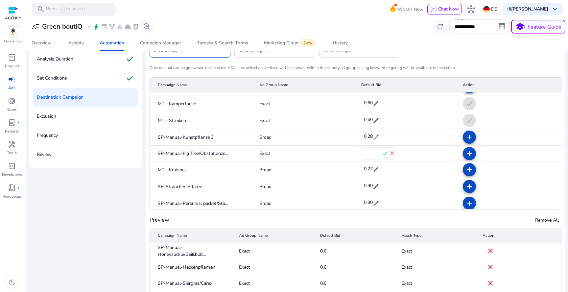
click at [381, 154] on span "check" at bounding box center [384, 153] width 7 height 7
click at [468, 154] on span at bounding box center [469, 154] width 16 height 16
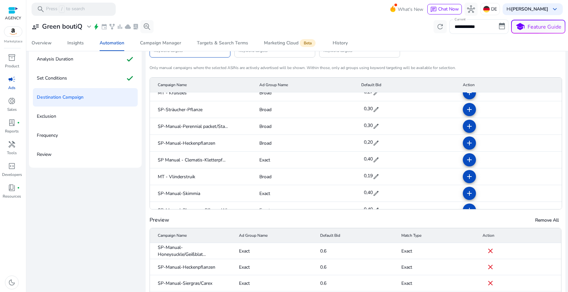
scroll to position [915, 0]
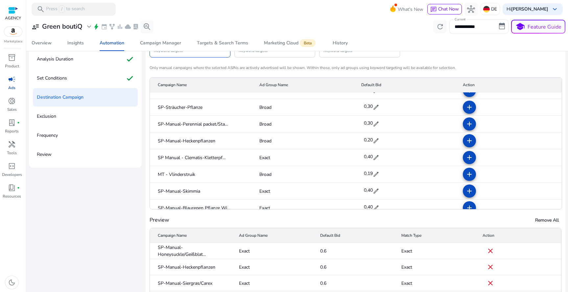
click at [369, 154] on span "0,40" at bounding box center [368, 156] width 9 height 6
click at [369, 155] on input "***" at bounding box center [372, 157] width 18 height 11
paste input "number"
type input "***"
click at [381, 160] on span "check" at bounding box center [384, 156] width 7 height 7
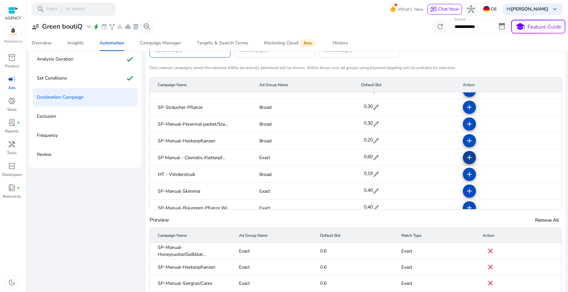
click at [465, 160] on mat-icon "add" at bounding box center [469, 157] width 8 height 8
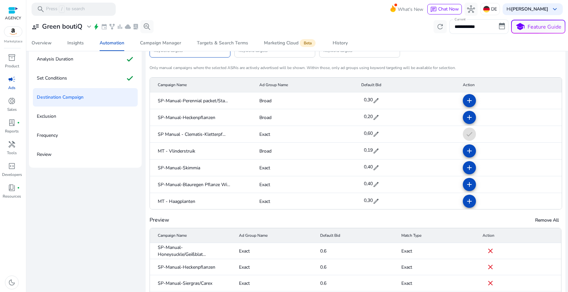
scroll to position [939, 0]
click at [368, 163] on span "0,40" at bounding box center [368, 166] width 9 height 6
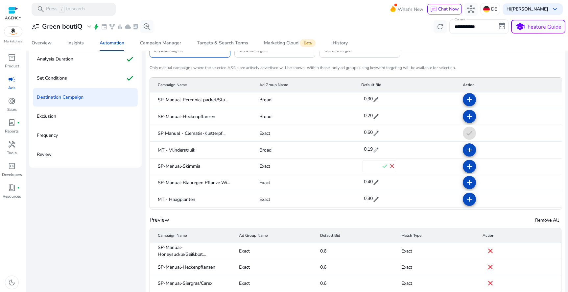
click at [368, 163] on input "***" at bounding box center [372, 166] width 18 height 11
paste input "number"
type input "***"
click at [382, 165] on span "check" at bounding box center [384, 166] width 7 height 7
click at [374, 183] on span "edit" at bounding box center [376, 183] width 7 height 7
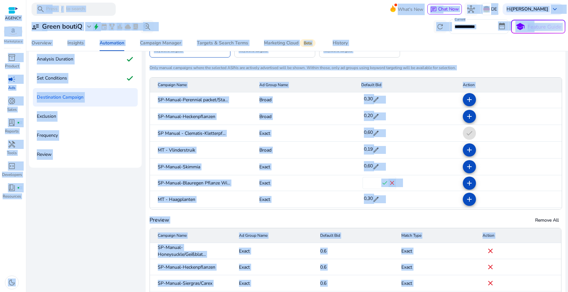
click at [371, 184] on input "***" at bounding box center [372, 183] width 18 height 11
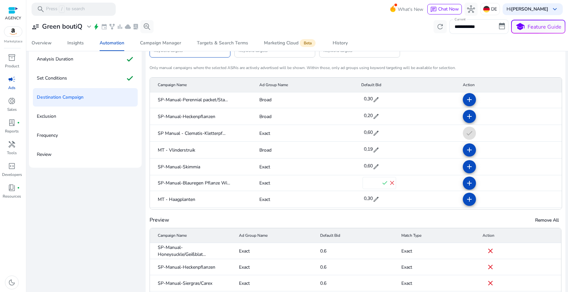
click at [371, 184] on input "***" at bounding box center [372, 183] width 18 height 11
paste input "number"
type input "***"
click at [381, 183] on span "check" at bounding box center [384, 182] width 7 height 7
click at [364, 199] on span "0,30" at bounding box center [368, 199] width 9 height 6
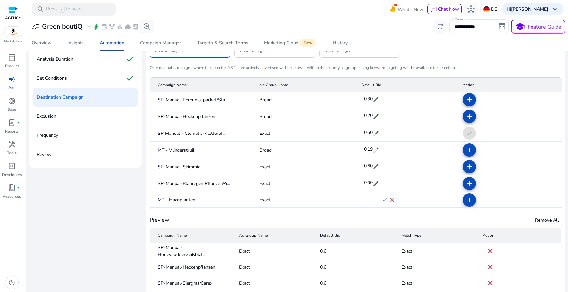
click at [368, 199] on input "***" at bounding box center [372, 200] width 18 height 11
paste input "number"
type input "***"
click at [381, 200] on span "check" at bounding box center [384, 199] width 7 height 7
click at [465, 198] on mat-icon "add" at bounding box center [469, 200] width 8 height 8
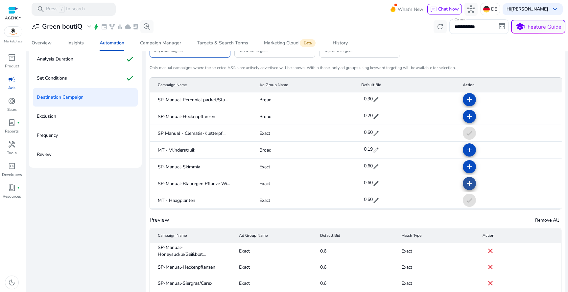
click at [465, 182] on mat-icon "add" at bounding box center [469, 183] width 8 height 8
click at [466, 164] on mat-icon "add" at bounding box center [469, 167] width 8 height 8
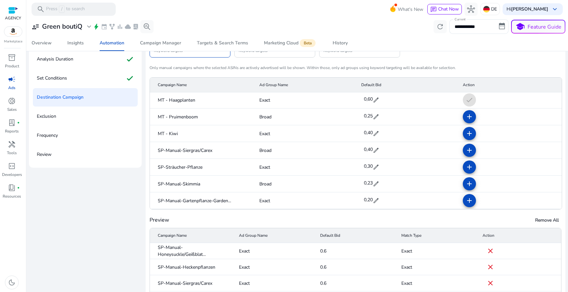
scroll to position [1048, 0]
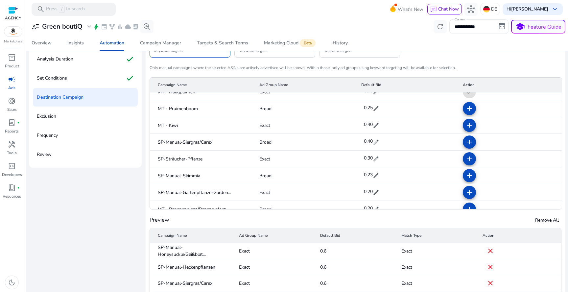
click at [368, 122] on span "0,40" at bounding box center [368, 124] width 9 height 6
click at [368, 122] on input "***" at bounding box center [372, 125] width 18 height 11
paste input "number"
type input "***"
click at [382, 124] on span "check" at bounding box center [384, 124] width 7 height 7
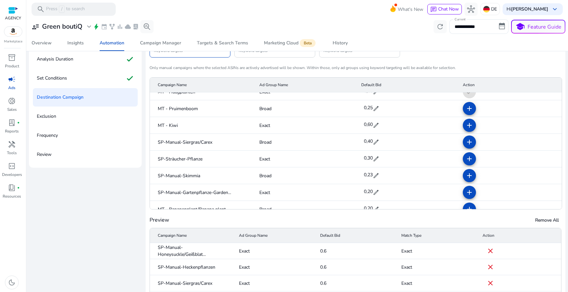
click at [365, 158] on span "0,30" at bounding box center [368, 158] width 9 height 6
click at [365, 158] on input "***" at bounding box center [372, 158] width 18 height 11
paste input "number"
click at [377, 158] on input "***" at bounding box center [372, 158] width 18 height 11
type input "***"
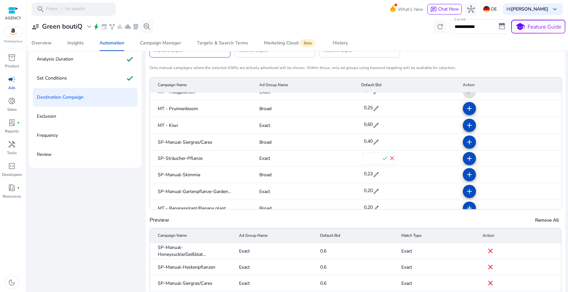
click at [381, 158] on span "check" at bounding box center [384, 158] width 7 height 7
click at [364, 195] on span "0,20" at bounding box center [368, 191] width 9 height 6
click at [366, 195] on input "***" at bounding box center [372, 192] width 18 height 11
paste input "number"
type input "***"
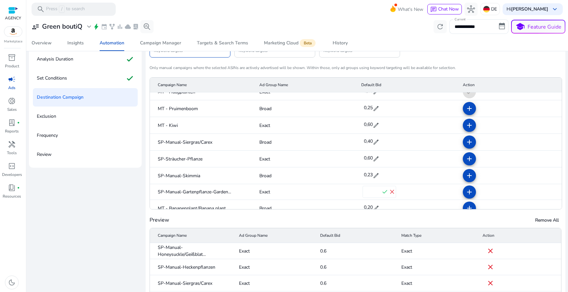
click at [381, 192] on span "check" at bounding box center [384, 191] width 7 height 7
click at [465, 190] on mat-icon "add" at bounding box center [469, 192] width 8 height 8
click at [465, 158] on mat-icon "add" at bounding box center [469, 159] width 8 height 8
click at [465, 121] on mat-icon "add" at bounding box center [469, 125] width 8 height 8
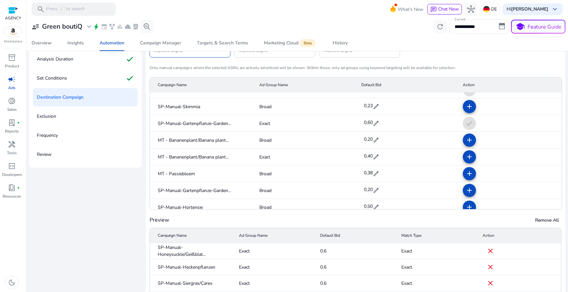
scroll to position [1116, 0]
click at [367, 157] on span "0,40" at bounding box center [368, 156] width 9 height 6
click at [367, 157] on input "***" at bounding box center [372, 157] width 18 height 11
type input "***"
click at [381, 156] on span "check" at bounding box center [384, 156] width 7 height 7
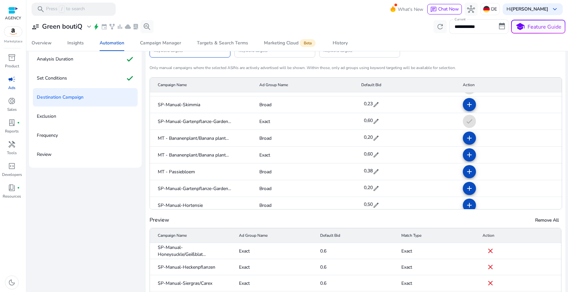
scroll to position [1119, 0]
click at [465, 155] on mat-icon "add" at bounding box center [469, 155] width 8 height 8
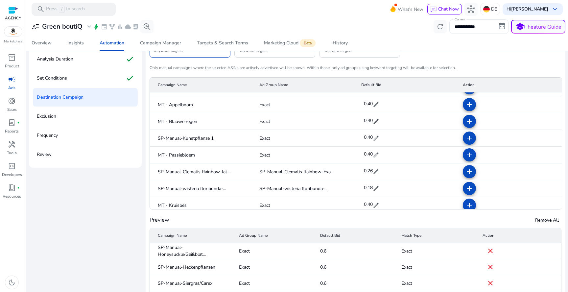
scroll to position [1238, 0]
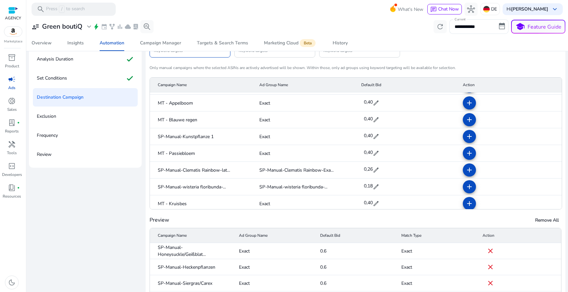
click at [368, 103] on span "0,40" at bounding box center [368, 102] width 9 height 6
click at [368, 103] on input "***" at bounding box center [372, 102] width 18 height 11
paste input "number"
click at [377, 100] on input "***" at bounding box center [372, 102] width 18 height 11
type input "***"
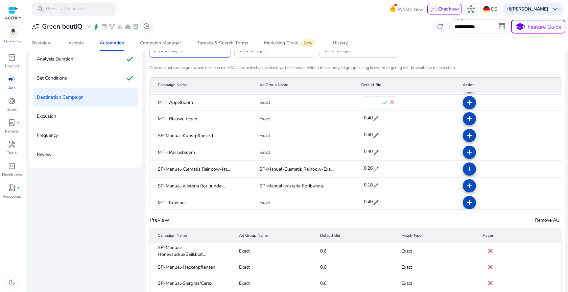
click at [381, 100] on span "check" at bounding box center [384, 102] width 7 height 7
click at [366, 122] on span "0,40" at bounding box center [368, 119] width 9 height 11
click at [375, 122] on input "***" at bounding box center [372, 119] width 18 height 11
paste input "number"
type input "***"
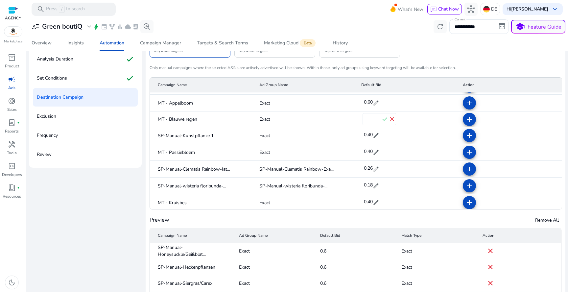
click at [381, 122] on span "check" at bounding box center [384, 119] width 7 height 7
click at [373, 135] on span "edit" at bounding box center [376, 136] width 7 height 7
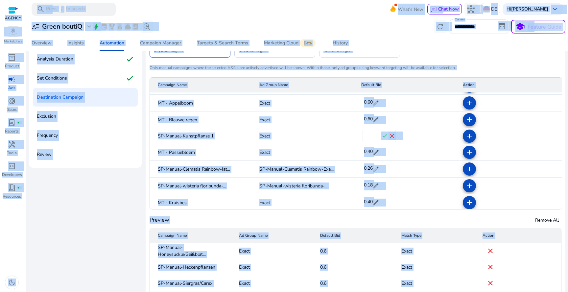
click at [373, 135] on input "***" at bounding box center [372, 136] width 18 height 11
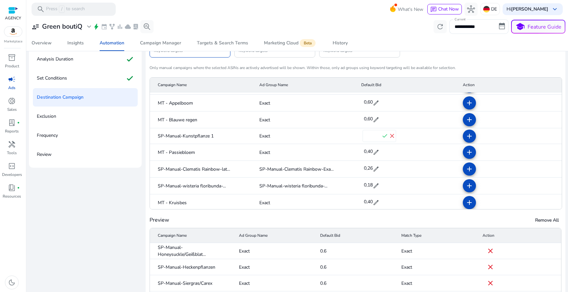
paste input "number"
type input "***"
click at [383, 133] on span "check" at bounding box center [384, 135] width 7 height 7
click at [366, 154] on span "0,40" at bounding box center [368, 152] width 9 height 6
click at [368, 154] on input "***" at bounding box center [372, 153] width 18 height 11
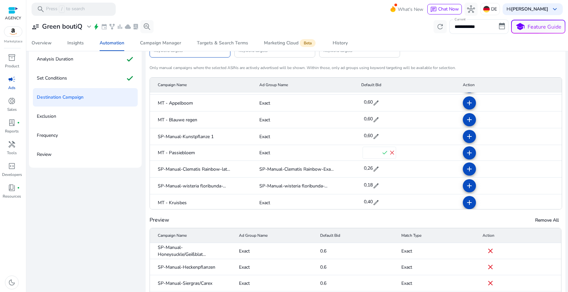
paste input "number"
type input "***"
click at [381, 153] on span "check" at bounding box center [384, 152] width 7 height 7
click at [465, 154] on mat-icon "add" at bounding box center [469, 153] width 8 height 8
click at [465, 138] on mat-icon "add" at bounding box center [469, 136] width 8 height 8
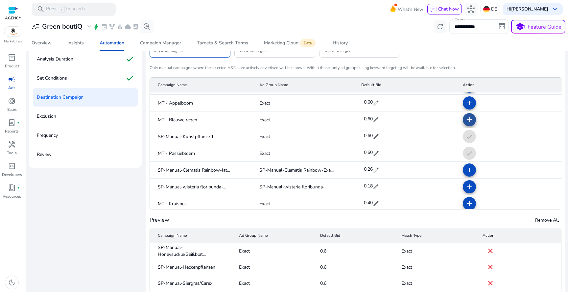
click at [465, 118] on mat-icon "add" at bounding box center [469, 120] width 8 height 8
click at [465, 102] on mat-icon "add" at bounding box center [469, 103] width 8 height 8
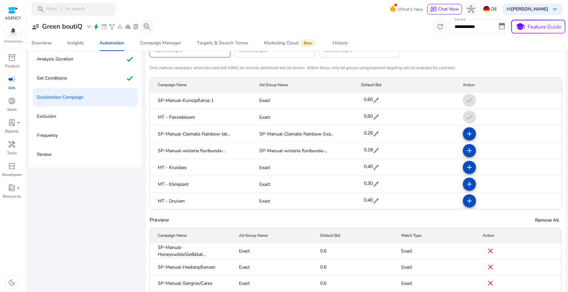
click at [364, 170] on span "0,40" at bounding box center [368, 167] width 9 height 11
click at [364, 169] on input "***" at bounding box center [372, 168] width 18 height 11
paste input "number"
type input "***"
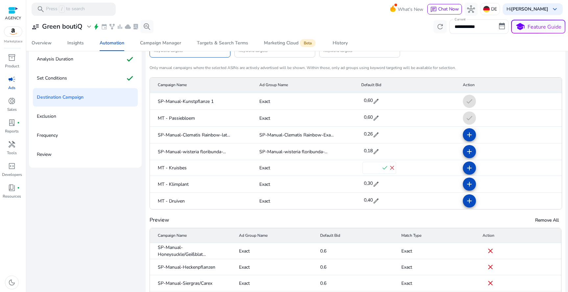
click at [381, 167] on span "check" at bounding box center [384, 167] width 7 height 7
click at [369, 188] on span "0,30" at bounding box center [368, 184] width 9 height 11
click at [369, 187] on input "***" at bounding box center [372, 184] width 18 height 11
paste input "number"
type input "***"
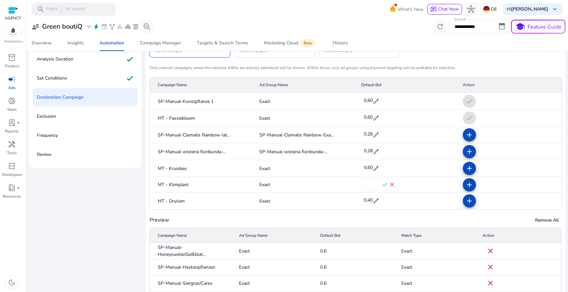
click at [381, 185] on span "check" at bounding box center [384, 184] width 7 height 7
click at [368, 202] on span "0,40" at bounding box center [368, 201] width 9 height 6
click at [370, 200] on input "***" at bounding box center [372, 201] width 18 height 11
paste input "number"
type input "***"
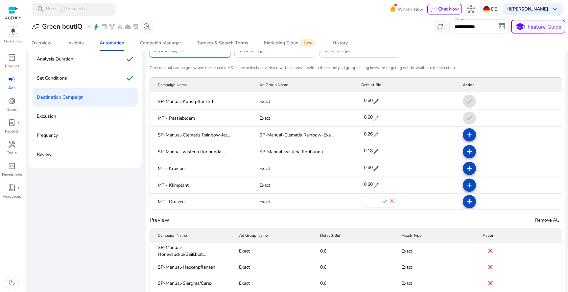
click at [381, 202] on span "check" at bounding box center [384, 201] width 7 height 7
click at [465, 168] on mat-icon "add" at bounding box center [469, 168] width 8 height 8
click at [465, 185] on mat-icon "add" at bounding box center [469, 185] width 8 height 8
click at [465, 199] on mat-icon "add" at bounding box center [469, 202] width 8 height 8
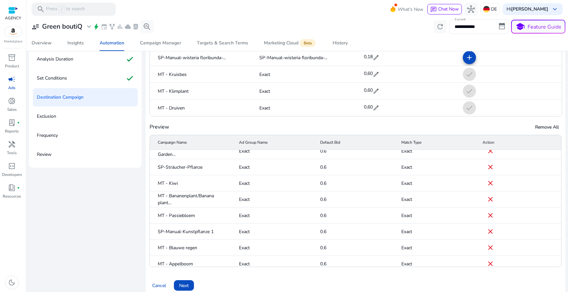
scroll to position [511, 0]
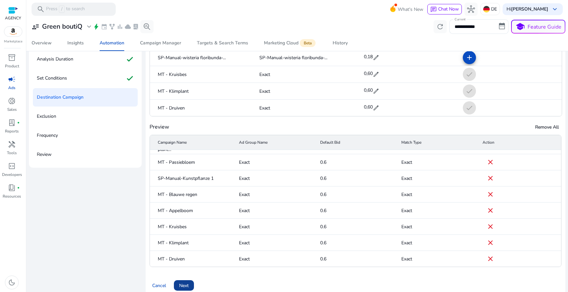
click at [182, 287] on span "Next" at bounding box center [184, 285] width 10 height 7
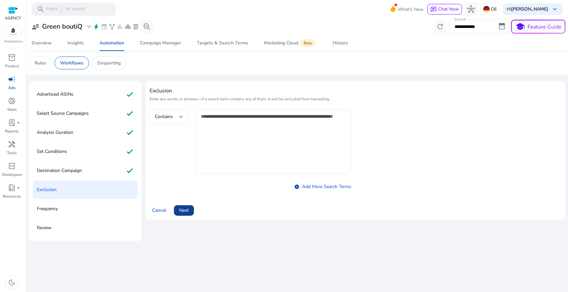
click at [184, 212] on span "Next" at bounding box center [184, 210] width 10 height 7
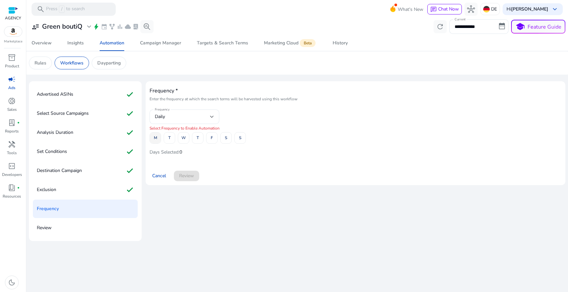
click at [157, 135] on span at bounding box center [155, 138] width 11 height 16
click at [166, 135] on span at bounding box center [169, 138] width 11 height 16
click at [183, 135] on span "W" at bounding box center [183, 138] width 4 height 12
click at [198, 135] on span "T" at bounding box center [198, 138] width 2 height 12
click at [209, 136] on span at bounding box center [211, 138] width 11 height 16
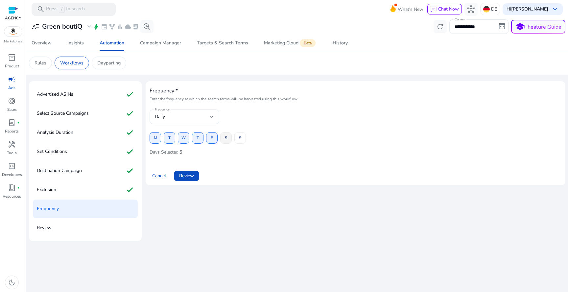
click at [221, 136] on span at bounding box center [225, 138] width 11 height 16
click at [233, 137] on div "M T W T F S S" at bounding box center [356, 138] width 412 height 12
click at [235, 137] on span at bounding box center [240, 138] width 11 height 16
click at [185, 176] on span "Review" at bounding box center [186, 175] width 15 height 7
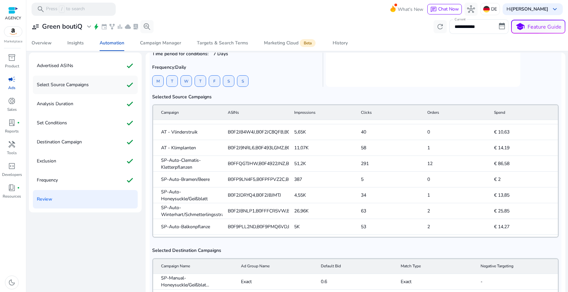
scroll to position [1, 0]
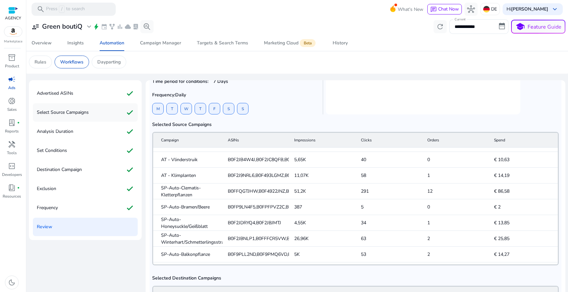
click at [93, 109] on div "Select Source Campaigns check" at bounding box center [85, 112] width 105 height 18
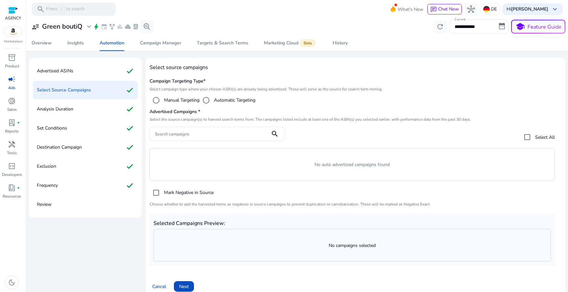
scroll to position [33, 0]
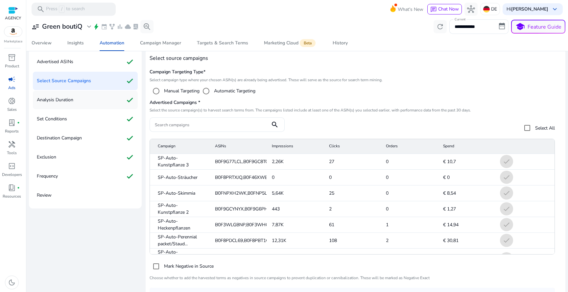
click at [113, 99] on div "Analysis Duration check" at bounding box center [85, 100] width 105 height 18
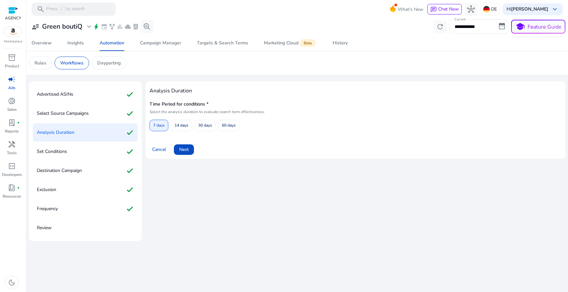
scroll to position [0, 0]
click at [110, 150] on div "Set Conditions check" at bounding box center [85, 151] width 105 height 18
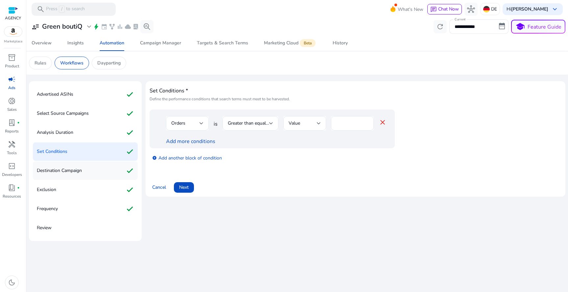
click at [101, 168] on div "Destination Campaign check" at bounding box center [85, 170] width 105 height 18
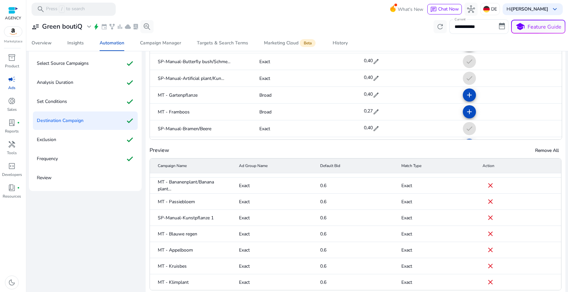
scroll to position [81, 0]
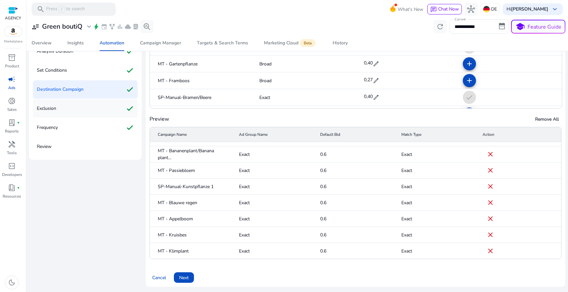
click at [116, 110] on div "Exclusion check" at bounding box center [85, 108] width 105 height 18
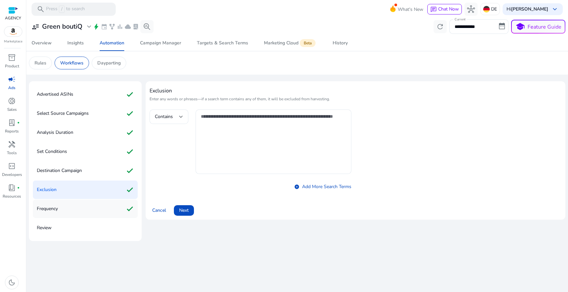
click at [91, 205] on div "Frequency check" at bounding box center [85, 208] width 105 height 18
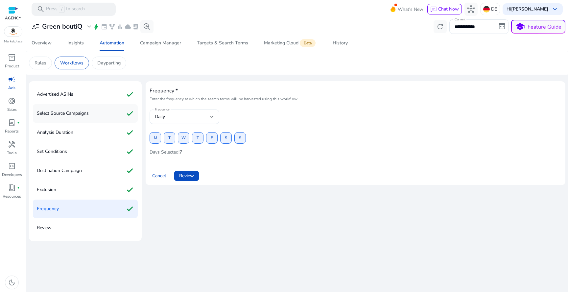
click at [98, 112] on div "Select Source Campaigns check" at bounding box center [85, 113] width 105 height 18
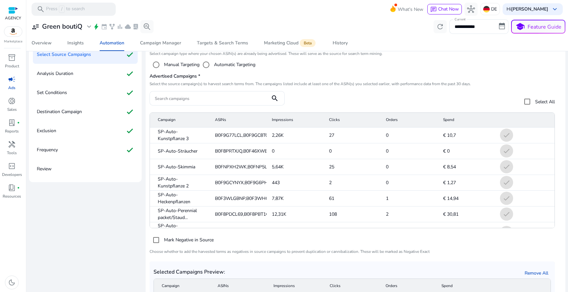
scroll to position [58, 0]
click at [93, 144] on div "Frequency check" at bounding box center [85, 150] width 105 height 18
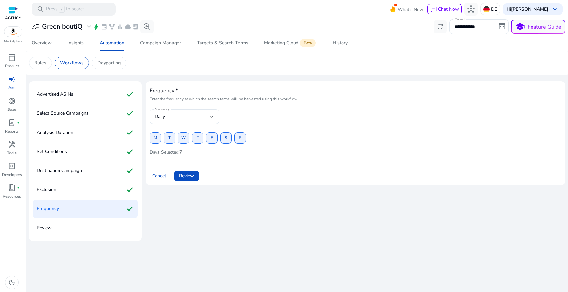
scroll to position [0, 0]
click at [181, 188] on div "Frequency * Enter the frequency at which the search terms will be harvested usi…" at bounding box center [356, 135] width 420 height 109
click at [182, 183] on span at bounding box center [186, 176] width 25 height 16
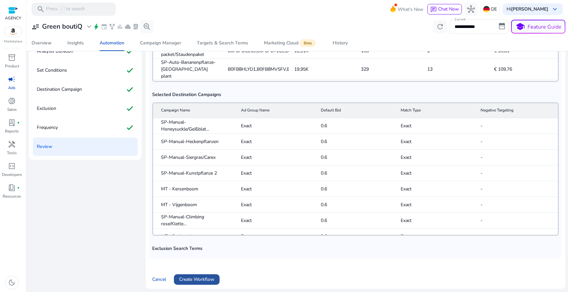
click at [203, 276] on span "Create Workflow" at bounding box center [196, 279] width 35 height 7
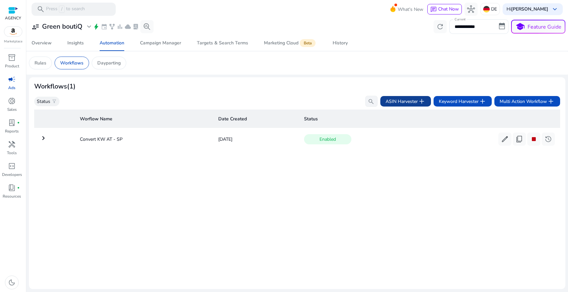
click at [399, 104] on span "ASIN Harvester add" at bounding box center [405, 101] width 40 height 8
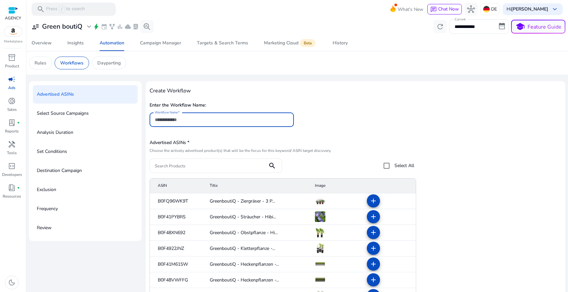
type input "***"
type input "**********"
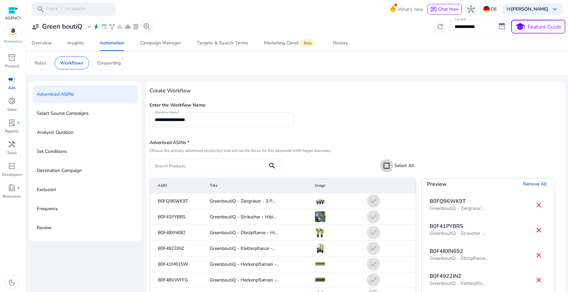
scroll to position [51, 0]
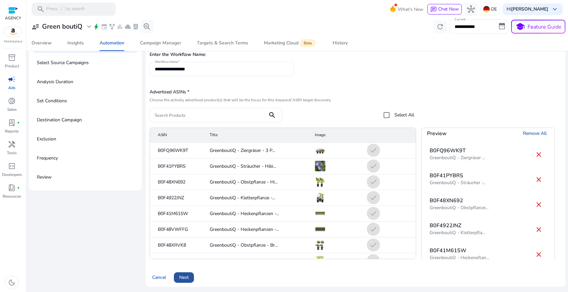
click at [189, 278] on span "Next" at bounding box center [184, 277] width 10 height 7
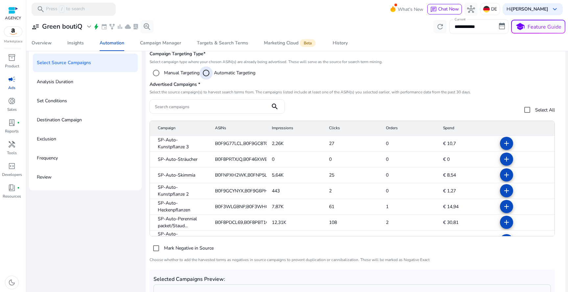
scroll to position [0, 0]
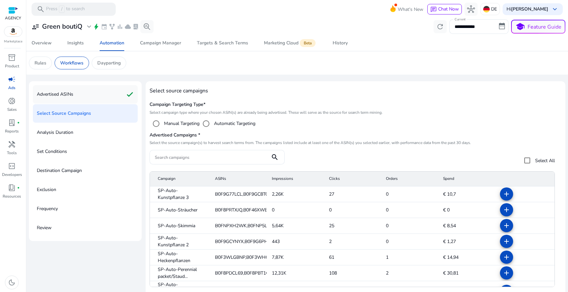
click at [122, 92] on div "Advertised ASINs check" at bounding box center [85, 94] width 105 height 18
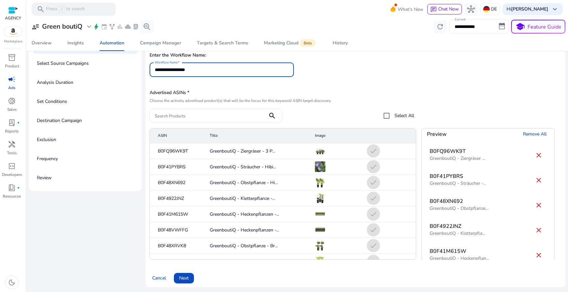
scroll to position [51, 0]
click at [171, 68] on input "**********" at bounding box center [221, 68] width 133 height 7
type input "**********"
click at [189, 274] on span at bounding box center [184, 277] width 20 height 16
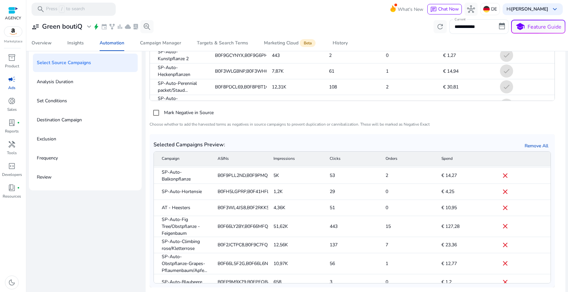
scroll to position [81, 0]
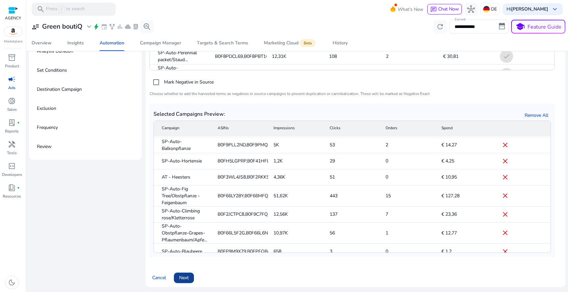
click at [186, 277] on span "Next" at bounding box center [184, 277] width 10 height 7
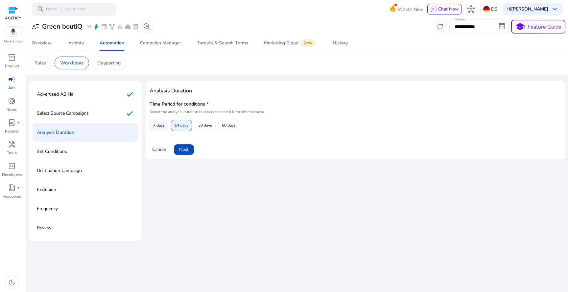
click at [161, 127] on span "7 days" at bounding box center [159, 126] width 12 height 12
click at [185, 147] on span "Next" at bounding box center [184, 149] width 10 height 7
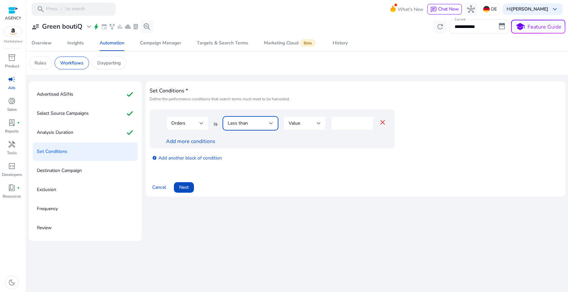
click at [272, 125] on div at bounding box center [271, 123] width 4 height 8
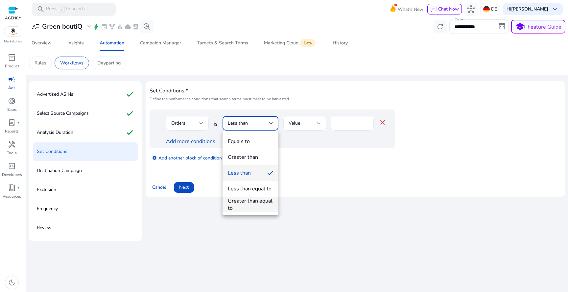
click at [255, 202] on div "Greater than equal to" at bounding box center [250, 204] width 45 height 14
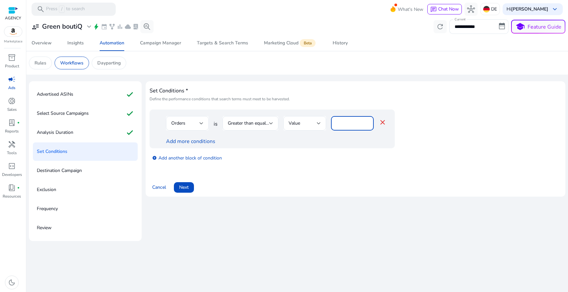
click at [346, 122] on input "*" at bounding box center [352, 123] width 32 height 7
type input "*"
click at [180, 187] on span "Next" at bounding box center [184, 187] width 10 height 7
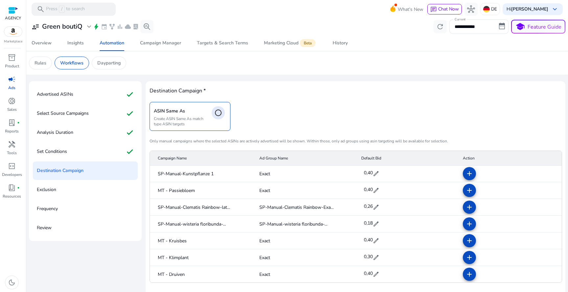
scroll to position [24, 0]
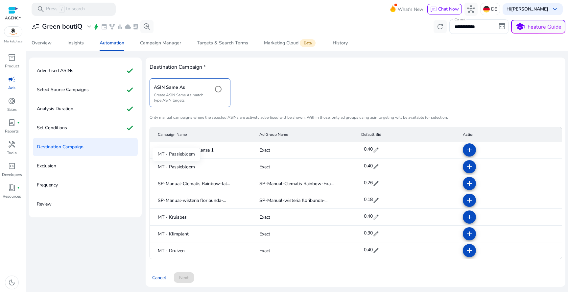
click at [180, 166] on span "MT - Passiebloem" at bounding box center [176, 166] width 37 height 7
copy span "MT - Passiebloem"
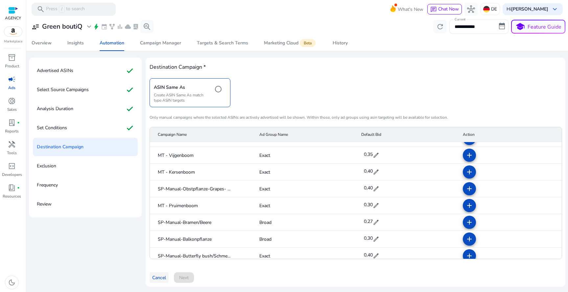
click at [152, 275] on span "Cancel" at bounding box center [159, 277] width 14 height 7
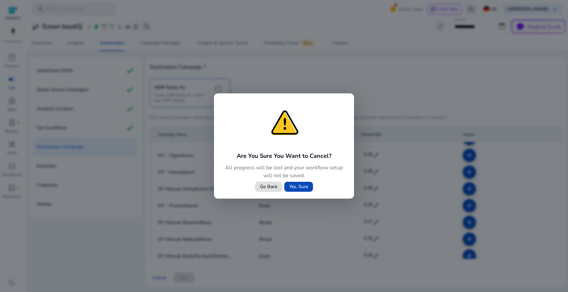
click at [293, 187] on span "Yes, Sure" at bounding box center [298, 186] width 19 height 7
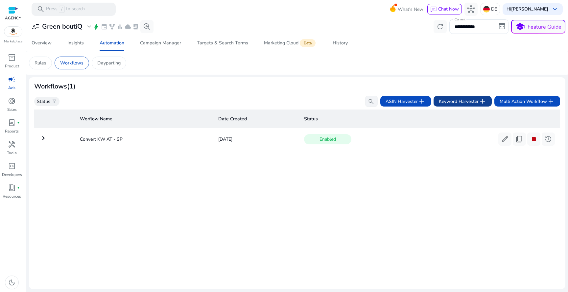
click at [446, 102] on span "Keyword Harvester add" at bounding box center [463, 101] width 48 height 8
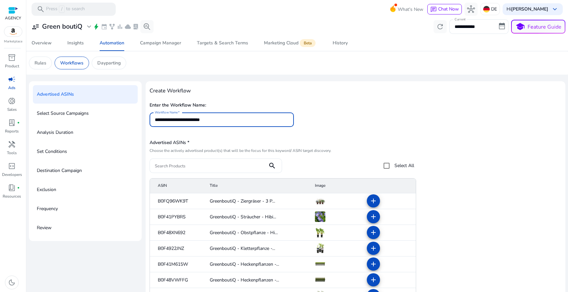
type input "**********"
click at [404, 170] on div "Select All" at bounding box center [397, 165] width 34 height 13
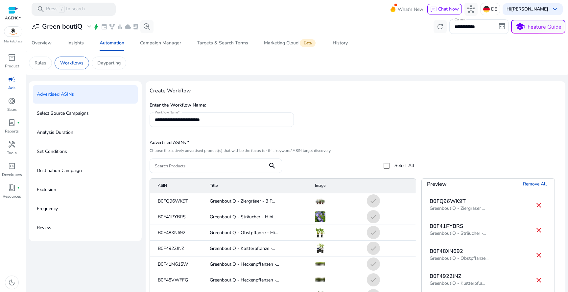
scroll to position [51, 0]
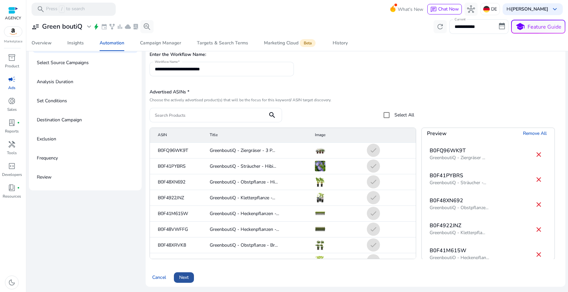
click at [184, 275] on span "Next" at bounding box center [184, 277] width 10 height 7
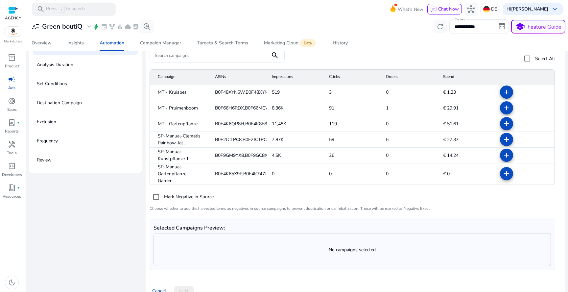
scroll to position [81, 0]
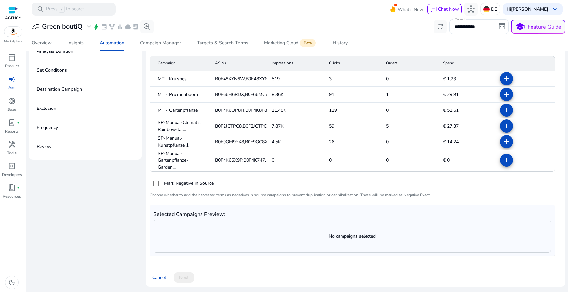
click at [191, 243] on div "No campaigns selected" at bounding box center [352, 236] width 397 height 32
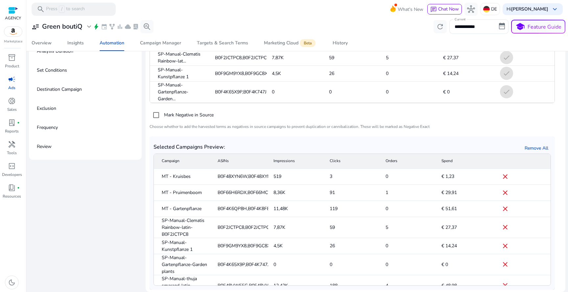
scroll to position [135, 0]
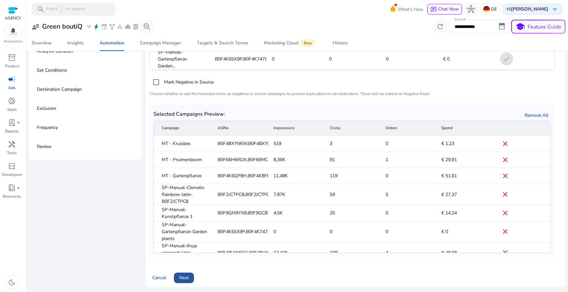
click at [189, 274] on span at bounding box center [184, 278] width 20 height 16
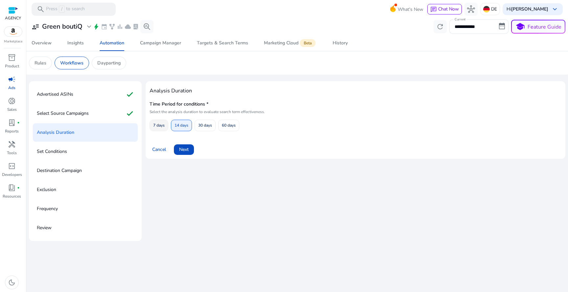
click at [162, 126] on span "7 days" at bounding box center [159, 126] width 12 height 12
click at [179, 142] on span at bounding box center [184, 150] width 20 height 16
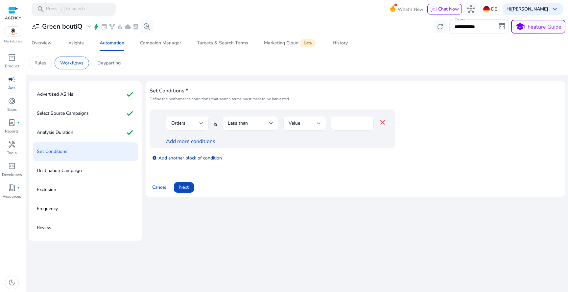
click at [190, 157] on link "add_circle Add another block of condition" at bounding box center [187, 158] width 70 height 8
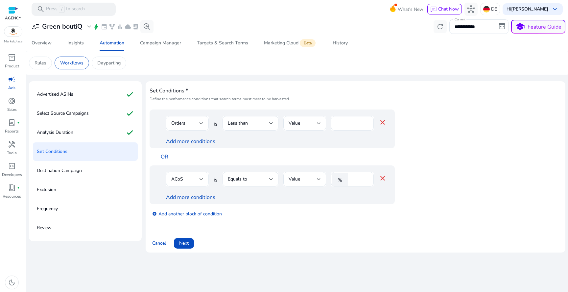
click at [180, 182] on div "ACoS" at bounding box center [185, 178] width 28 height 7
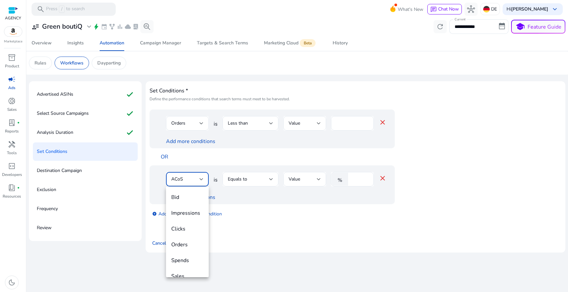
scroll to position [23, 0]
click at [251, 216] on div at bounding box center [284, 146] width 568 height 292
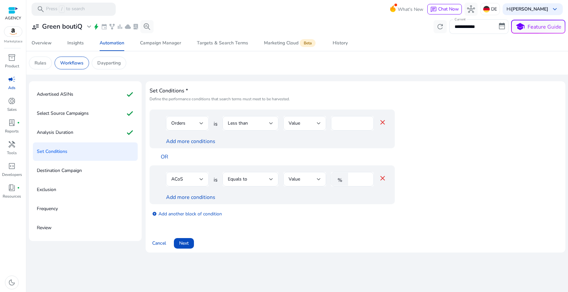
click at [380, 177] on mat-icon "close" at bounding box center [383, 178] width 8 height 8
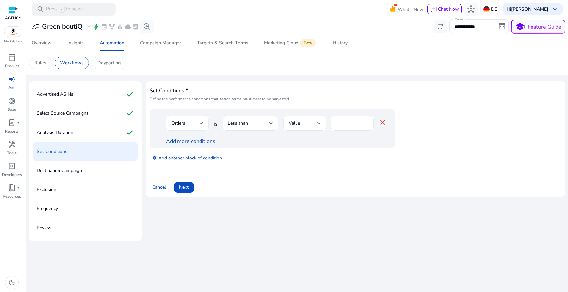
click at [204, 123] on div "Orders" at bounding box center [187, 123] width 43 height 14
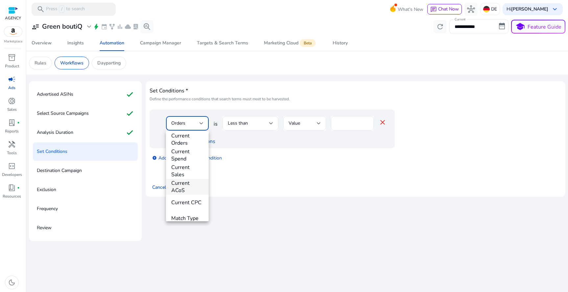
scroll to position [230, 0]
click at [189, 208] on span "Match Type" at bounding box center [187, 210] width 32 height 7
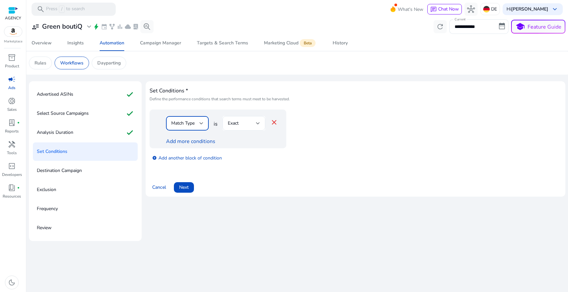
click at [249, 124] on div "Exact" at bounding box center [242, 123] width 28 height 7
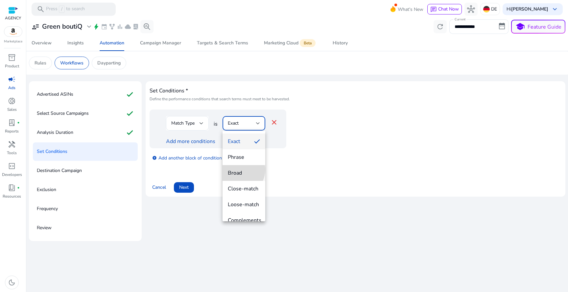
click at [238, 170] on span "Broad" at bounding box center [244, 172] width 32 height 7
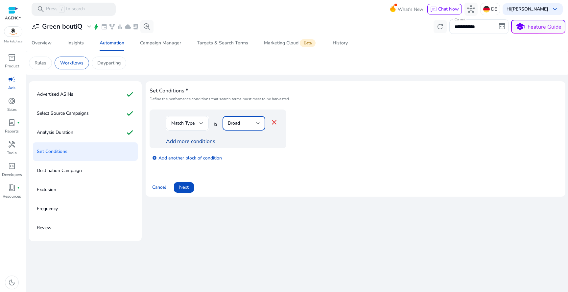
click at [213, 142] on link "Add more conditions" at bounding box center [190, 141] width 49 height 7
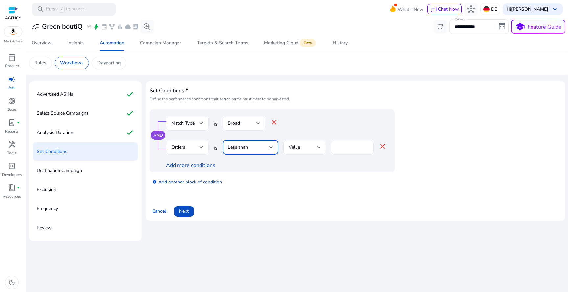
click at [261, 149] on div "Less than" at bounding box center [248, 147] width 41 height 7
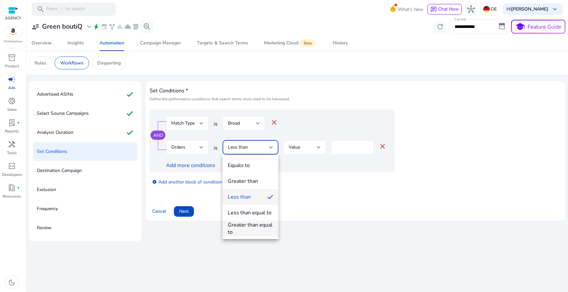
click at [245, 232] on div "Greater than equal to" at bounding box center [250, 228] width 45 height 14
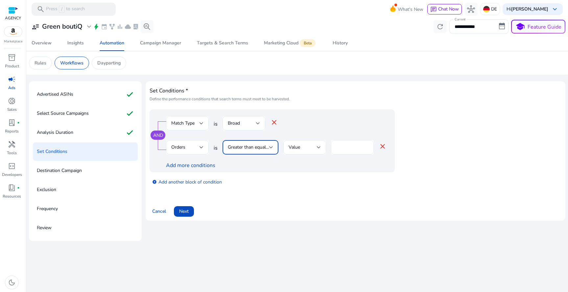
click at [339, 150] on input "*" at bounding box center [352, 147] width 32 height 7
type input "*"
click at [185, 212] on span "Next" at bounding box center [184, 211] width 10 height 7
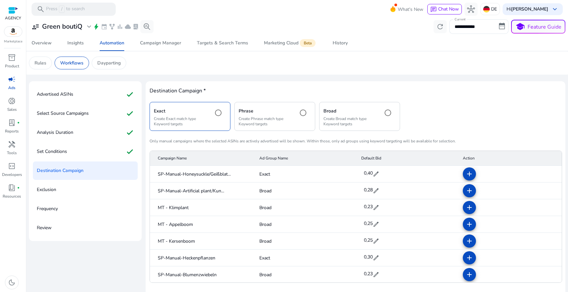
click at [367, 171] on span "0,40" at bounding box center [368, 173] width 9 height 6
click at [367, 172] on input "***" at bounding box center [372, 173] width 18 height 11
paste input "number"
type input "***"
click at [382, 174] on span "check" at bounding box center [384, 173] width 7 height 7
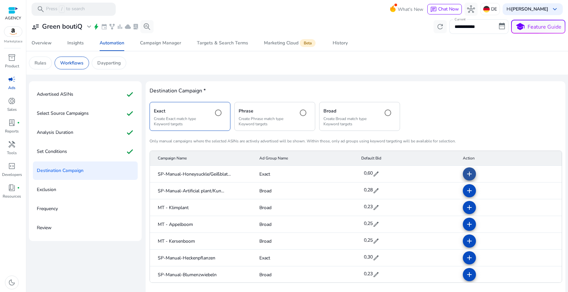
click at [466, 173] on mat-icon "add" at bounding box center [469, 174] width 8 height 8
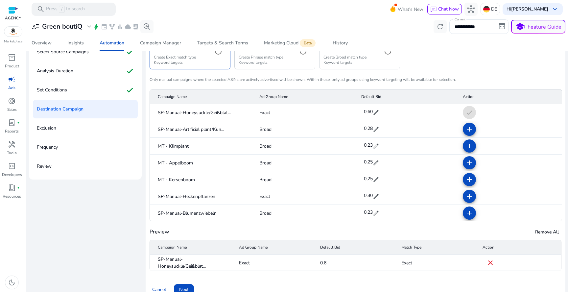
scroll to position [68, 0]
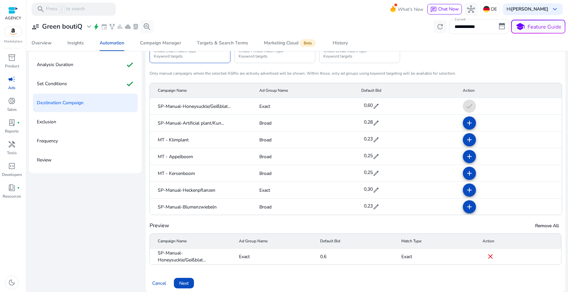
click at [368, 186] on span "0,30" at bounding box center [368, 189] width 9 height 11
click at [368, 186] on input "***" at bounding box center [372, 189] width 18 height 11
paste input "number"
type input "***"
click at [381, 188] on span "check" at bounding box center [384, 189] width 7 height 7
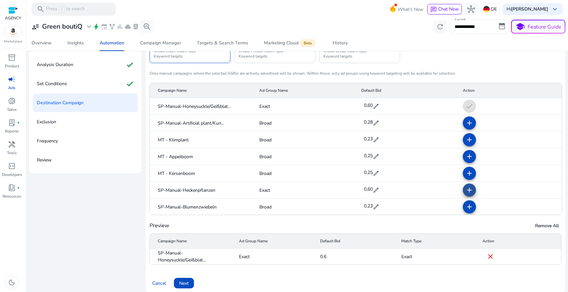
click at [472, 191] on span at bounding box center [469, 190] width 16 height 16
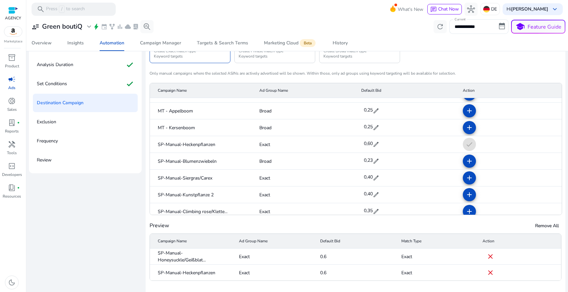
scroll to position [49, 0]
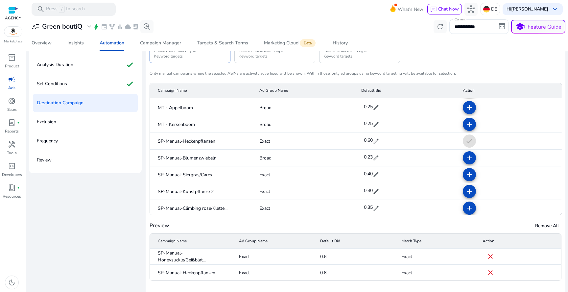
click at [373, 174] on span "edit" at bounding box center [376, 174] width 7 height 7
click at [368, 174] on input "***" at bounding box center [372, 174] width 18 height 11
paste input "number"
click at [377, 174] on input "***" at bounding box center [372, 174] width 18 height 11
type input "***"
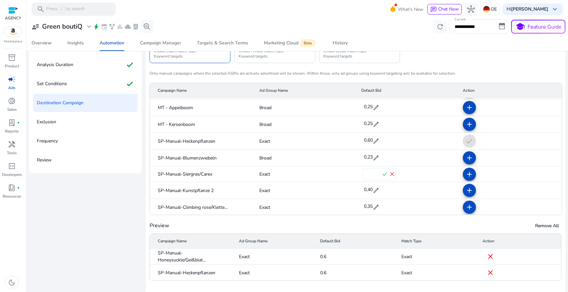
click at [382, 172] on span "check" at bounding box center [384, 174] width 7 height 7
click at [370, 186] on div "0,40 edit" at bounding box center [371, 191] width 18 height 14
click at [370, 188] on input "***" at bounding box center [372, 191] width 18 height 11
paste input "number"
type input "***"
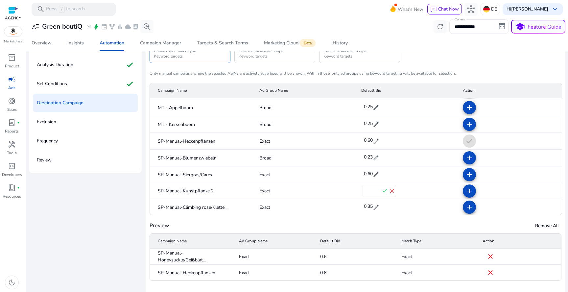
click at [381, 189] on span "check" at bounding box center [384, 190] width 7 height 7
click at [367, 203] on span "0,35" at bounding box center [368, 207] width 9 height 11
click at [367, 203] on input "****" at bounding box center [372, 207] width 18 height 11
paste input "number"
type input "***"
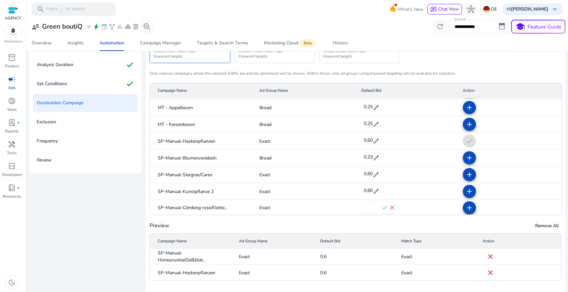
click at [382, 206] on span "check" at bounding box center [384, 207] width 7 height 7
click at [465, 208] on mat-icon "add" at bounding box center [469, 208] width 8 height 8
click at [465, 195] on mat-icon "add" at bounding box center [469, 191] width 8 height 8
click at [465, 178] on mat-icon "add" at bounding box center [469, 175] width 8 height 8
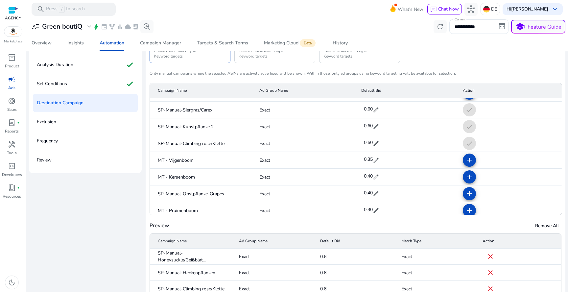
scroll to position [123, 0]
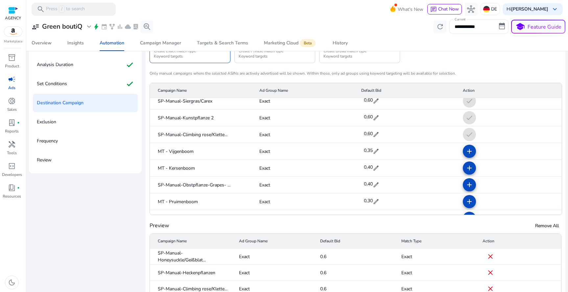
click at [373, 153] on span "edit" at bounding box center [376, 151] width 7 height 7
click at [369, 153] on input "****" at bounding box center [372, 151] width 18 height 11
paste input "number"
type input "***"
click at [381, 149] on span "check" at bounding box center [384, 150] width 7 height 7
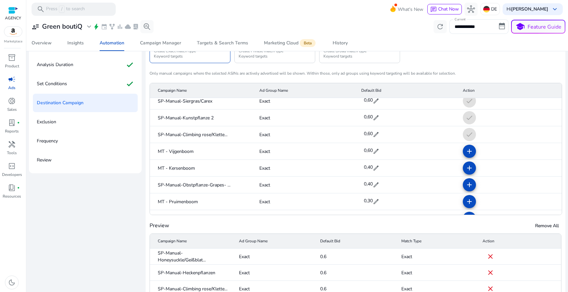
click at [368, 165] on span "0,40" at bounding box center [368, 167] width 9 height 6
click at [370, 165] on input "***" at bounding box center [372, 167] width 18 height 11
paste input "number"
type input "***"
click at [381, 167] on span "check" at bounding box center [384, 167] width 7 height 7
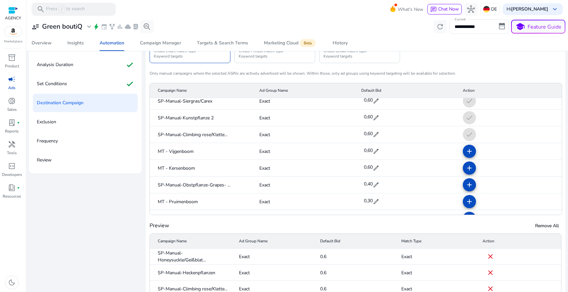
click at [372, 180] on div "0,40 edit" at bounding box center [371, 185] width 18 height 14
click at [372, 183] on input "***" at bounding box center [372, 184] width 18 height 11
paste input "number"
type input "***"
click at [381, 185] on span "check" at bounding box center [384, 184] width 7 height 7
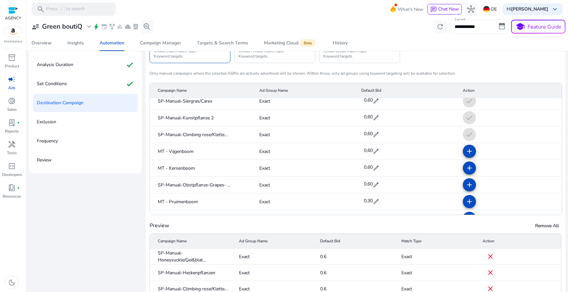
click at [365, 201] on span "0,30" at bounding box center [368, 200] width 9 height 6
click at [367, 201] on input "***" at bounding box center [372, 201] width 18 height 11
paste input "number"
type input "***"
click at [382, 201] on span "check" at bounding box center [384, 200] width 7 height 7
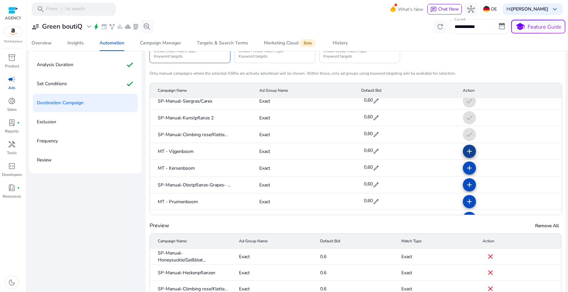
click at [465, 150] on mat-icon "add" at bounding box center [469, 151] width 8 height 8
click at [465, 166] on mat-icon "add" at bounding box center [469, 168] width 8 height 8
click at [465, 183] on mat-icon "add" at bounding box center [469, 185] width 8 height 8
click at [464, 197] on span at bounding box center [469, 202] width 16 height 16
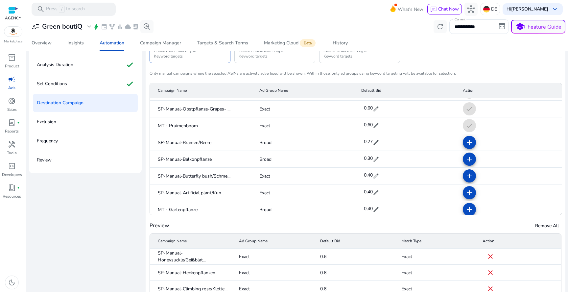
scroll to position [202, 0]
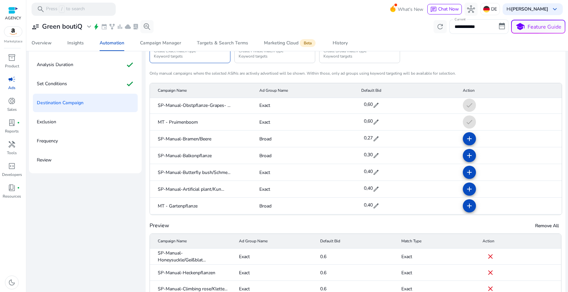
click at [368, 174] on span "0,40" at bounding box center [368, 171] width 9 height 6
click at [368, 174] on input "***" at bounding box center [372, 172] width 18 height 11
paste input "number"
type input "***"
click at [381, 173] on span "check" at bounding box center [384, 171] width 7 height 7
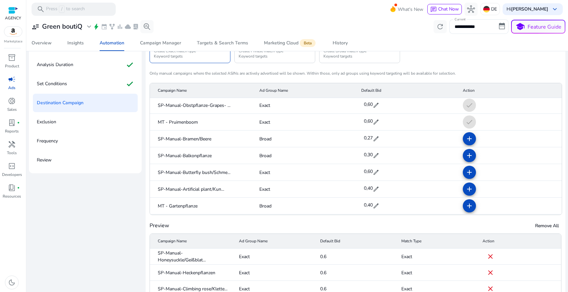
click at [369, 193] on span "0,40" at bounding box center [368, 188] width 9 height 11
click at [369, 191] on input "***" at bounding box center [372, 188] width 18 height 11
paste input "number"
type input "***"
click at [381, 189] on span "check" at bounding box center [384, 188] width 7 height 7
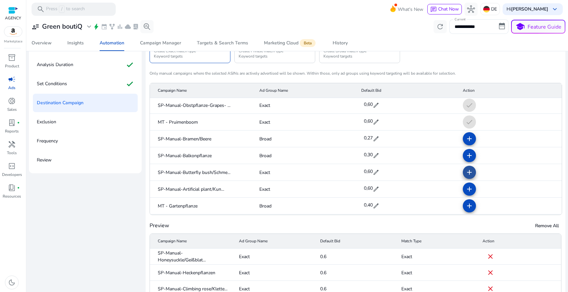
click at [465, 171] on mat-icon "add" at bounding box center [469, 172] width 8 height 8
click at [463, 183] on span at bounding box center [469, 189] width 16 height 16
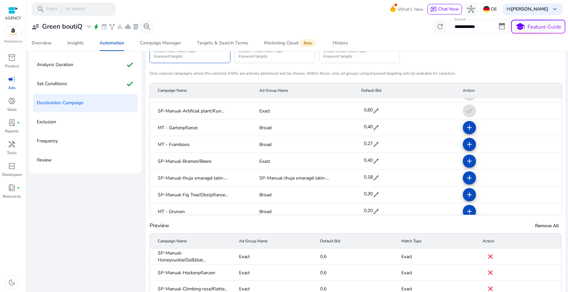
scroll to position [282, 0]
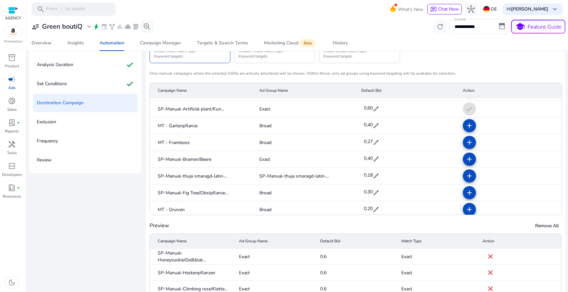
click at [373, 162] on span "edit" at bounding box center [376, 159] width 7 height 7
click at [369, 161] on input "***" at bounding box center [372, 158] width 18 height 11
paste input "number"
type input "***"
click at [381, 159] on span "check" at bounding box center [384, 158] width 7 height 7
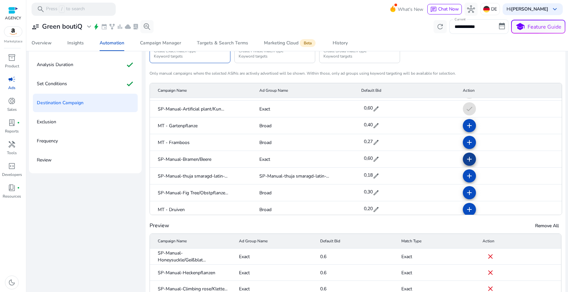
click at [465, 158] on mat-icon "add" at bounding box center [469, 159] width 8 height 8
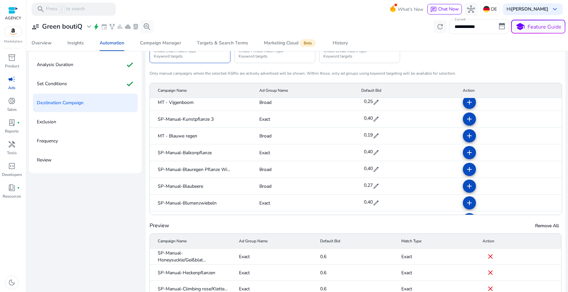
scroll to position [445, 0]
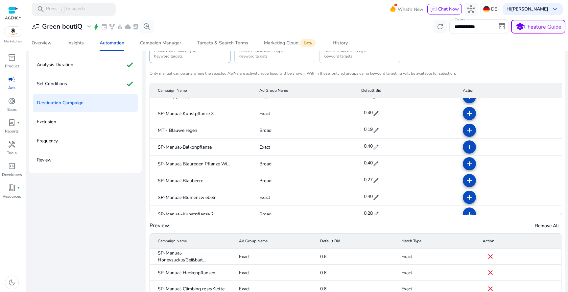
click at [373, 110] on span "edit" at bounding box center [376, 113] width 7 height 7
click at [370, 110] on input "***" at bounding box center [372, 113] width 18 height 11
paste input "number"
type input "***"
click at [381, 112] on span "check" at bounding box center [384, 112] width 7 height 7
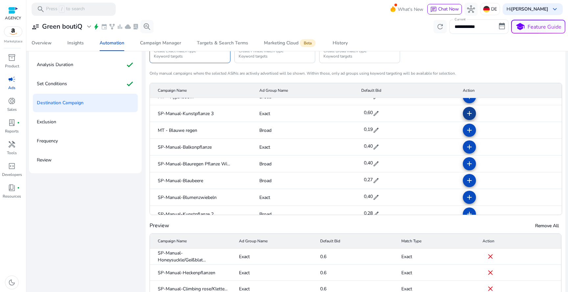
click at [465, 113] on mat-icon "add" at bounding box center [469, 113] width 8 height 8
click at [364, 148] on span "0,40" at bounding box center [368, 146] width 9 height 6
click at [364, 148] on input "***" at bounding box center [372, 146] width 18 height 11
paste input "number"
type input "***"
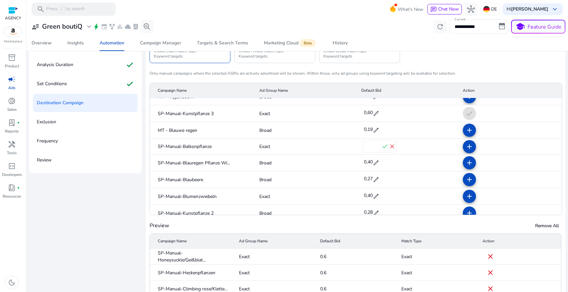
click at [381, 145] on span "check" at bounding box center [384, 146] width 7 height 7
click at [475, 145] on mat-cell "add" at bounding box center [509, 147] width 104 height 17
click at [470, 146] on span at bounding box center [469, 147] width 16 height 16
click at [373, 195] on span "edit" at bounding box center [376, 197] width 7 height 7
type input "***"
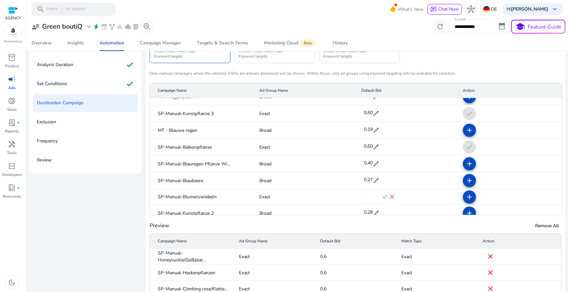
click at [381, 195] on span "check" at bounding box center [384, 196] width 7 height 7
click at [465, 195] on mat-icon "add" at bounding box center [469, 197] width 8 height 8
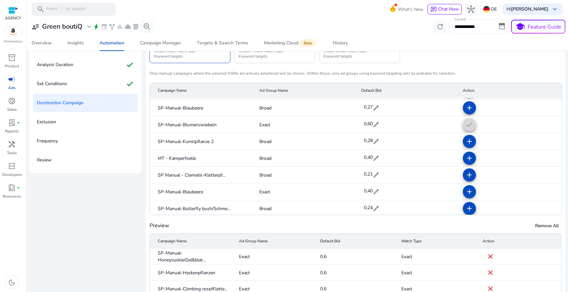
scroll to position [522, 0]
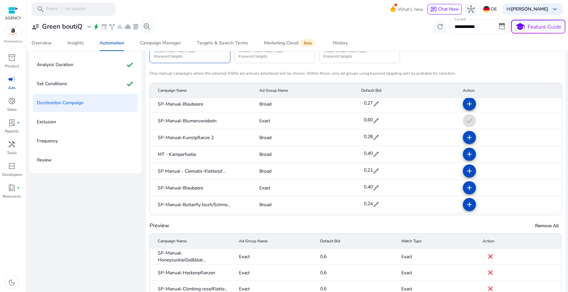
click at [373, 187] on span "edit" at bounding box center [376, 187] width 7 height 7
click at [369, 187] on input "***" at bounding box center [372, 187] width 18 height 11
type input "***"
click at [381, 187] on span "check" at bounding box center [384, 187] width 7 height 7
click at [465, 189] on mat-icon "add" at bounding box center [469, 188] width 8 height 8
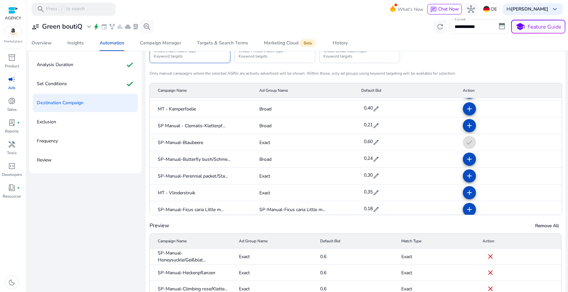
scroll to position [568, 0]
click at [373, 174] on span "edit" at bounding box center [376, 174] width 7 height 7
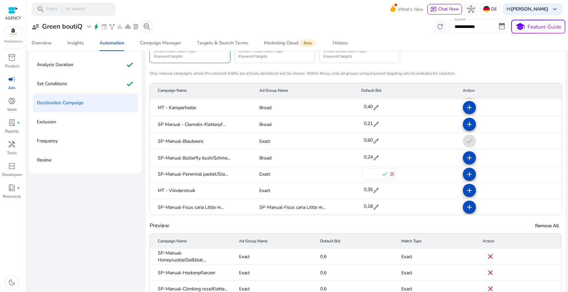
click at [373, 174] on input "***" at bounding box center [372, 174] width 18 height 11
paste input "number"
type input "***"
click at [381, 173] on span "check" at bounding box center [384, 174] width 7 height 7
click at [464, 181] on span at bounding box center [469, 175] width 16 height 16
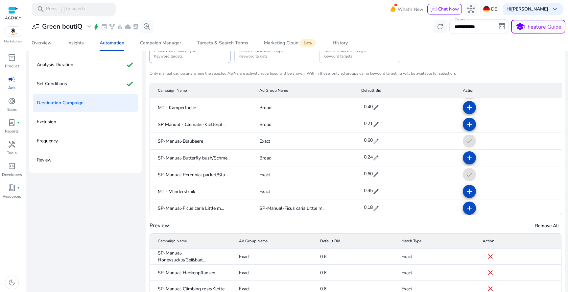
click at [356, 199] on mat-cell "0,35 edit" at bounding box center [407, 191] width 102 height 17
click at [361, 198] on div "0,35 edit" at bounding box center [371, 191] width 21 height 16
click at [368, 195] on span "0,35" at bounding box center [368, 191] width 9 height 11
click at [368, 195] on input "****" at bounding box center [372, 191] width 18 height 11
paste input "number"
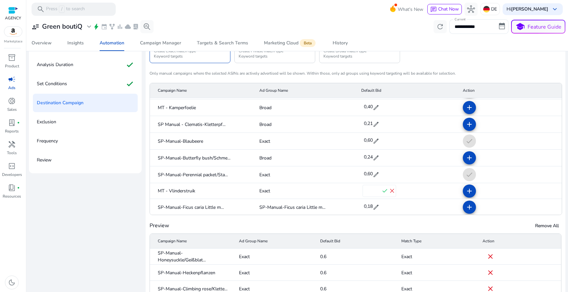
type input "***"
click at [381, 192] on span "check" at bounding box center [384, 190] width 7 height 7
click at [448, 193] on mat-cell "0,60 edit" at bounding box center [407, 191] width 102 height 17
click at [465, 192] on mat-icon "add" at bounding box center [469, 191] width 8 height 8
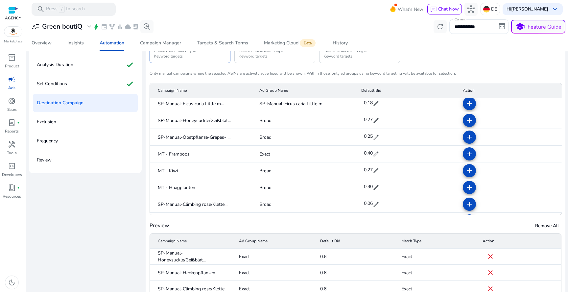
scroll to position [676, 0]
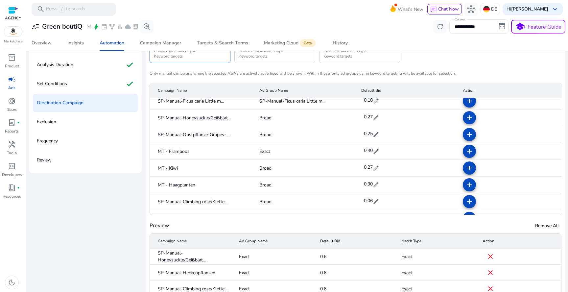
click at [367, 149] on span "0,40" at bounding box center [368, 150] width 9 height 6
click at [367, 149] on input "***" at bounding box center [372, 151] width 18 height 11
type input "***"
click at [381, 150] on span "check" at bounding box center [384, 150] width 7 height 7
click at [461, 150] on span at bounding box center [469, 151] width 16 height 16
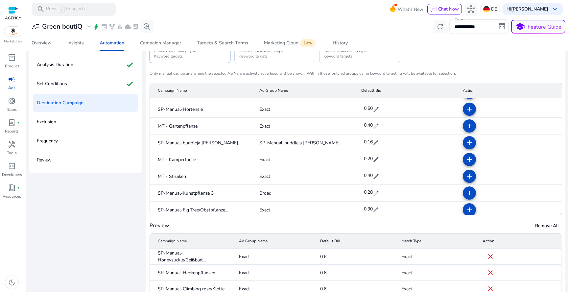
scroll to position [789, 0]
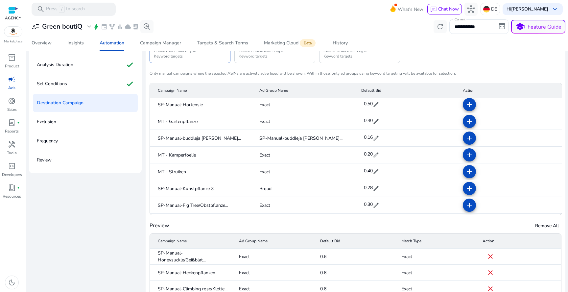
click at [373, 108] on span "edit" at bounding box center [376, 104] width 7 height 7
click at [381, 102] on span "check" at bounding box center [384, 104] width 7 height 7
click at [373, 105] on span "edit" at bounding box center [376, 104] width 7 height 7
click at [367, 105] on input "***" at bounding box center [372, 104] width 18 height 11
paste input "number"
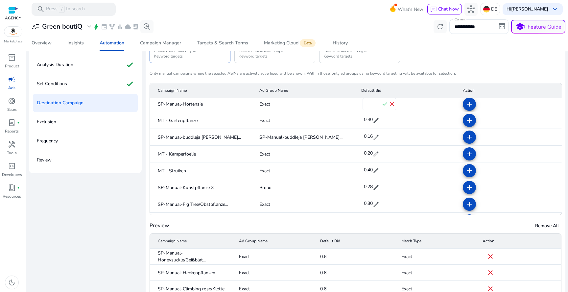
type input "***"
click at [381, 104] on span "check" at bounding box center [384, 104] width 7 height 7
click at [371, 116] on div "0,40 edit" at bounding box center [371, 121] width 18 height 14
click at [370, 118] on input "***" at bounding box center [372, 121] width 18 height 11
paste input "number"
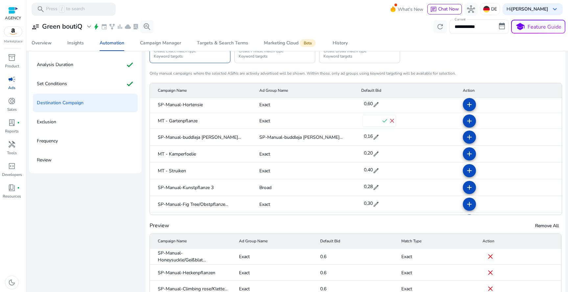
type input "***"
click at [382, 120] on span "check" at bounding box center [384, 120] width 7 height 7
click at [461, 104] on span at bounding box center [469, 105] width 16 height 16
click at [465, 121] on mat-icon "add" at bounding box center [469, 121] width 8 height 8
click at [373, 155] on span "edit" at bounding box center [376, 154] width 7 height 7
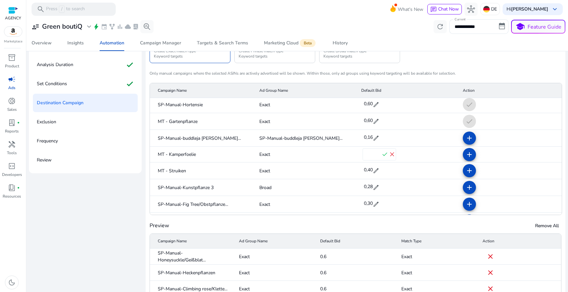
click at [366, 155] on input "***" at bounding box center [372, 154] width 18 height 11
paste input "number"
type input "***"
click at [381, 154] on span "check" at bounding box center [384, 154] width 7 height 7
click at [373, 168] on span "edit" at bounding box center [376, 171] width 7 height 7
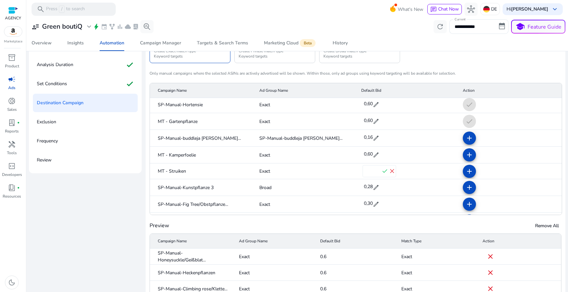
click at [369, 170] on input "***" at bounding box center [372, 171] width 18 height 11
paste input "number"
type input "***"
click at [382, 170] on span "check" at bounding box center [384, 171] width 7 height 7
click at [465, 168] on mat-icon "add" at bounding box center [469, 172] width 8 height 8
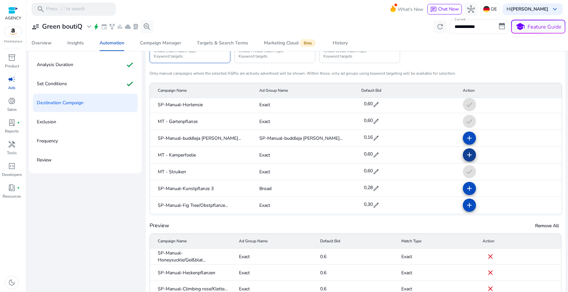
click at [461, 161] on span at bounding box center [469, 155] width 16 height 16
click at [371, 201] on div "0,30 edit" at bounding box center [371, 205] width 18 height 14
click at [371, 201] on input "***" at bounding box center [372, 204] width 18 height 11
paste input "number"
type input "***"
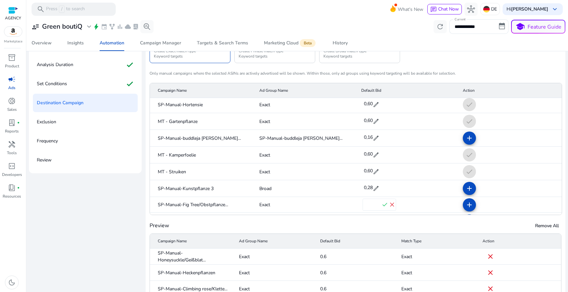
click at [381, 206] on span "check" at bounding box center [384, 204] width 7 height 7
click at [465, 204] on mat-icon "add" at bounding box center [469, 205] width 8 height 8
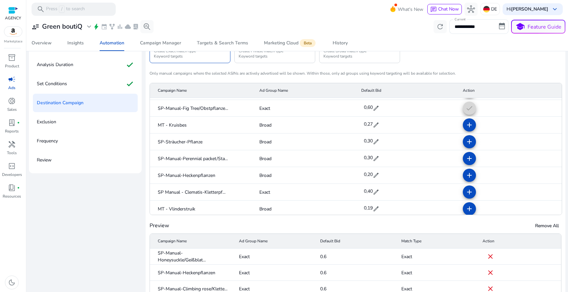
scroll to position [896, 0]
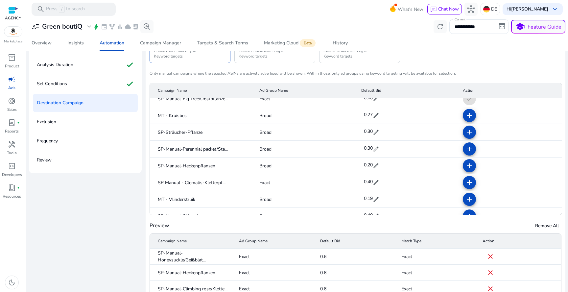
click at [368, 180] on span "0,40" at bounding box center [368, 181] width 9 height 6
click at [368, 180] on input "***" at bounding box center [372, 182] width 18 height 11
paste input "number"
type input "***"
click at [381, 181] on span "check" at bounding box center [384, 181] width 7 height 7
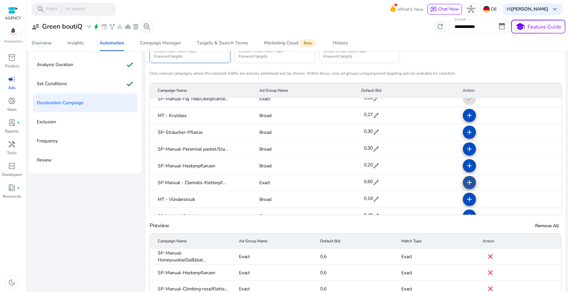
click at [469, 179] on span at bounding box center [469, 182] width 16 height 16
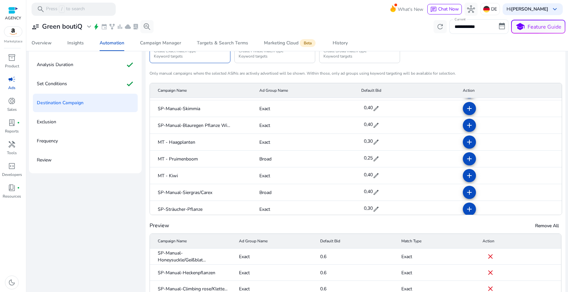
scroll to position [1004, 0]
click at [374, 108] on span "edit" at bounding box center [376, 108] width 7 height 7
click at [374, 108] on input "***" at bounding box center [372, 108] width 18 height 11
paste input "number"
type input "***"
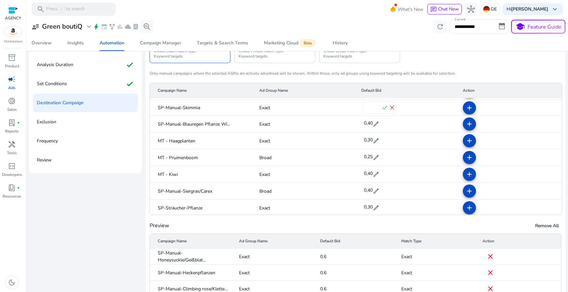
click at [382, 106] on span "check" at bounding box center [384, 107] width 7 height 7
click at [366, 125] on span "0,40" at bounding box center [368, 124] width 9 height 6
click at [366, 125] on input "***" at bounding box center [372, 124] width 18 height 11
paste input "number"
type input "***"
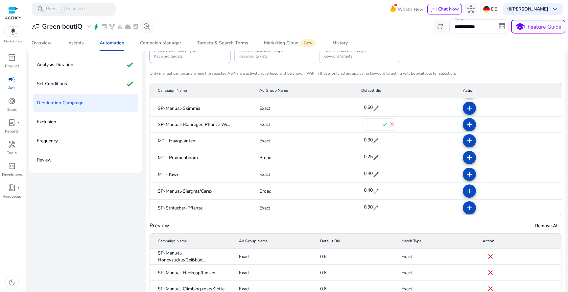
click at [381, 124] on span "check" at bounding box center [384, 124] width 7 height 7
click at [368, 139] on span "0,30" at bounding box center [368, 141] width 9 height 6
click at [370, 143] on input "***" at bounding box center [372, 141] width 18 height 11
paste input "number"
type input "***"
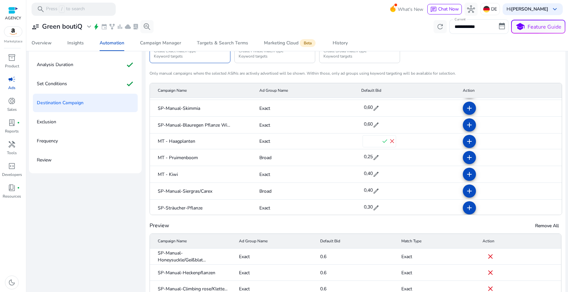
click at [381, 142] on span "check" at bounding box center [384, 141] width 7 height 7
click at [364, 179] on span "0,40" at bounding box center [368, 175] width 9 height 11
click at [369, 176] on input "***" at bounding box center [372, 175] width 18 height 11
paste input "number"
type input "***"
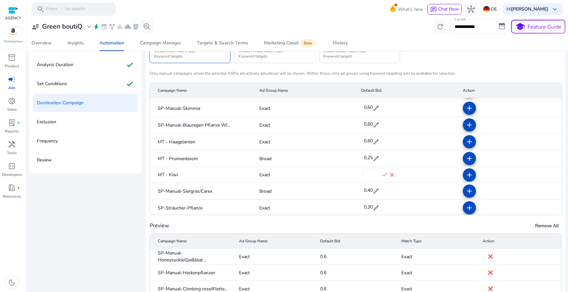
click at [382, 174] on span "check" at bounding box center [384, 174] width 7 height 7
click at [364, 213] on span "0,30" at bounding box center [368, 208] width 9 height 11
click at [363, 212] on input "***" at bounding box center [372, 208] width 18 height 11
paste input "number"
type input "***"
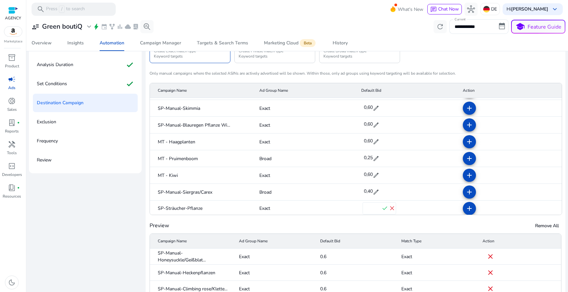
click at [381, 207] on span "check" at bounding box center [384, 208] width 7 height 7
click at [461, 214] on span at bounding box center [469, 209] width 16 height 16
click at [465, 176] on mat-icon "add" at bounding box center [469, 175] width 8 height 8
click at [465, 139] on mat-icon "add" at bounding box center [469, 142] width 8 height 8
click at [465, 123] on mat-icon "add" at bounding box center [469, 125] width 8 height 8
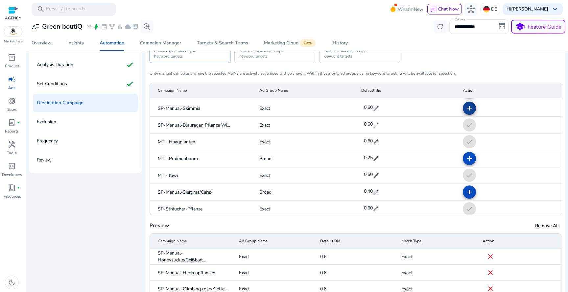
click at [465, 108] on mat-icon "add" at bounding box center [469, 108] width 8 height 8
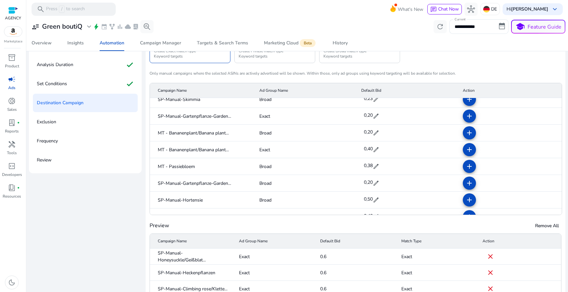
scroll to position [1130, 0]
click at [373, 118] on span "edit" at bounding box center [376, 115] width 7 height 7
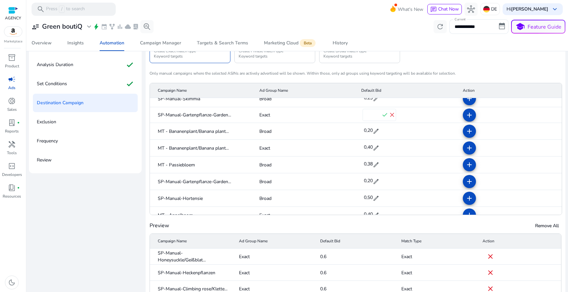
click at [369, 118] on input "***" at bounding box center [372, 115] width 18 height 11
paste input "number"
type input "***"
click at [381, 115] on span "check" at bounding box center [384, 114] width 7 height 7
click at [365, 145] on span "0,40" at bounding box center [368, 148] width 9 height 11
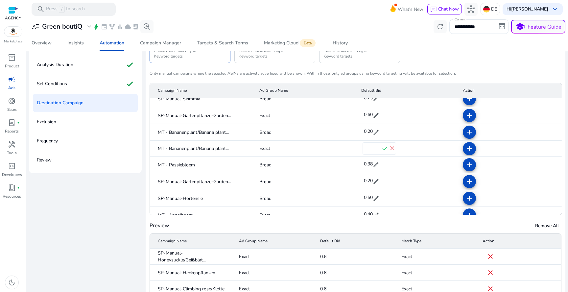
click at [365, 146] on input "***" at bounding box center [372, 148] width 18 height 11
paste input "number"
type input "***"
click at [381, 146] on span "check" at bounding box center [384, 148] width 7 height 7
click at [465, 145] on mat-icon "add" at bounding box center [469, 149] width 8 height 8
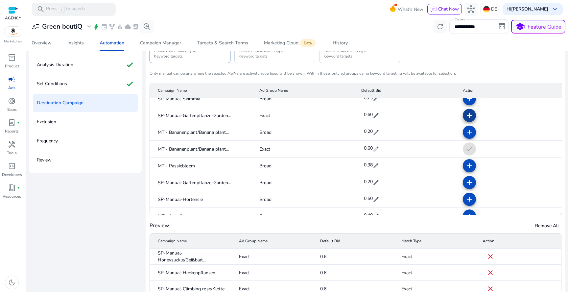
click at [465, 117] on mat-icon "add" at bounding box center [469, 115] width 8 height 8
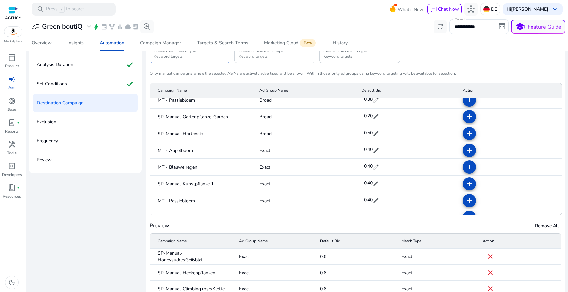
scroll to position [1197, 0]
click at [364, 151] on span "0,40" at bounding box center [368, 149] width 9 height 6
click at [365, 150] on input "***" at bounding box center [372, 149] width 18 height 11
paste input "number"
click at [377, 146] on input "***" at bounding box center [372, 149] width 18 height 11
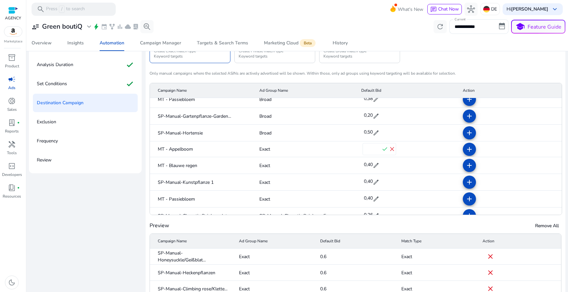
type input "***"
click at [381, 149] on span "check" at bounding box center [384, 149] width 7 height 7
click at [361, 167] on div "0,40 edit" at bounding box center [371, 166] width 21 height 16
click at [364, 167] on span "0,40" at bounding box center [368, 165] width 9 height 6
click at [364, 167] on input "***" at bounding box center [372, 166] width 18 height 11
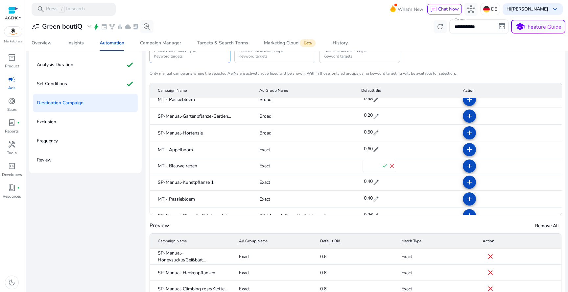
paste input "number"
type input "***"
click at [381, 165] on span "check" at bounding box center [384, 165] width 7 height 7
click at [364, 180] on span "0,40" at bounding box center [368, 182] width 9 height 6
click at [363, 180] on input "***" at bounding box center [372, 182] width 18 height 11
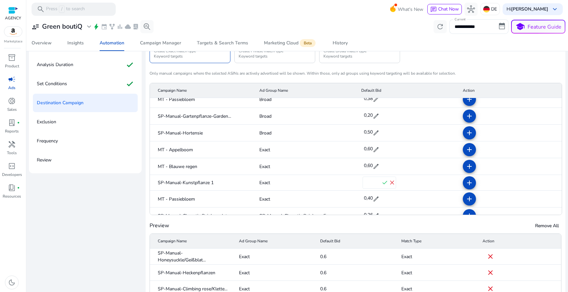
paste input "number"
type input "***"
click at [381, 182] on span "check" at bounding box center [384, 182] width 7 height 7
click at [371, 191] on div "0,60 edit" at bounding box center [371, 183] width 21 height 16
click at [373, 198] on span "edit" at bounding box center [376, 200] width 7 height 7
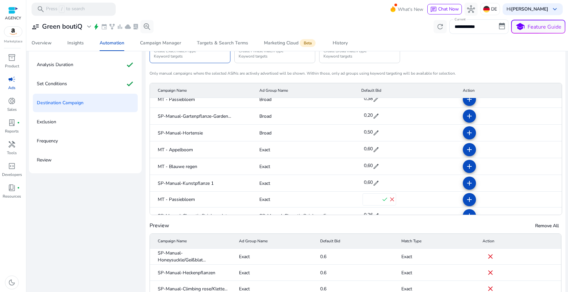
click at [372, 198] on input "***" at bounding box center [372, 199] width 18 height 11
paste input "number"
type input "***"
click at [381, 199] on span "check" at bounding box center [384, 199] width 7 height 7
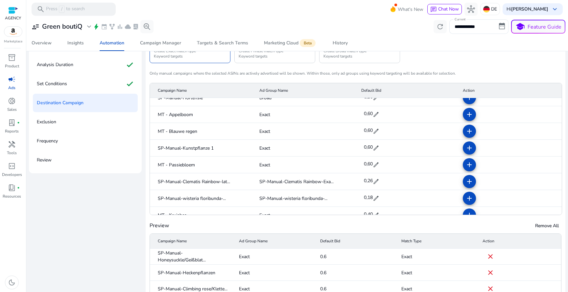
scroll to position [1247, 0]
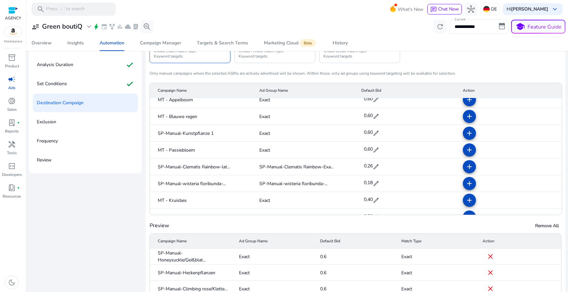
click at [364, 201] on span "0,40" at bounding box center [368, 199] width 9 height 6
click at [365, 201] on input "***" at bounding box center [372, 200] width 18 height 11
paste input "number"
type input "***"
click at [381, 200] on span "check" at bounding box center [384, 199] width 7 height 7
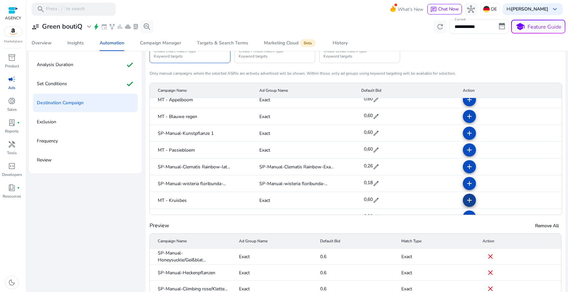
click at [465, 197] on mat-icon "add" at bounding box center [469, 200] width 8 height 8
click at [461, 148] on span at bounding box center [469, 150] width 16 height 16
click at [461, 136] on span at bounding box center [469, 133] width 16 height 16
click at [465, 117] on mat-icon "add" at bounding box center [469, 116] width 8 height 8
click at [465, 100] on mat-icon "add" at bounding box center [469, 100] width 8 height 8
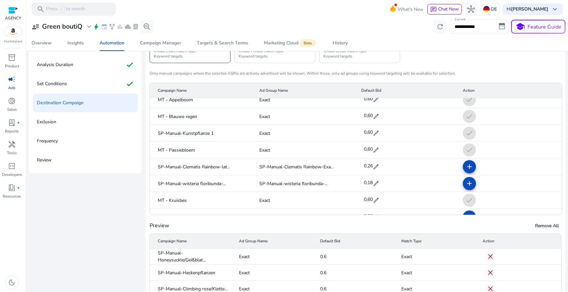
scroll to position [1274, 0]
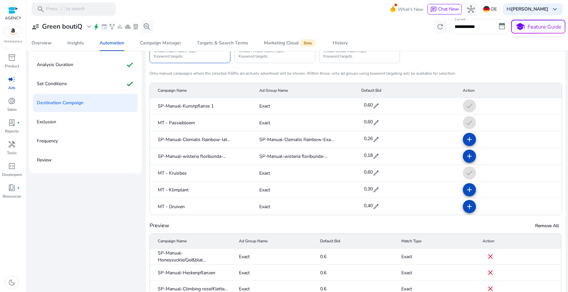
click at [356, 189] on mat-cell "0,30 edit" at bounding box center [407, 189] width 102 height 17
click at [364, 189] on span "0,30" at bounding box center [368, 189] width 9 height 6
click at [363, 189] on input "***" at bounding box center [372, 190] width 18 height 11
paste input "number"
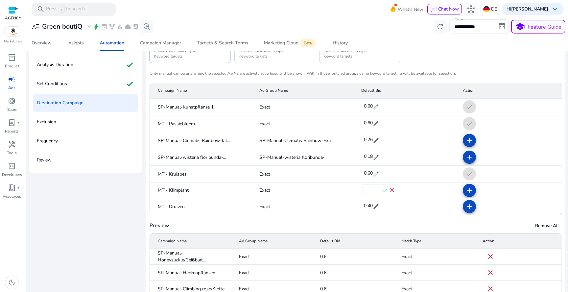
type input "***"
click at [381, 191] on span "check" at bounding box center [384, 190] width 7 height 7
click at [371, 199] on div "0,40 edit" at bounding box center [371, 207] width 21 height 16
click at [373, 205] on span "edit" at bounding box center [376, 207] width 7 height 7
click at [371, 205] on input "***" at bounding box center [372, 207] width 18 height 11
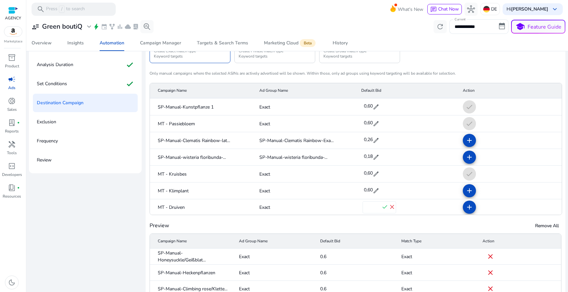
type input "***"
click at [381, 208] on span "check" at bounding box center [384, 206] width 7 height 7
click at [461, 196] on span at bounding box center [469, 191] width 16 height 16
click at [466, 208] on mat-icon "add" at bounding box center [469, 207] width 8 height 8
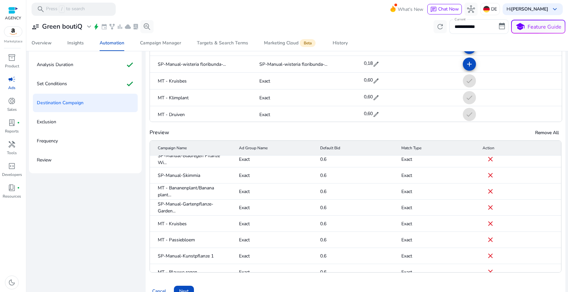
scroll to position [511, 0]
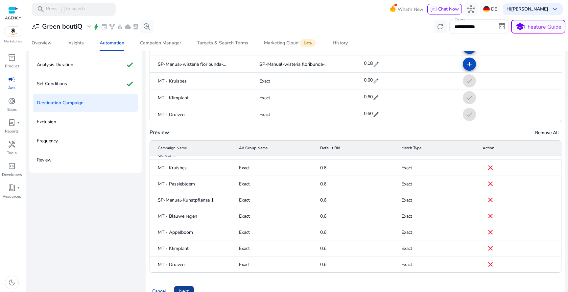
click at [190, 288] on span at bounding box center [184, 291] width 20 height 16
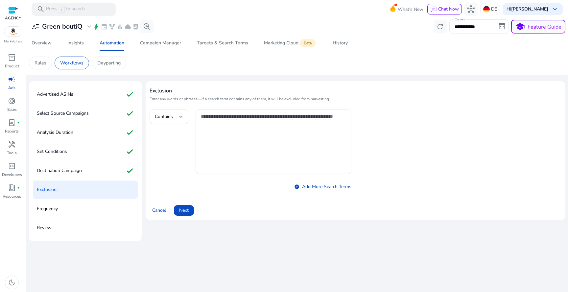
scroll to position [0, 0]
click at [183, 209] on span "Next" at bounding box center [184, 210] width 10 height 7
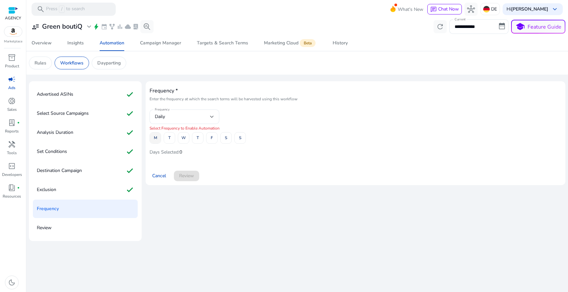
click at [155, 136] on span "M" at bounding box center [155, 138] width 3 height 12
click at [171, 137] on button "T" at bounding box center [170, 138] width 12 height 12
click at [186, 137] on span at bounding box center [183, 138] width 11 height 16
click at [197, 137] on span "T" at bounding box center [198, 138] width 2 height 12
click at [205, 137] on div "M T W T F S S" at bounding box center [356, 138] width 412 height 12
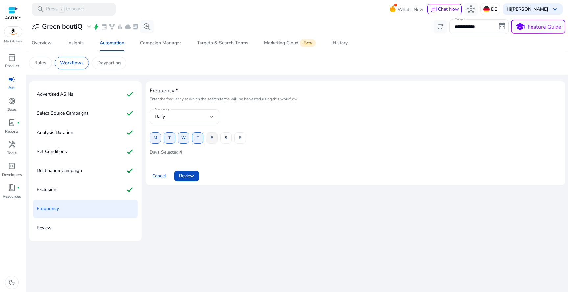
click at [214, 137] on span at bounding box center [211, 138] width 11 height 16
click at [225, 137] on span "S" at bounding box center [226, 138] width 2 height 12
click at [237, 137] on span at bounding box center [240, 138] width 11 height 16
click at [187, 183] on span at bounding box center [186, 176] width 25 height 16
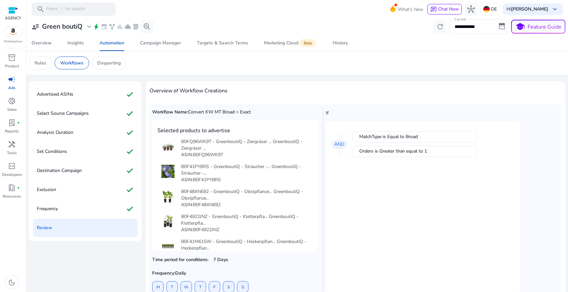
click at [187, 179] on mat-card "Selected products to advertise B0FQ96WK9T - GreenboutiQ - Ziergräser ... Greenb…" at bounding box center [235, 185] width 167 height 131
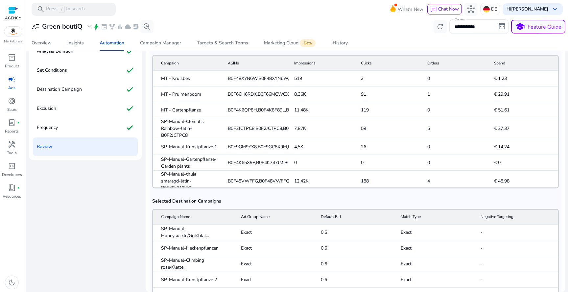
scroll to position [280, 0]
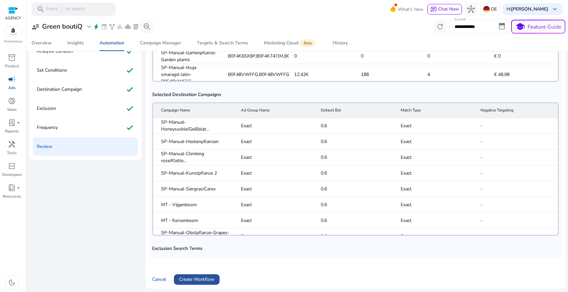
click at [210, 280] on span "Create Workflow" at bounding box center [196, 279] width 35 height 7
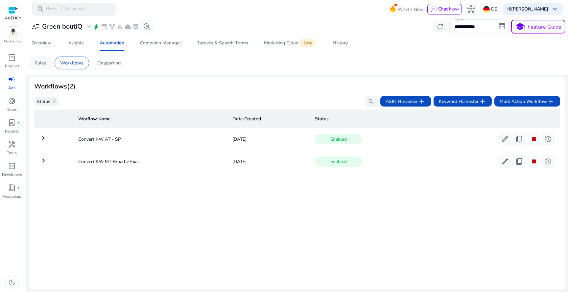
click at [37, 62] on p "Rules" at bounding box center [41, 62] width 12 height 7
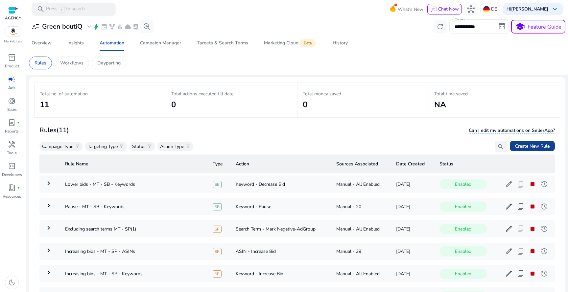
click at [531, 144] on span "Create New Rule" at bounding box center [532, 146] width 35 height 7
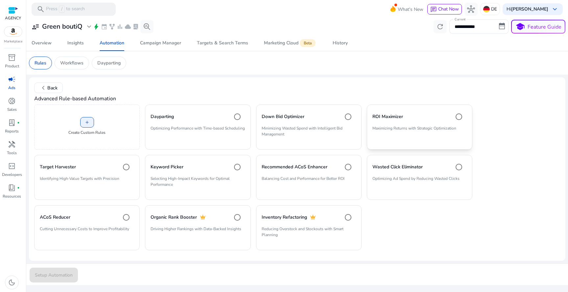
click at [438, 130] on p "Maximizing Returns with Strategic Optimization" at bounding box center [419, 130] width 94 height 11
click at [314, 164] on h4 "Recommended ACoS Enhancer" at bounding box center [295, 167] width 66 height 7
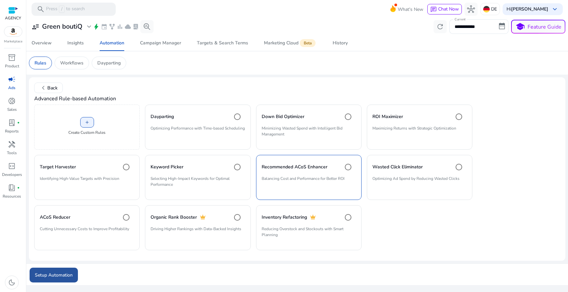
click at [45, 277] on span "Setup Automation" at bounding box center [54, 274] width 38 height 7
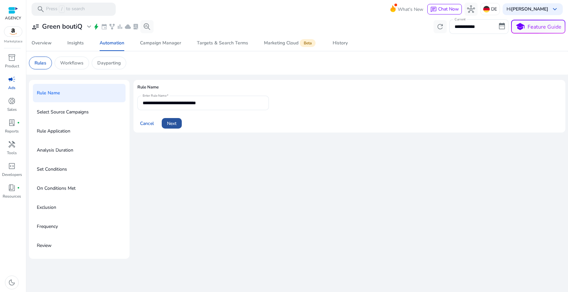
click at [175, 118] on span at bounding box center [172, 123] width 20 height 16
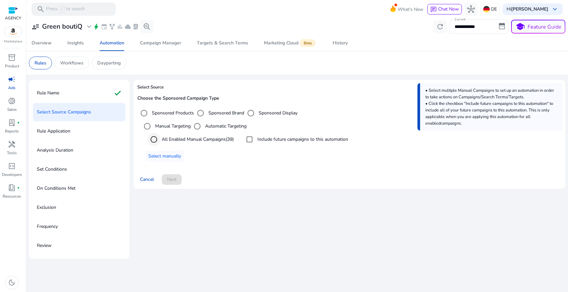
click at [161, 144] on div "Select an option" at bounding box center [154, 139] width 16 height 16
click at [179, 173] on span at bounding box center [172, 180] width 20 height 16
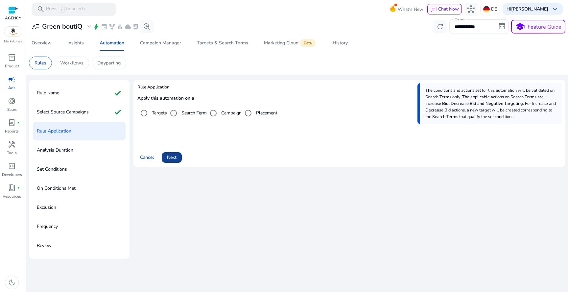
click at [176, 156] on span "Next" at bounding box center [172, 157] width 10 height 7
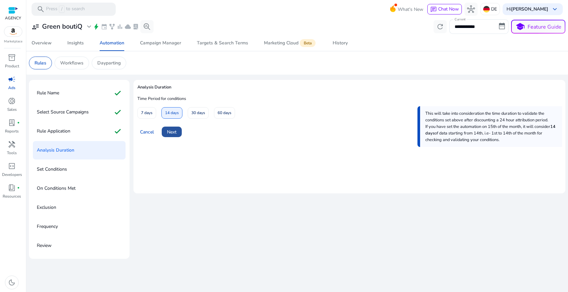
click at [174, 132] on span "Next" at bounding box center [172, 131] width 10 height 7
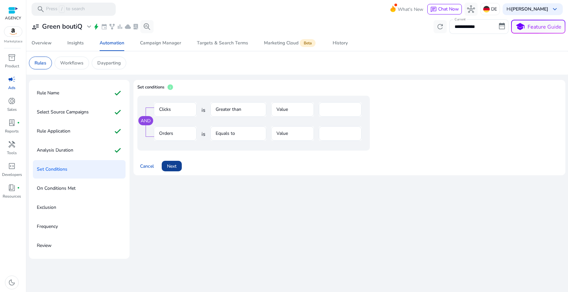
click at [179, 170] on span at bounding box center [172, 166] width 20 height 16
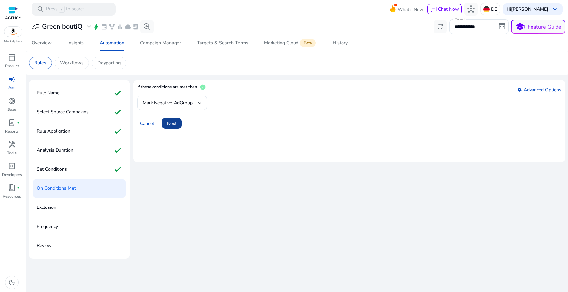
click at [169, 120] on span "Next" at bounding box center [172, 123] width 10 height 7
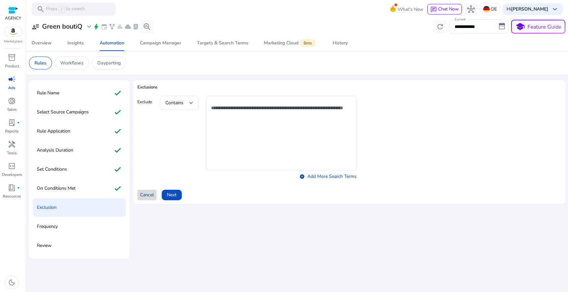
click at [152, 191] on span at bounding box center [146, 195] width 19 height 16
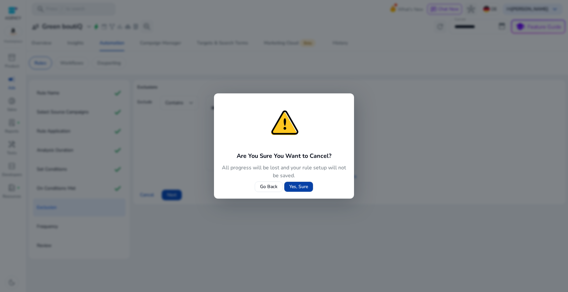
click at [293, 188] on span "Yes, Sure" at bounding box center [298, 186] width 19 height 7
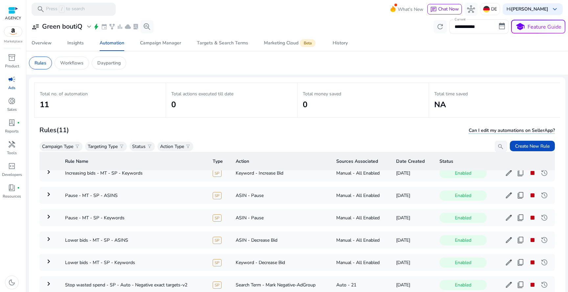
scroll to position [48, 0]
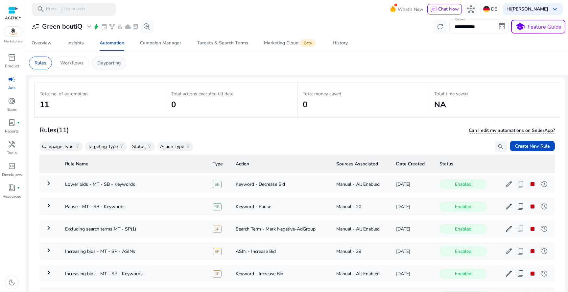
click at [116, 64] on p "Dayparting" at bounding box center [108, 62] width 23 height 7
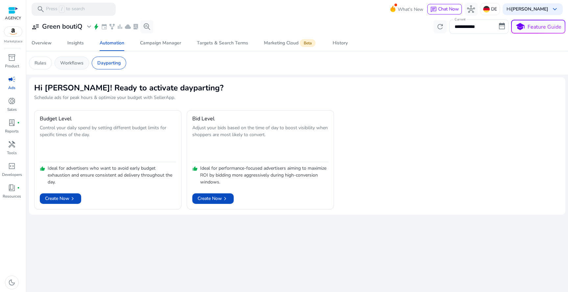
click at [81, 60] on p "Workflows" at bounding box center [71, 62] width 23 height 7
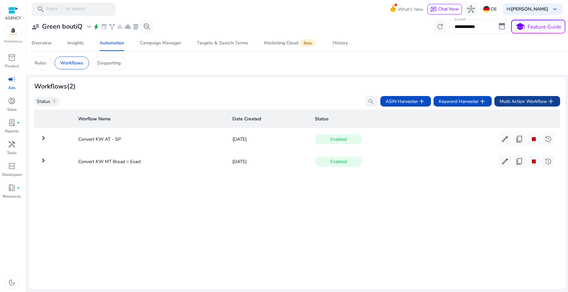
click at [510, 97] on span at bounding box center [527, 101] width 66 height 16
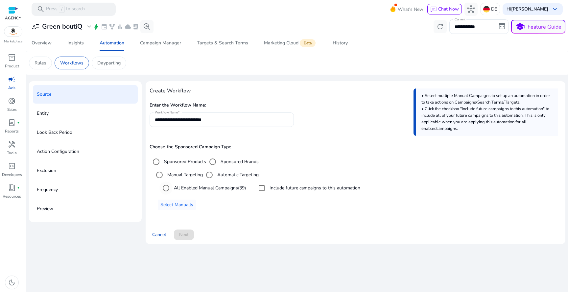
click at [184, 187] on label "All Enabled Manual Campaigns (39)" at bounding box center [209, 187] width 73 height 7
click at [183, 234] on span "Next" at bounding box center [184, 234] width 10 height 7
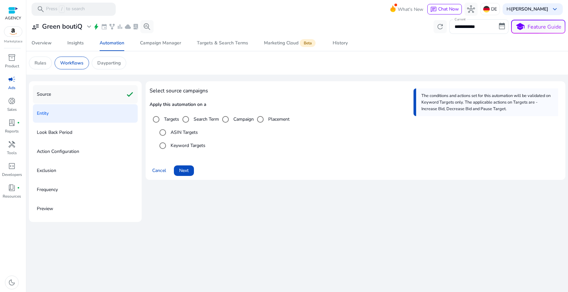
click at [124, 101] on div "Source check" at bounding box center [85, 94] width 105 height 18
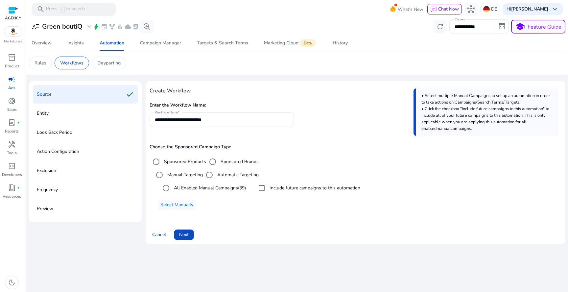
click at [127, 110] on div "Entity" at bounding box center [85, 113] width 105 height 18
click at [185, 236] on span "Next" at bounding box center [184, 234] width 10 height 7
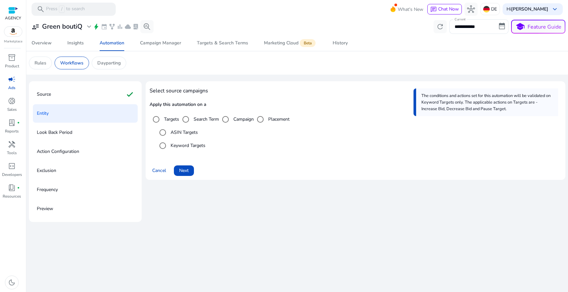
click at [181, 131] on label "ASIN Targets" at bounding box center [183, 132] width 29 height 7
click at [181, 143] on label "Keyword Targets" at bounding box center [187, 145] width 36 height 7
click at [190, 172] on span at bounding box center [184, 171] width 20 height 16
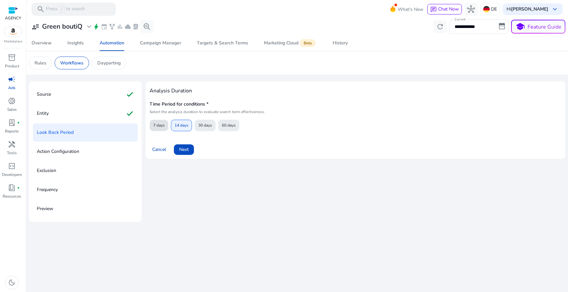
click at [164, 126] on span "7 days" at bounding box center [159, 126] width 12 height 12
click at [186, 150] on span "Next" at bounding box center [184, 149] width 10 height 7
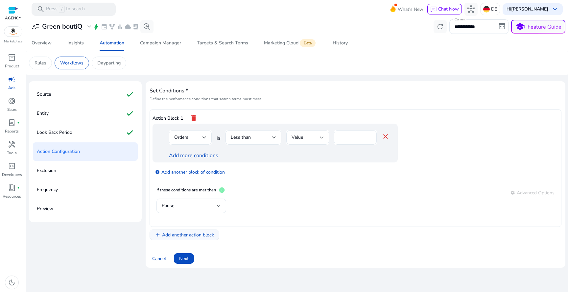
click at [182, 232] on span "Add another action block" at bounding box center [188, 234] width 52 height 7
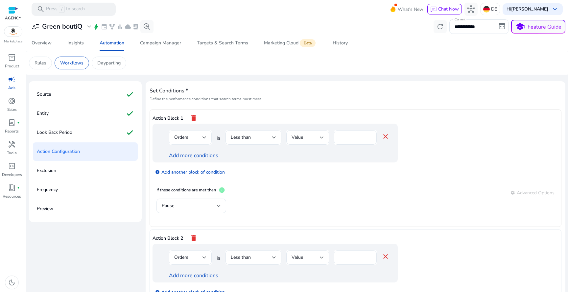
click at [185, 141] on div "Orders" at bounding box center [188, 137] width 28 height 7
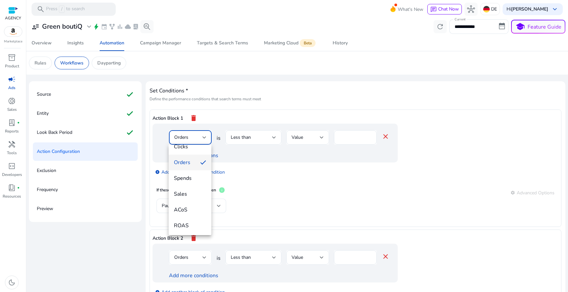
scroll to position [47, 0]
click at [192, 202] on span "ACoS" at bounding box center [190, 202] width 32 height 7
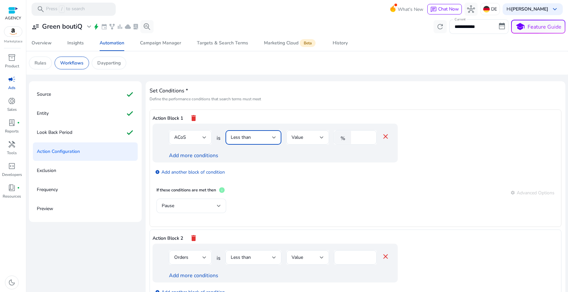
click at [241, 135] on span "Less than" at bounding box center [241, 137] width 20 height 6
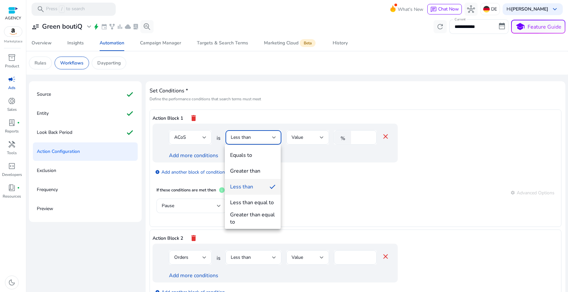
click at [197, 137] on div at bounding box center [284, 146] width 568 height 292
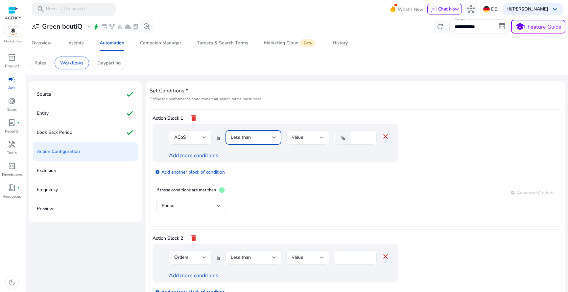
click at [260, 136] on div "Less than" at bounding box center [251, 137] width 41 height 7
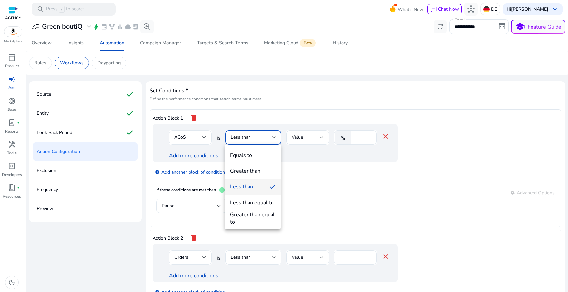
click at [343, 140] on div at bounding box center [284, 146] width 568 height 292
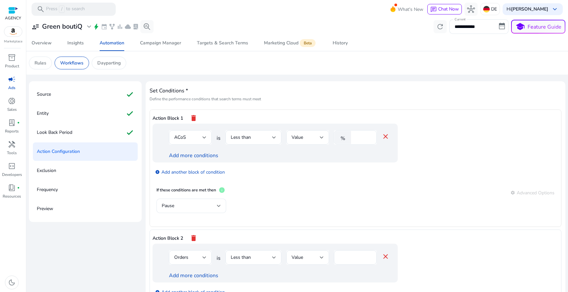
click at [353, 136] on div "%" at bounding box center [344, 137] width 20 height 13
click at [354, 137] on input "*" at bounding box center [362, 137] width 17 height 7
type input "**"
click at [201, 158] on link "Add more conditions" at bounding box center [193, 155] width 49 height 7
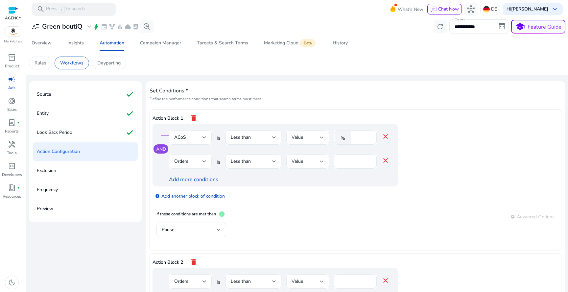
click at [201, 158] on div "Orders" at bounding box center [188, 161] width 28 height 7
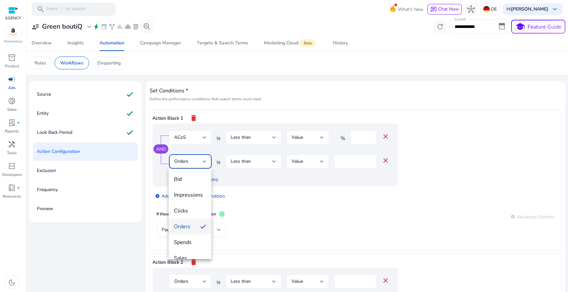
click at [294, 158] on div at bounding box center [284, 146] width 568 height 292
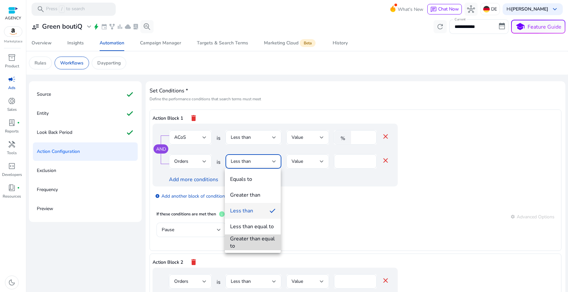
click at [256, 241] on div "Greater than equal to" at bounding box center [252, 242] width 45 height 14
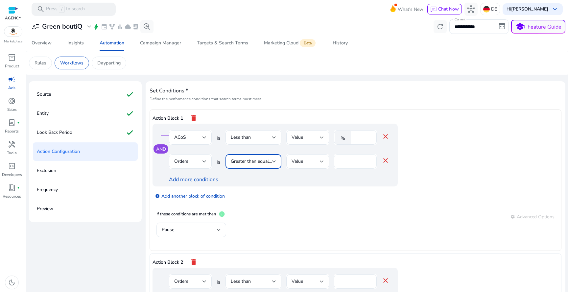
click at [359, 158] on input "*" at bounding box center [355, 161] width 32 height 7
type input "*"
click at [208, 228] on div "Pause" at bounding box center [189, 229] width 55 height 7
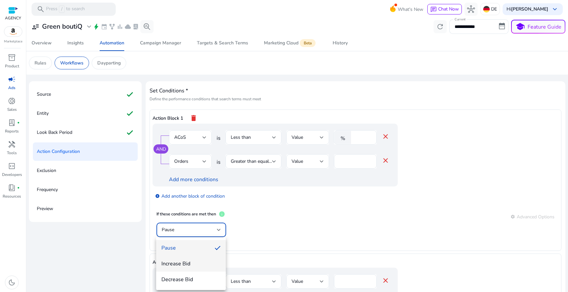
click at [202, 262] on span "Increase Bid" at bounding box center [190, 263] width 59 height 7
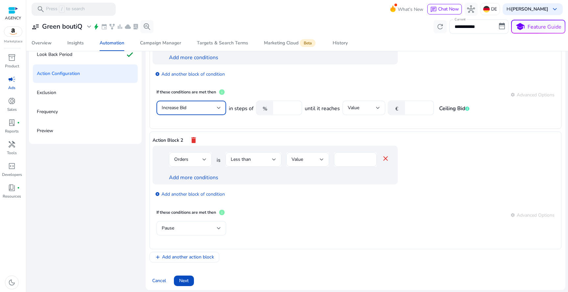
scroll to position [81, 0]
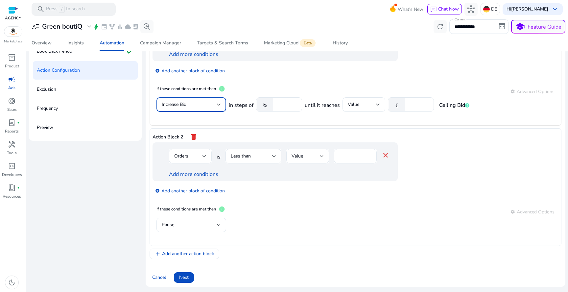
click at [341, 124] on div "Action Block 1 delete AND ACoS is Less than Value % ** close Orders is Greater …" at bounding box center [356, 54] width 412 height 141
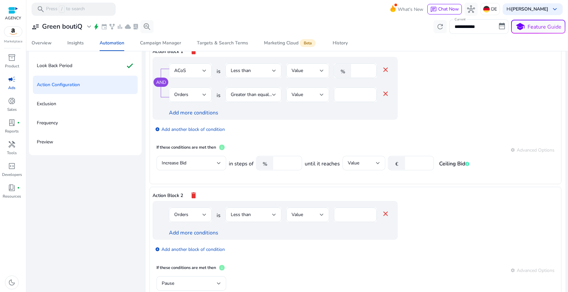
scroll to position [64, 0]
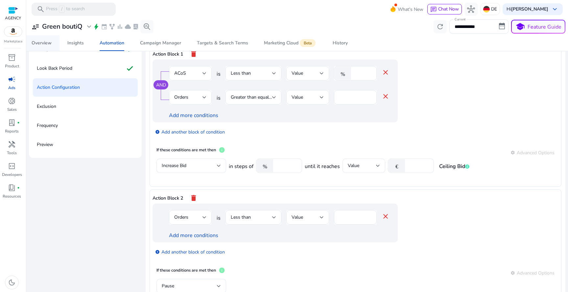
click at [50, 45] on div "Overview" at bounding box center [42, 43] width 20 height 5
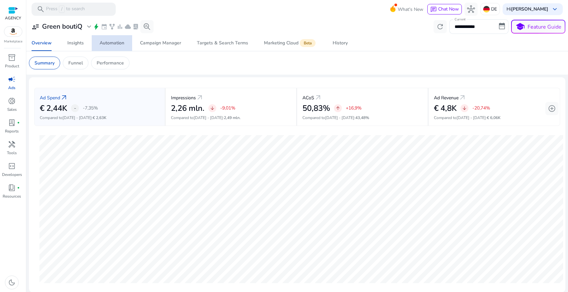
click at [110, 41] on div "Automation" at bounding box center [112, 43] width 25 height 5
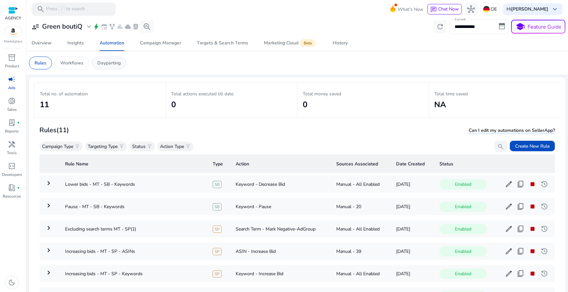
click at [99, 63] on p "Dayparting" at bounding box center [108, 62] width 23 height 7
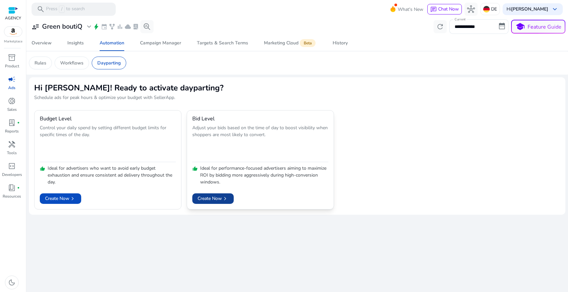
click at [213, 198] on span "Create Now chevron_right" at bounding box center [212, 198] width 31 height 7
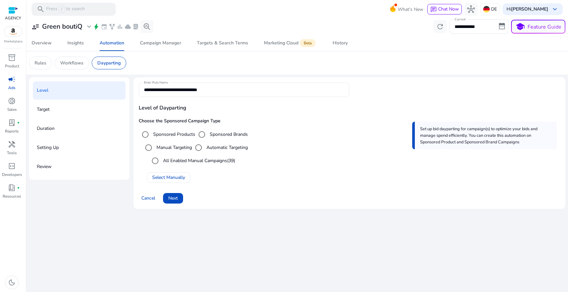
click at [175, 190] on div "Cancel Next" at bounding box center [349, 196] width 421 height 16
click at [174, 193] on span at bounding box center [173, 198] width 20 height 16
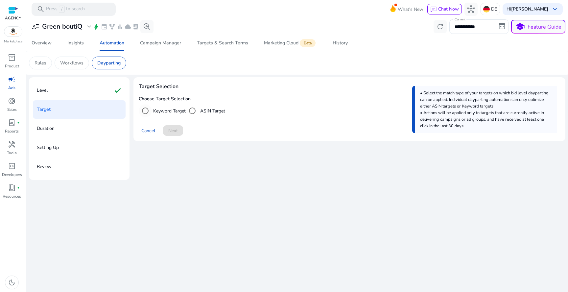
click at [178, 111] on label "Keyword Target" at bounding box center [169, 110] width 34 height 7
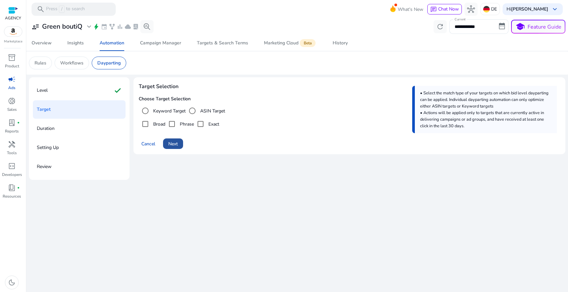
click at [174, 143] on span "Next" at bounding box center [173, 143] width 10 height 7
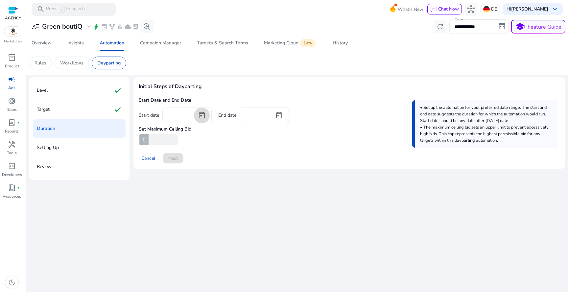
click at [198, 115] on span "Open calendar" at bounding box center [202, 115] width 16 height 16
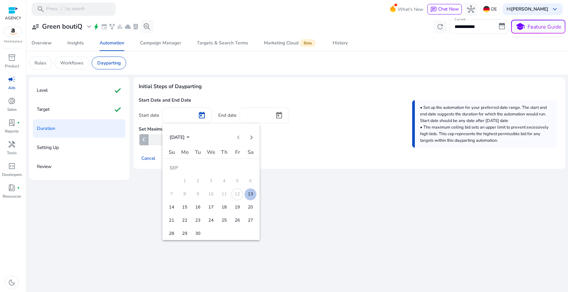
click at [252, 197] on span "13" at bounding box center [250, 194] width 12 height 12
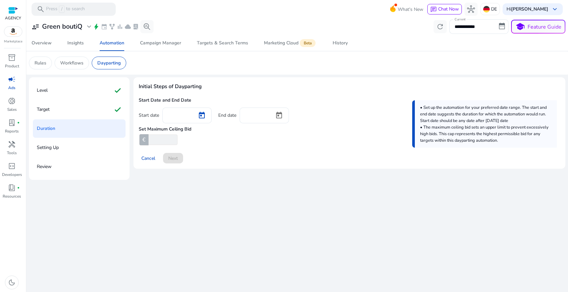
type input "*********"
click at [270, 115] on div at bounding box center [279, 115] width 20 height 16
click at [276, 114] on span "Open calendar" at bounding box center [279, 115] width 16 height 16
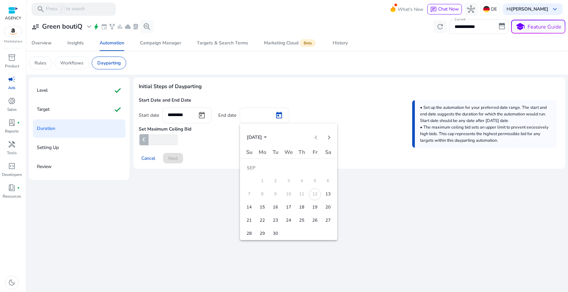
click at [274, 226] on span "23" at bounding box center [275, 221] width 12 height 12
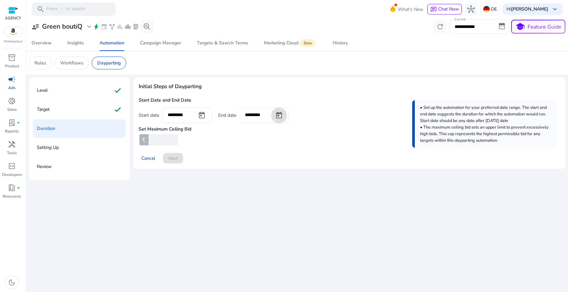
click at [273, 116] on span "Open calendar" at bounding box center [279, 115] width 16 height 16
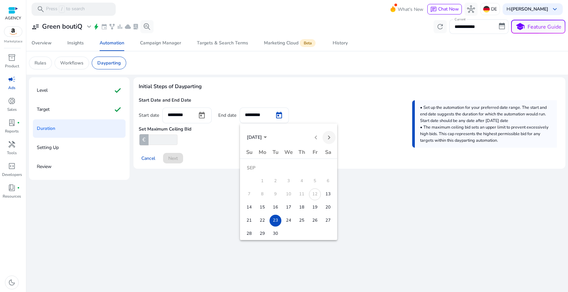
click at [333, 138] on span "Next month" at bounding box center [328, 137] width 13 height 13
click at [292, 229] on span "31" at bounding box center [289, 234] width 12 height 12
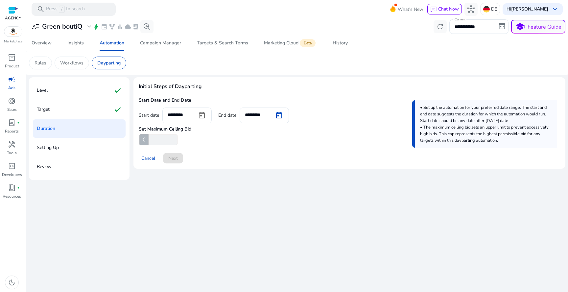
type input "**********"
click at [228, 136] on div "Set Maximum Ceiling Bid €" at bounding box center [349, 134] width 421 height 22
click at [171, 158] on div "Cancel Next" at bounding box center [349, 156] width 421 height 16
click at [166, 139] on input "number" at bounding box center [162, 139] width 30 height 11
type input "***"
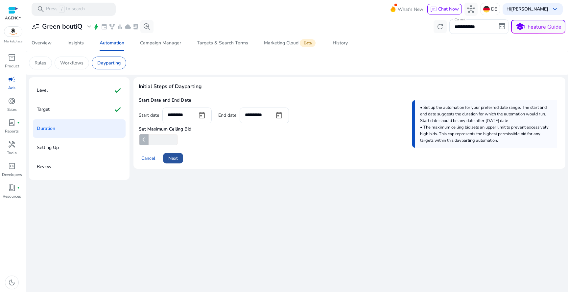
click at [168, 157] on span at bounding box center [173, 158] width 20 height 16
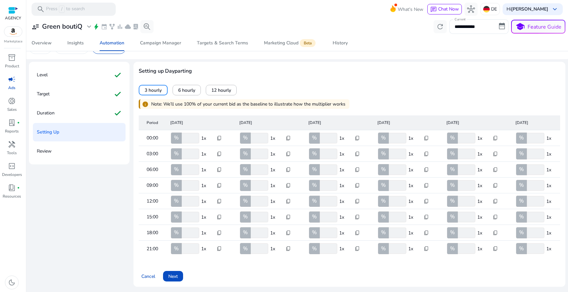
scroll to position [21, 0]
click at [97, 144] on div "Review" at bounding box center [79, 151] width 93 height 18
click at [155, 44] on div "Campaign Manager" at bounding box center [160, 43] width 41 height 5
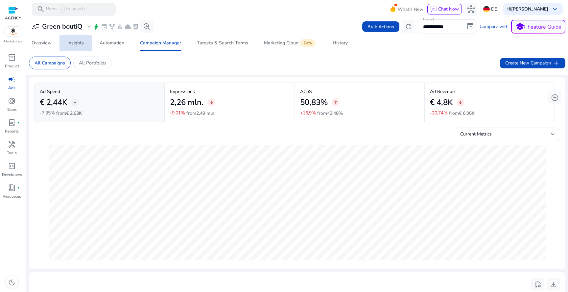
click at [82, 41] on div "Insights" at bounding box center [75, 43] width 16 height 5
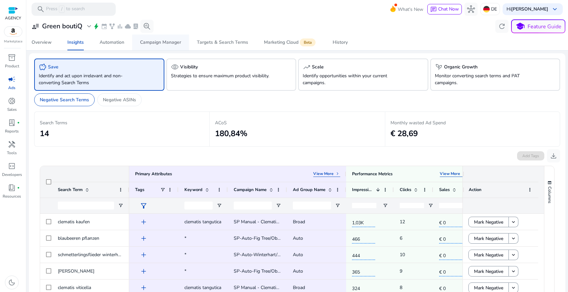
click at [158, 48] on span "Campaign Manager" at bounding box center [160, 43] width 41 height 16
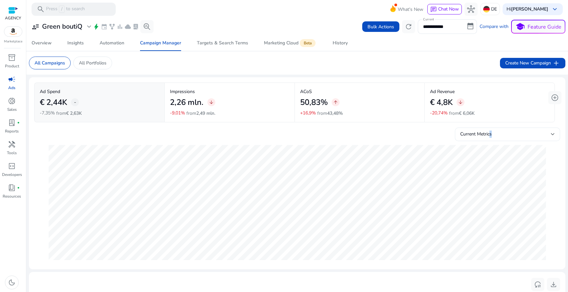
click at [488, 136] on span "Current Metrics" at bounding box center [476, 134] width 32 height 6
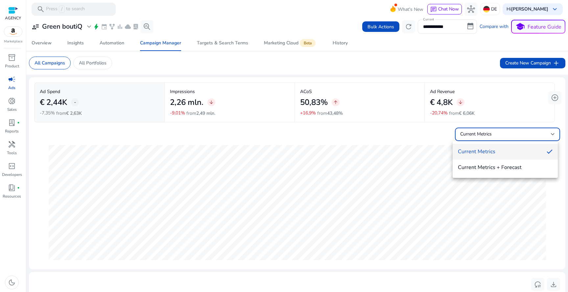
click at [403, 140] on div at bounding box center [284, 146] width 568 height 292
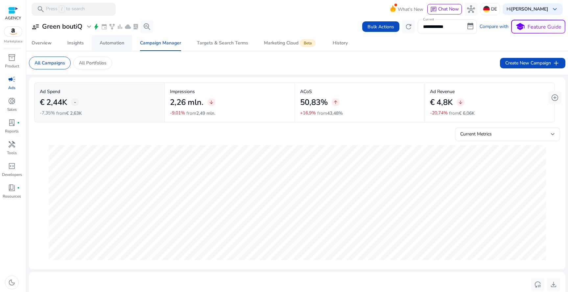
click at [107, 47] on span "Automation" at bounding box center [112, 43] width 25 height 16
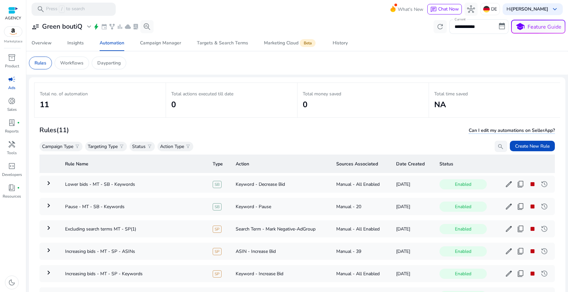
click at [95, 29] on span "bolt" at bounding box center [96, 26] width 7 height 7
click at [96, 26] on span "bolt" at bounding box center [96, 26] width 7 height 7
click at [12, 72] on link "inventory_2 Product" at bounding box center [12, 63] width 24 height 22
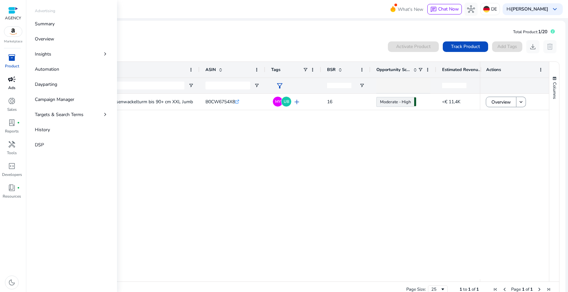
click at [11, 77] on span "campaign" at bounding box center [12, 79] width 8 height 8
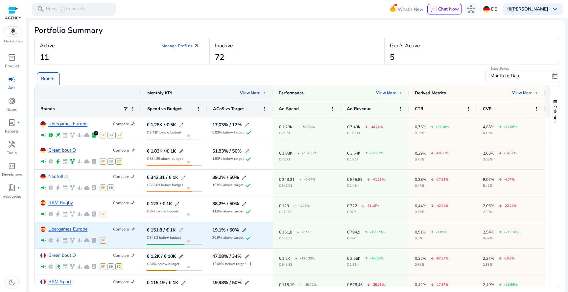
drag, startPoint x: 212, startPoint y: 227, endPoint x: 254, endPoint y: 242, distance: 44.4
click at [254, 242] on div "19,1% / 50% edit 30,9% above target check" at bounding box center [240, 235] width 66 height 26
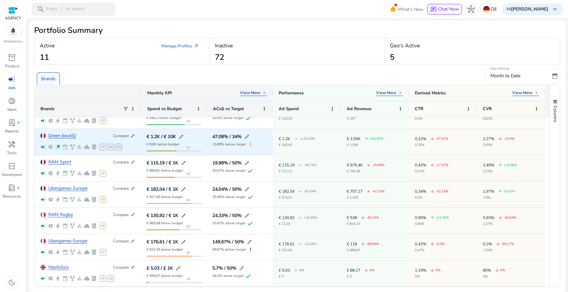
click at [69, 138] on div "Green boutiQ Compare compare_arrows campaign pie_chart wand_stars event family_…" at bounding box center [87, 141] width 95 height 25
click at [69, 135] on link "Green boutiQ" at bounding box center [62, 135] width 28 height 5
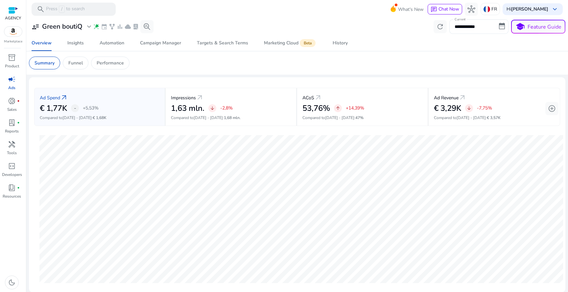
click at [495, 27] on input "**********" at bounding box center [478, 26] width 59 height 14
select select "*"
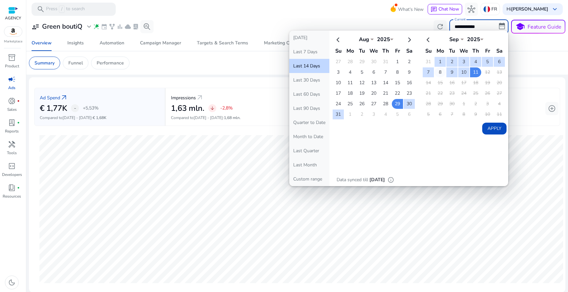
click at [442, 73] on td "8" at bounding box center [439, 72] width 11 height 10
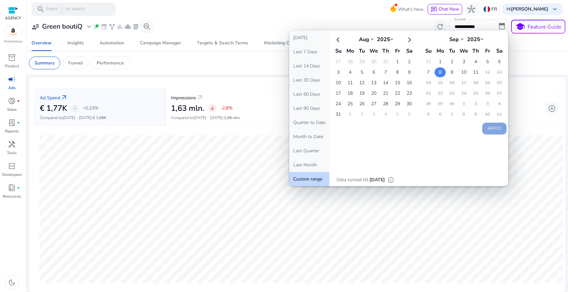
click at [440, 72] on td "8" at bounding box center [439, 72] width 11 height 10
click at [446, 72] on td "9" at bounding box center [451, 72] width 11 height 10
click at [470, 71] on td "11" at bounding box center [475, 72] width 11 height 10
click at [489, 123] on button "Apply" at bounding box center [494, 129] width 24 height 12
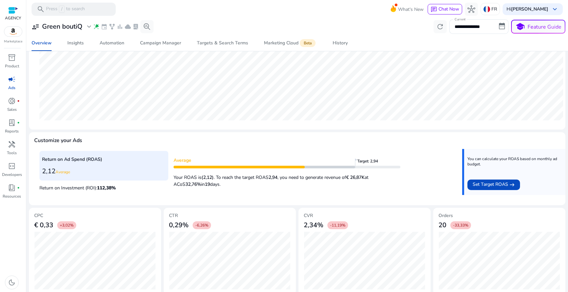
scroll to position [168, 0]
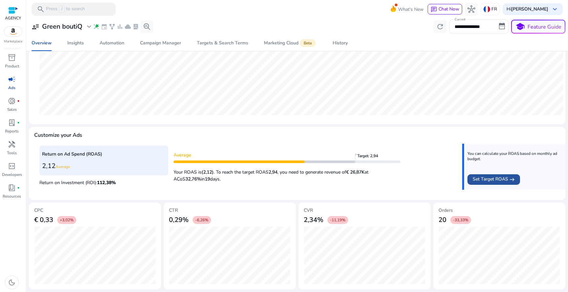
click at [508, 174] on span at bounding box center [493, 180] width 53 height 16
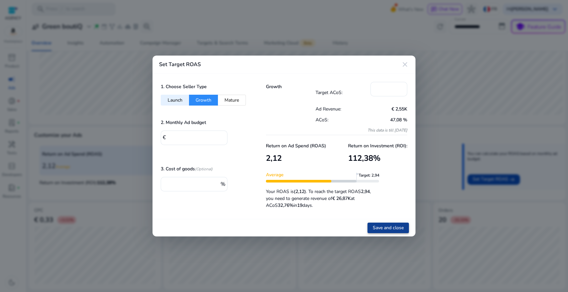
click at [379, 224] on span "Save and close" at bounding box center [388, 227] width 31 height 7
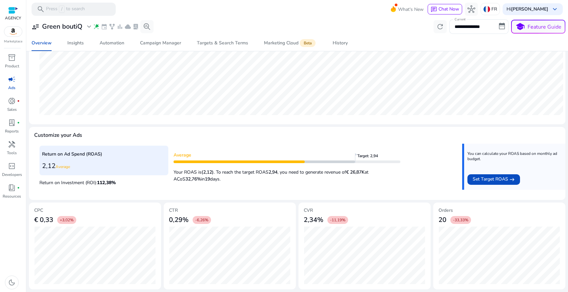
scroll to position [0, 0]
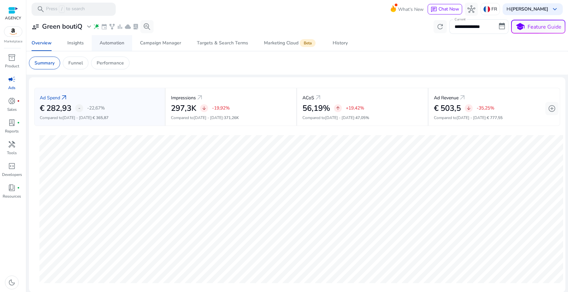
click at [115, 43] on div "Automation" at bounding box center [112, 43] width 25 height 5
